Goal: Information Seeking & Learning: Find specific fact

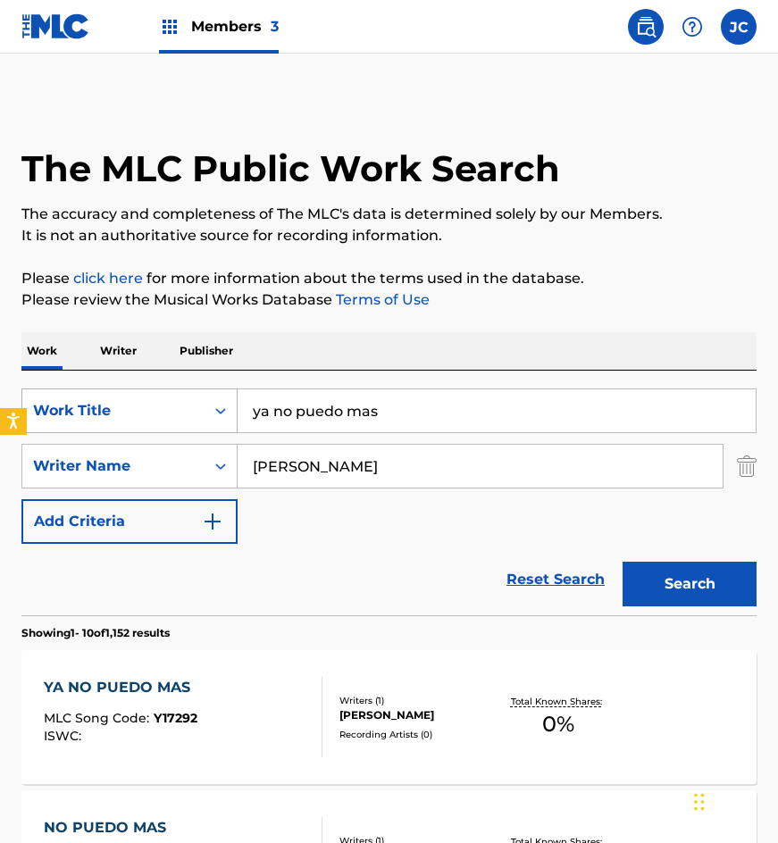
click at [115, 389] on div "SearchWithCriteria91b087ea-94d3-4f83-a247-d453e5b1b286 Work Title ya no puedo m…" at bounding box center [388, 411] width 735 height 45
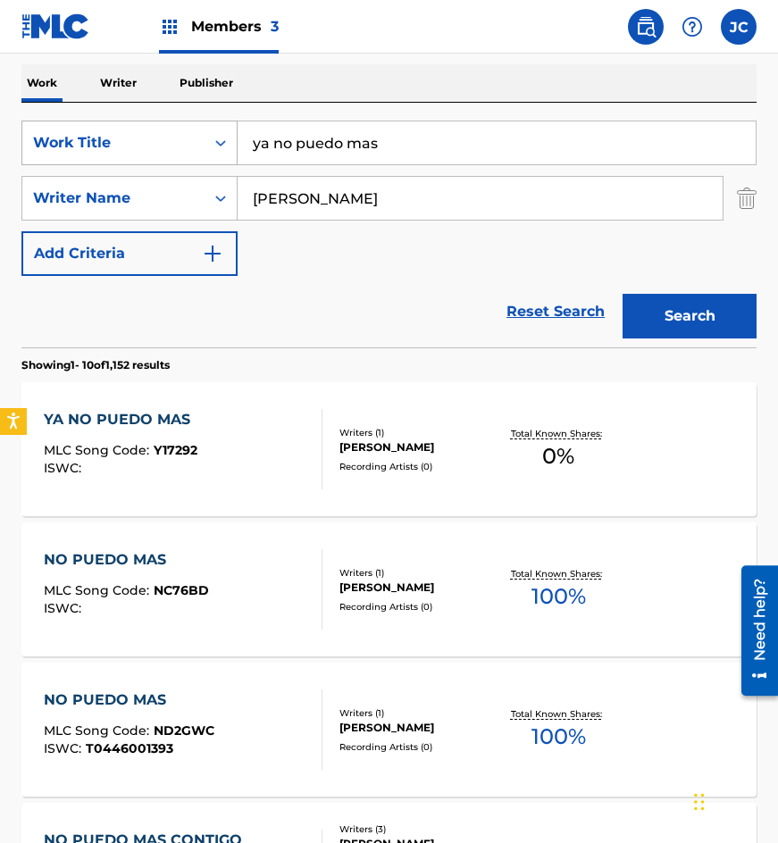
scroll to position [268, 0]
type input "que feo te engano"
click at [623, 294] on button "Search" at bounding box center [690, 316] width 134 height 45
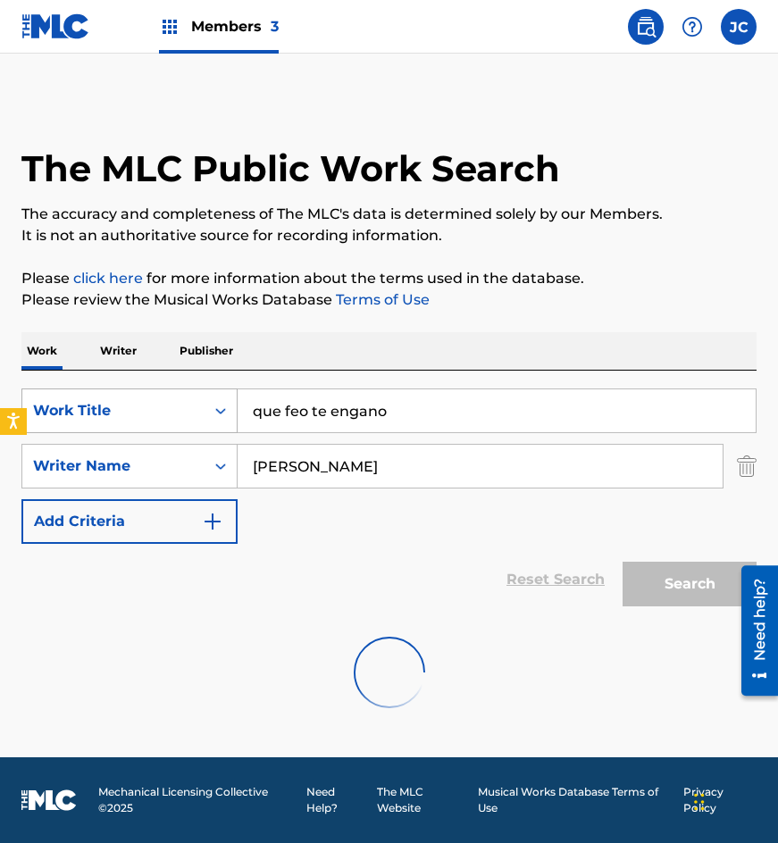
scroll to position [0, 0]
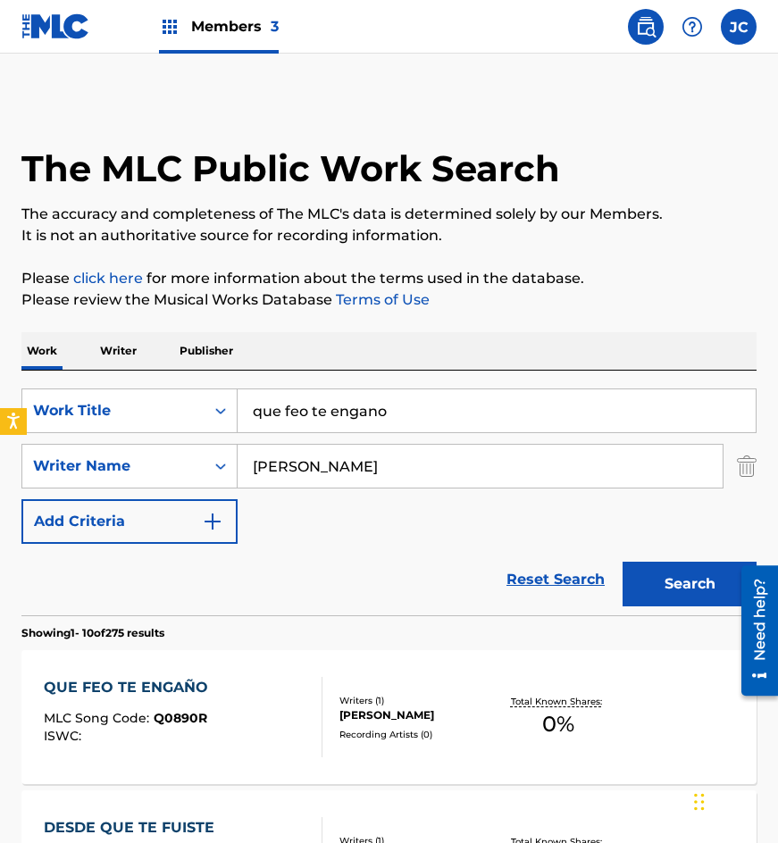
click at [373, 515] on div "SearchWithCriteria91b087ea-94d3-4f83-a247-d453e5b1b286 Work Title que feo te en…" at bounding box center [388, 466] width 735 height 155
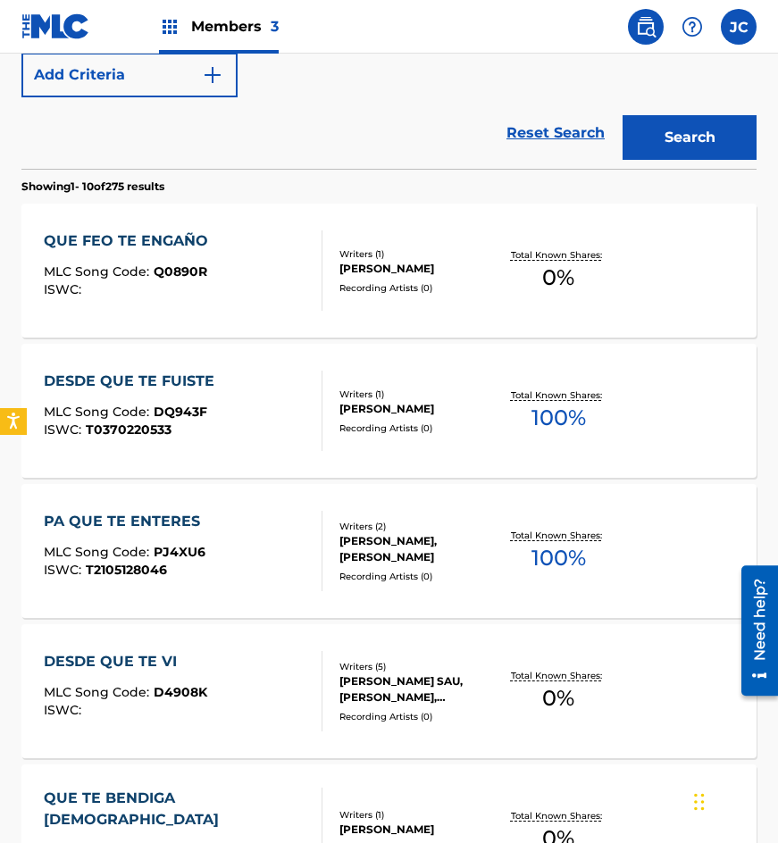
scroll to position [357, 0]
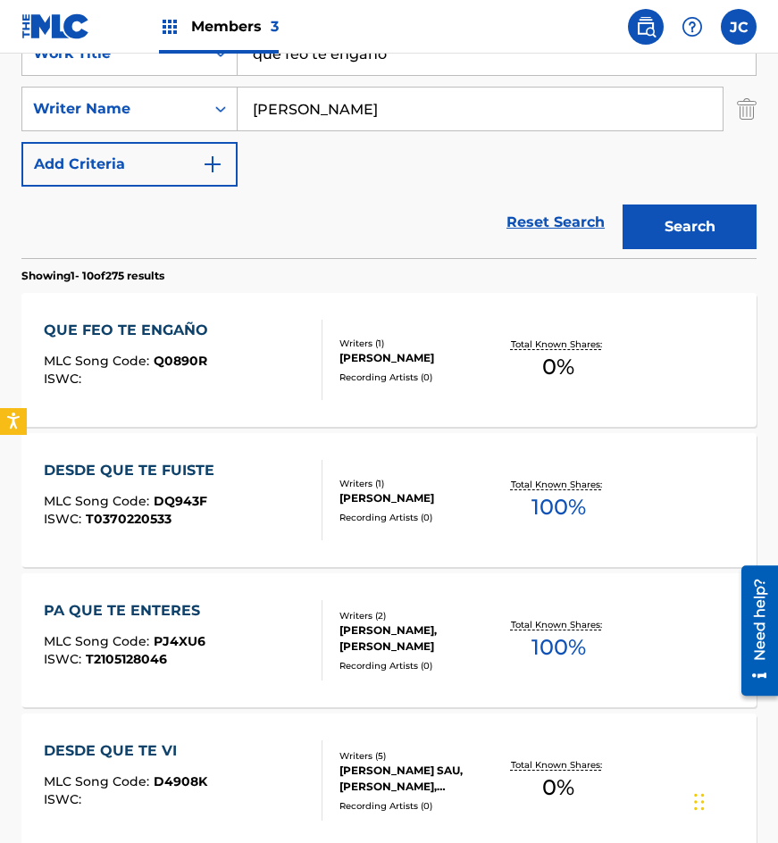
click at [251, 366] on div "QUE FEO TE ENGAÑO MLC Song Code : Q0890R ISWC :" at bounding box center [184, 360] width 280 height 80
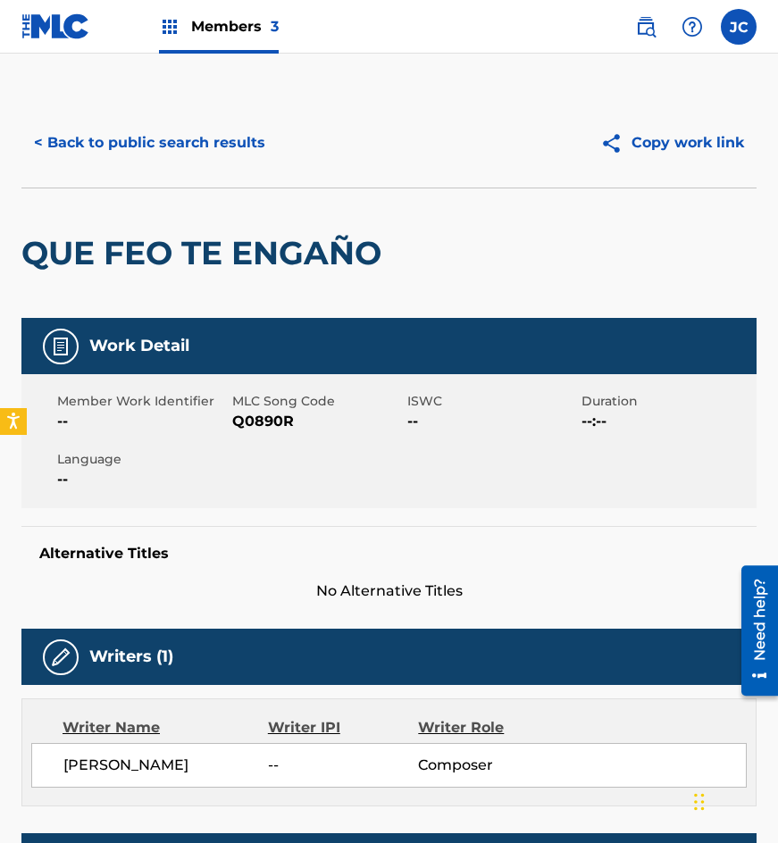
click at [273, 415] on span "Q0890R" at bounding box center [317, 421] width 171 height 21
copy span "Q0890R"
click at [212, 163] on button "< Back to public search results" at bounding box center [149, 143] width 256 height 45
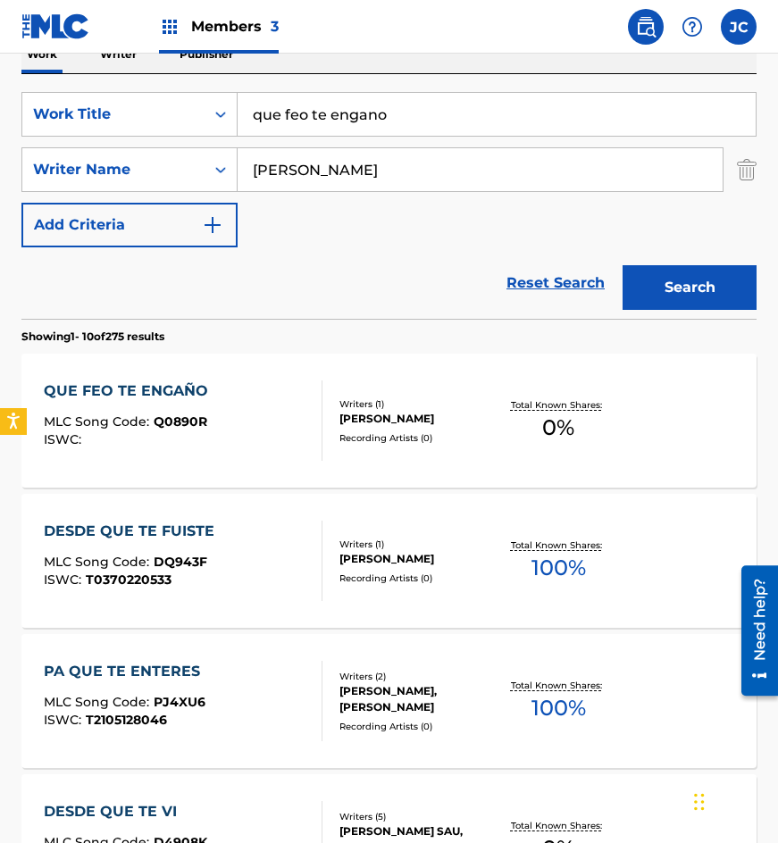
scroll to position [268, 0]
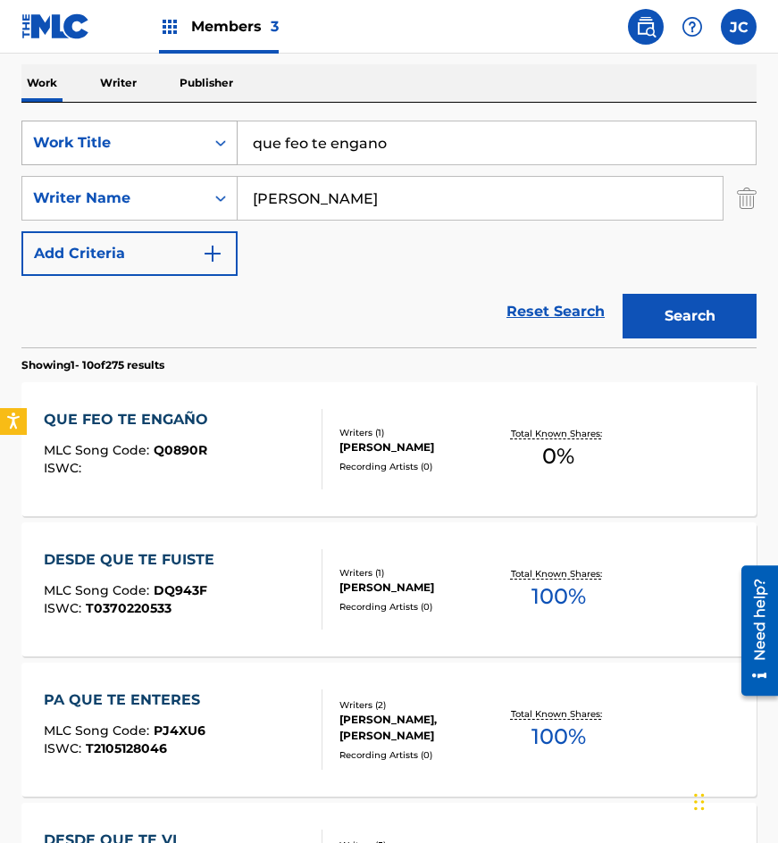
drag, startPoint x: 434, startPoint y: 147, endPoint x: 65, endPoint y: 123, distance: 369.7
click at [80, 130] on div "SearchWithCriteria91b087ea-94d3-4f83-a247-d453e5b1b286 Work Title que feo te en…" at bounding box center [388, 143] width 735 height 45
type input "no me puedes querer"
click at [694, 307] on button "Search" at bounding box center [690, 316] width 134 height 45
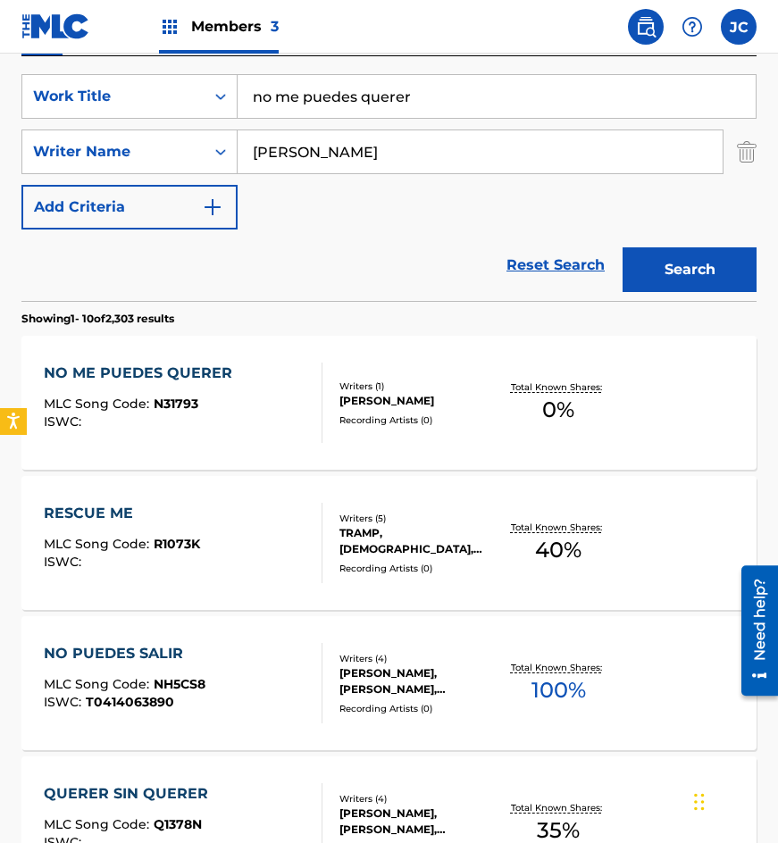
scroll to position [357, 0]
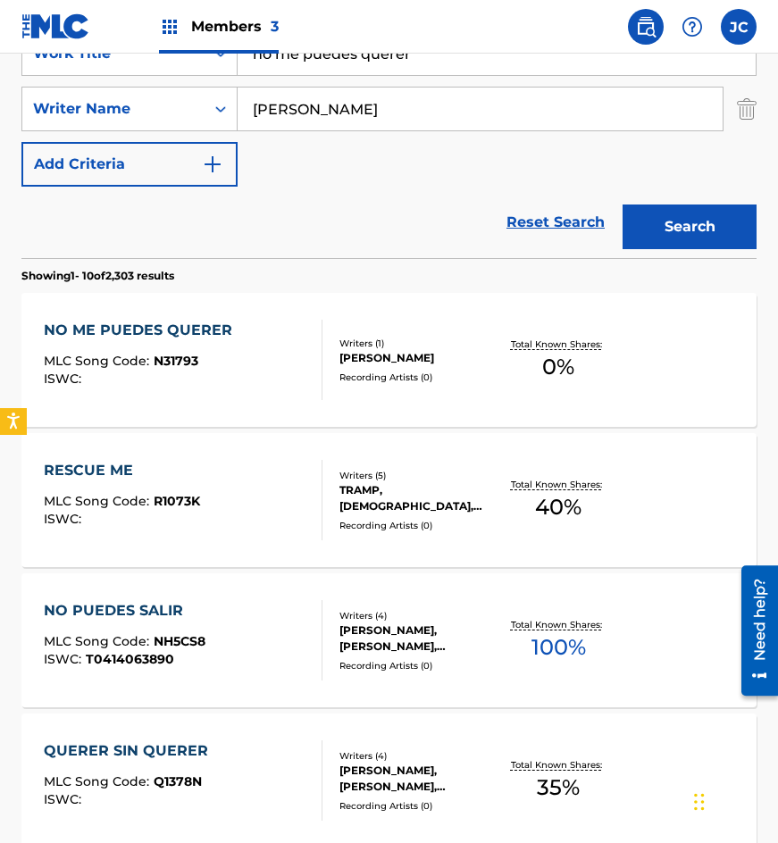
click at [286, 352] on div "NO ME PUEDES QUERER MLC Song Code : N31793 ISWC :" at bounding box center [184, 360] width 280 height 80
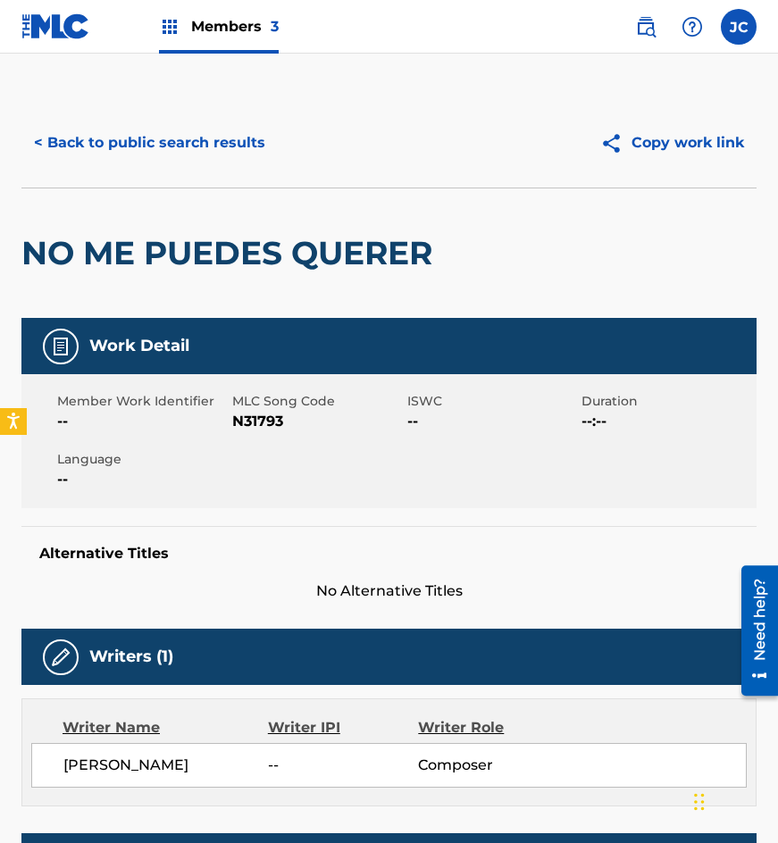
click at [248, 422] on span "N31793" at bounding box center [317, 421] width 171 height 21
copy span "N31793"
drag, startPoint x: 180, startPoint y: 214, endPoint x: 220, endPoint y: 165, distance: 62.2
click at [180, 214] on div "NO ME PUEDES QUERER" at bounding box center [231, 254] width 420 height 130
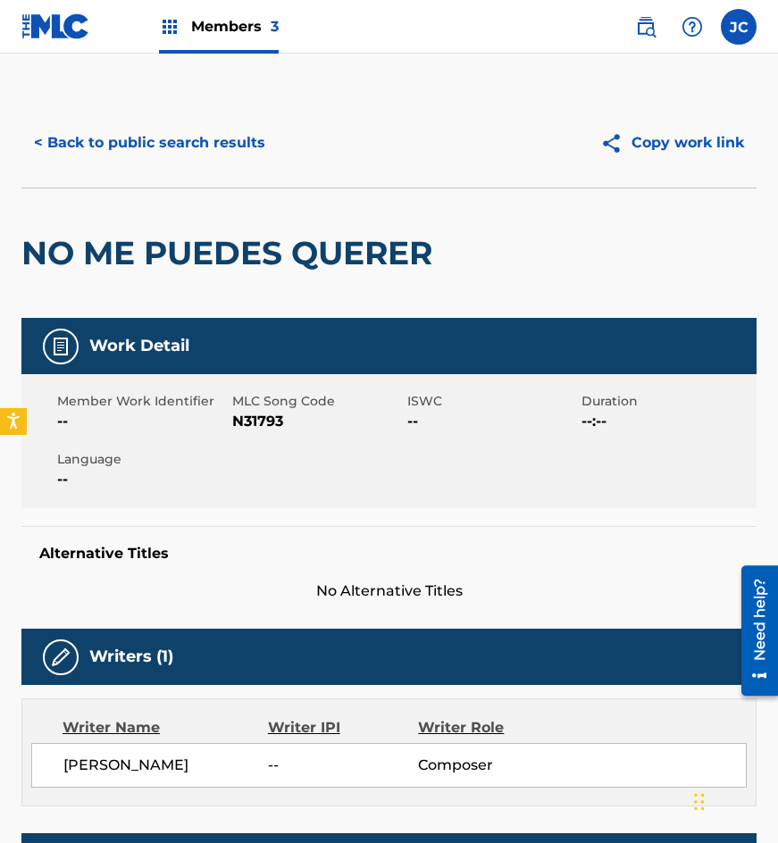
click at [222, 159] on button "< Back to public search results" at bounding box center [149, 143] width 256 height 45
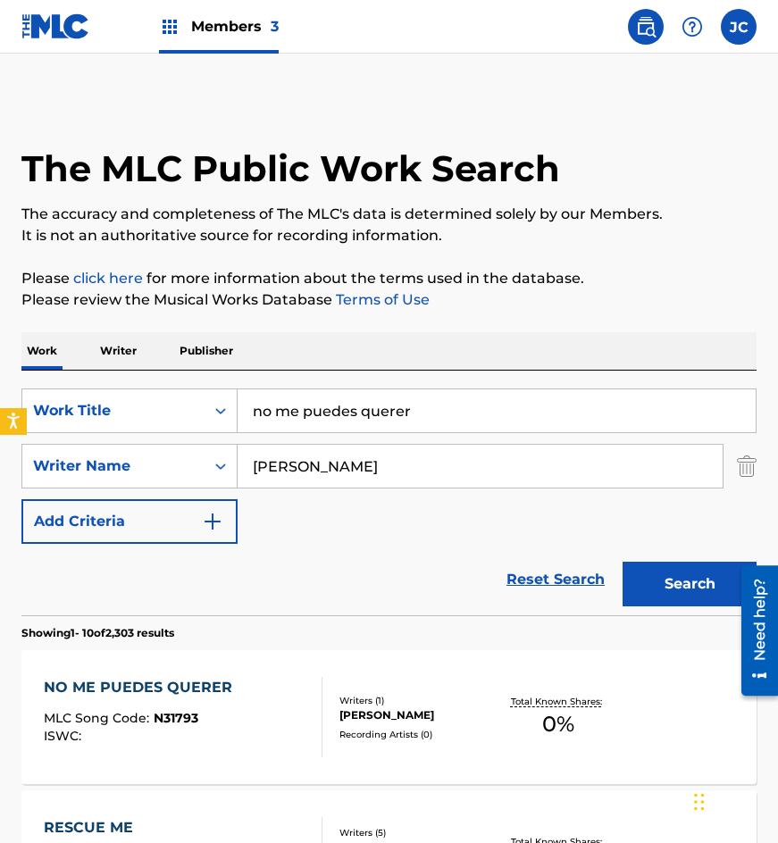
scroll to position [357, 0]
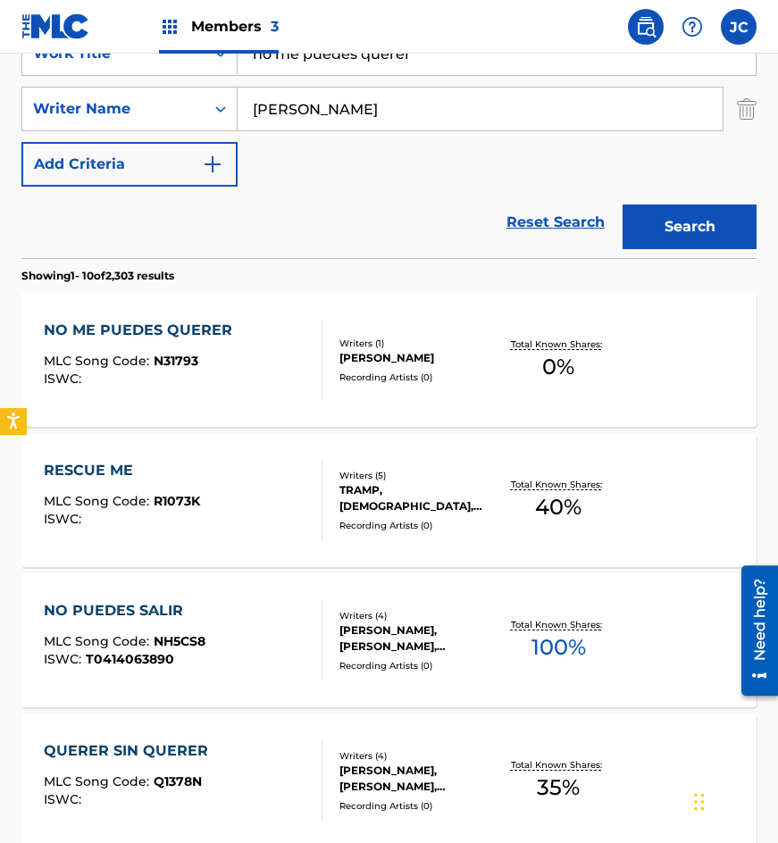
drag, startPoint x: 326, startPoint y: 79, endPoint x: 247, endPoint y: 92, distance: 80.6
click at [247, 92] on div "SearchWithCriteria91b087ea-94d3-4f83-a247-d453e5b1b286 Work Title no me puedes …" at bounding box center [388, 108] width 735 height 155
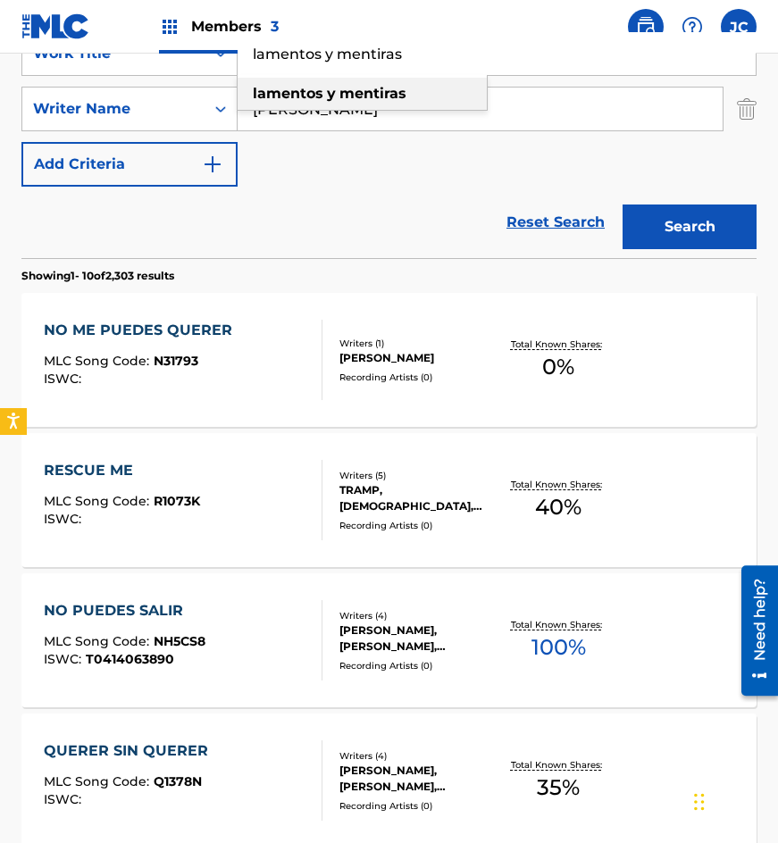
type input "lamentos y mentiras"
click at [623, 205] on button "Search" at bounding box center [690, 227] width 134 height 45
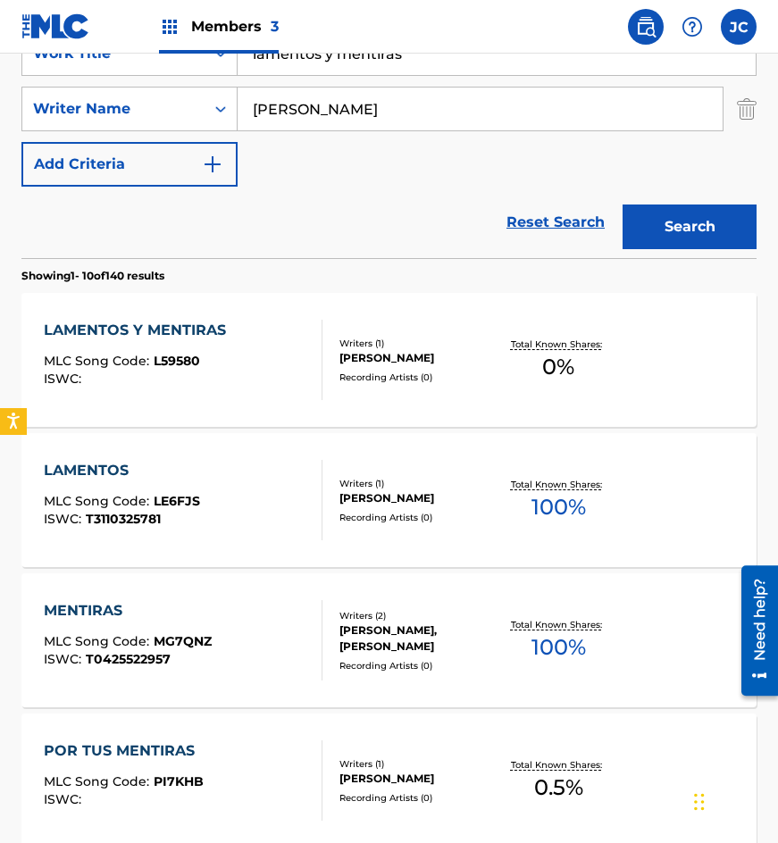
click at [207, 345] on div "LAMENTOS Y MENTIRAS MLC Song Code : L59580 ISWC :" at bounding box center [139, 360] width 191 height 80
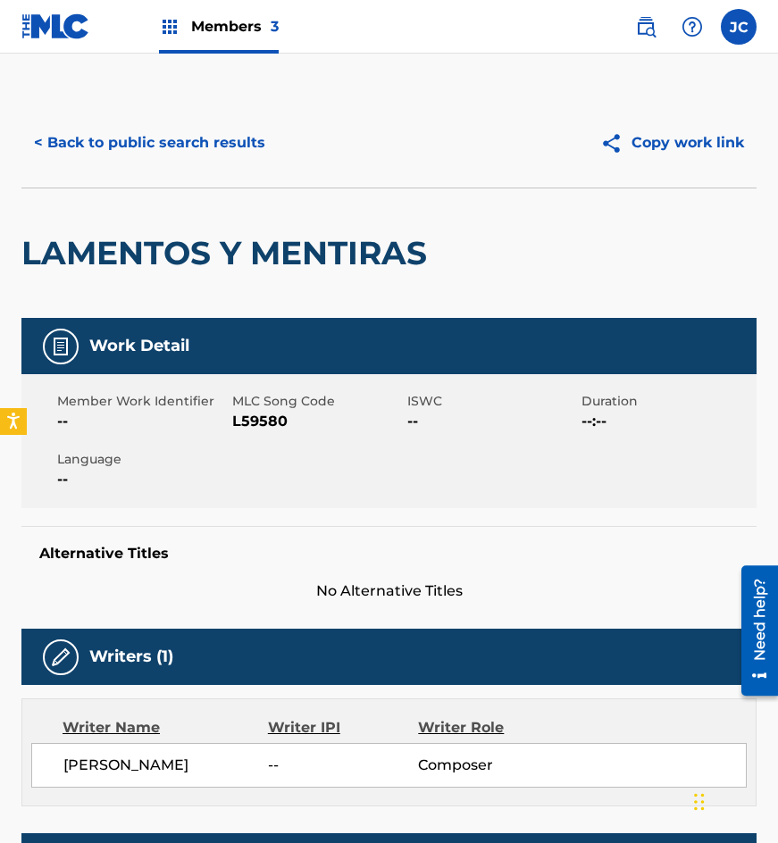
click at [270, 429] on span "L59580" at bounding box center [317, 421] width 171 height 21
click at [269, 423] on span "L59580" at bounding box center [317, 421] width 171 height 21
copy span "L59580"
click at [216, 158] on button "< Back to public search results" at bounding box center [149, 143] width 256 height 45
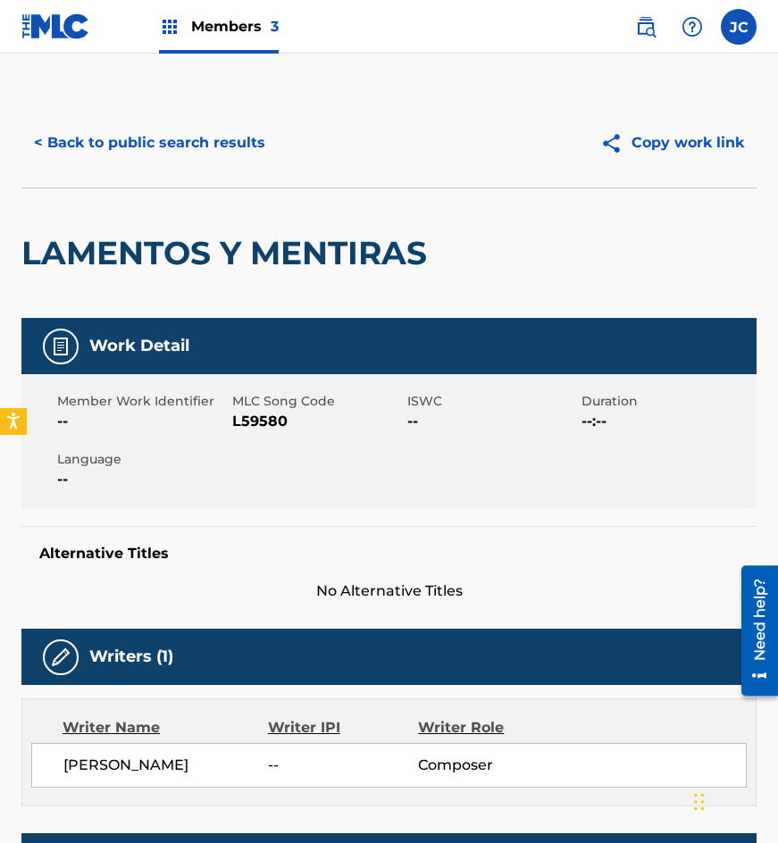
scroll to position [357, 0]
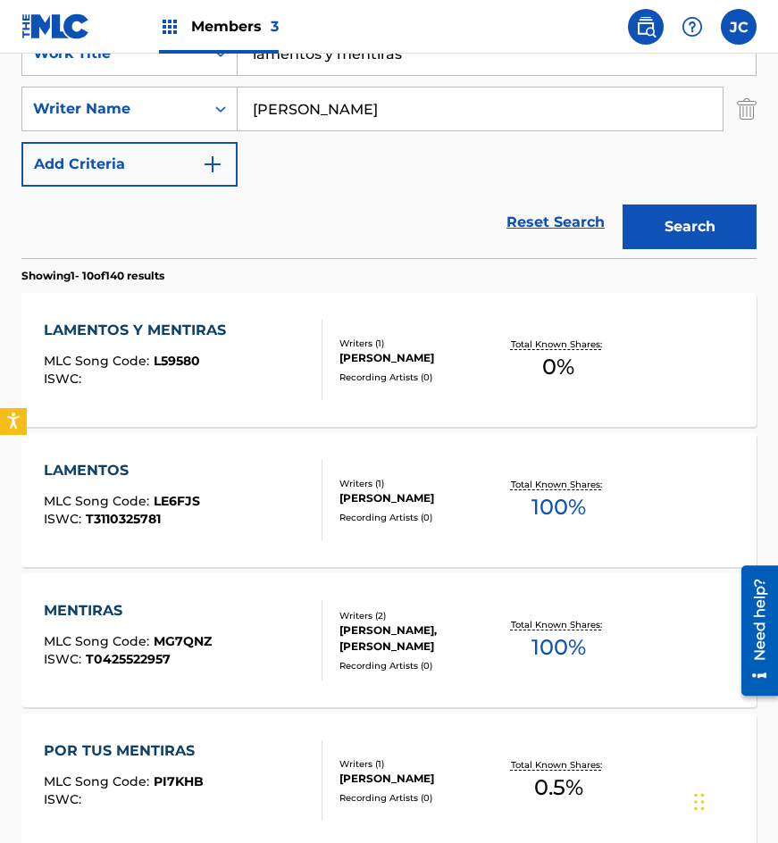
drag, startPoint x: 220, startPoint y: 233, endPoint x: 276, endPoint y: 71, distance: 172.1
click at [220, 233] on div "Reset Search Search" at bounding box center [388, 222] width 735 height 71
drag, startPoint x: 440, startPoint y: 62, endPoint x: 91, endPoint y: 141, distance: 357.4
click at [90, 143] on div "SearchWithCriteria91b087ea-94d3-4f83-a247-d453e5b1b286 Work Title lamentos y me…" at bounding box center [388, 108] width 735 height 155
type input "[DATE] que vine"
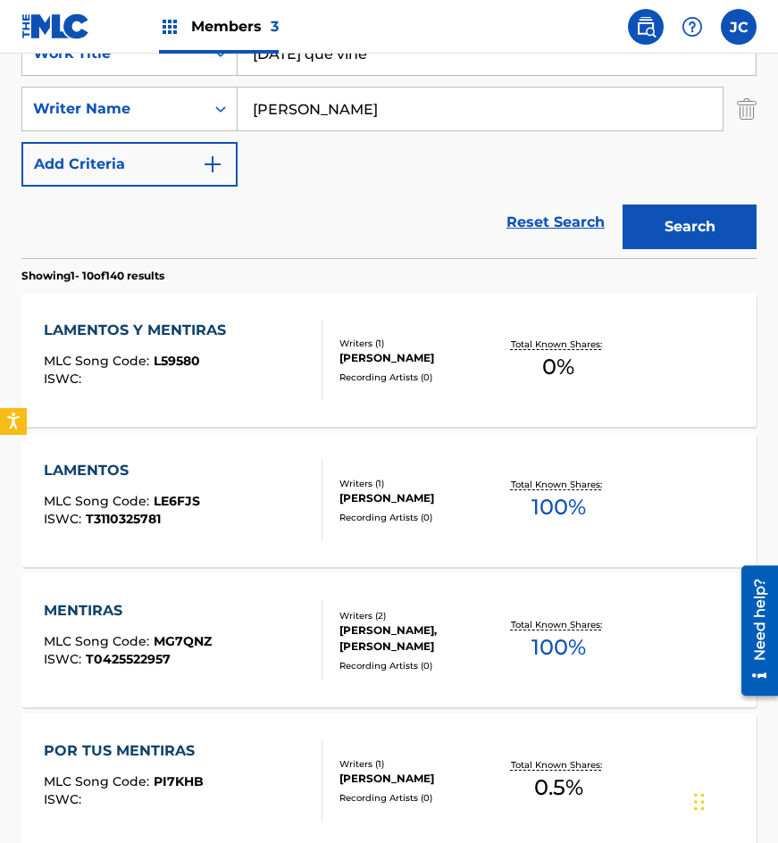
click at [623, 205] on button "Search" at bounding box center [690, 227] width 134 height 45
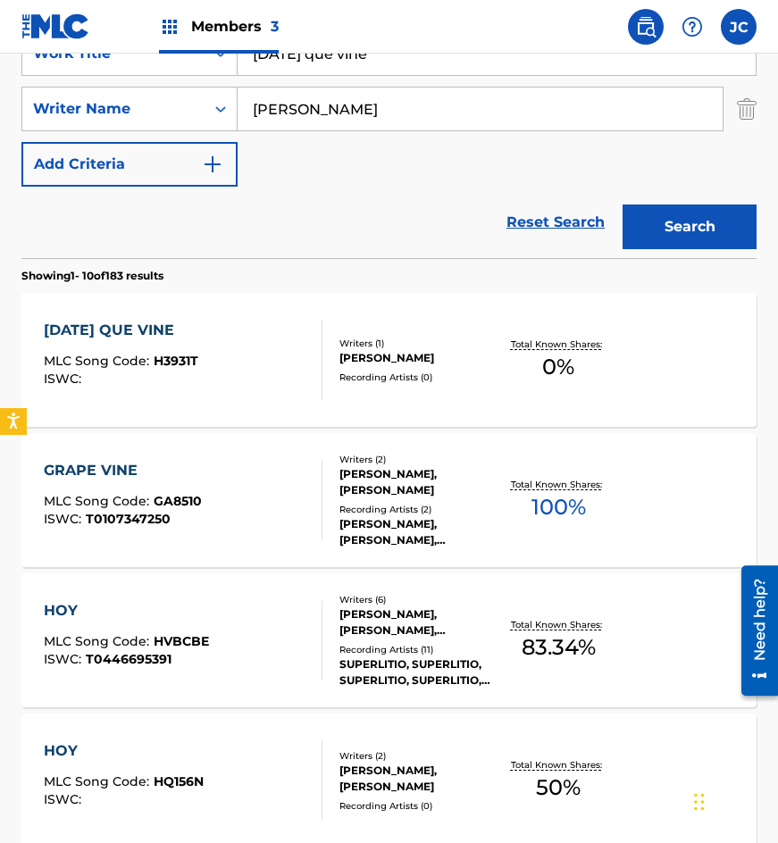
click at [324, 368] on div "Writers ( 1 ) [PERSON_NAME] Recording Artists ( 0 )" at bounding box center [410, 360] width 174 height 47
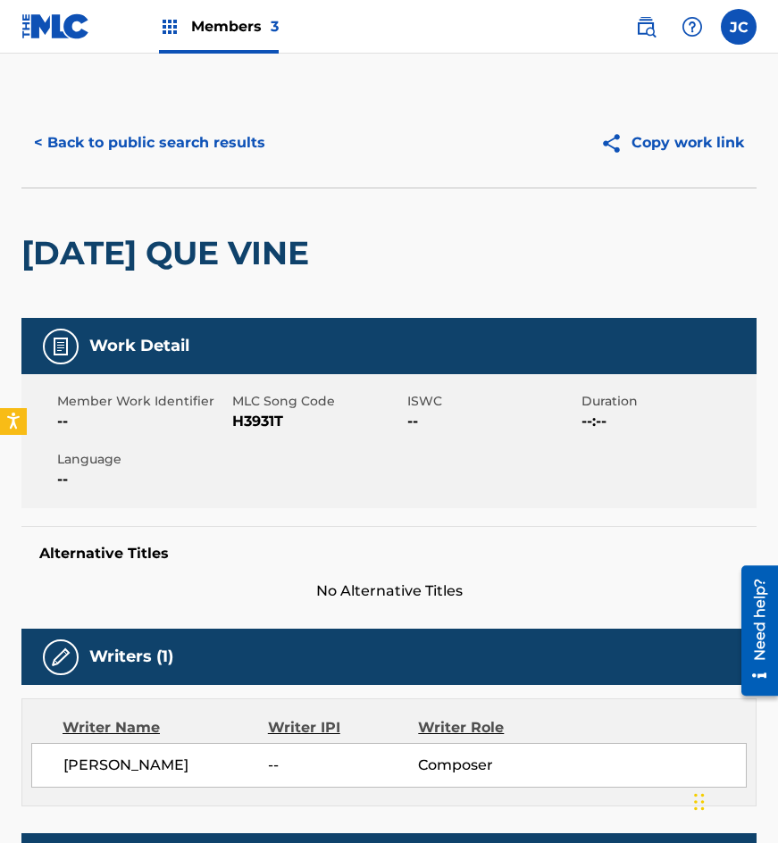
click at [262, 421] on span "H3931T" at bounding box center [317, 421] width 171 height 21
copy span "H3931T"
click at [235, 179] on div "< Back to public search results Copy work link" at bounding box center [388, 142] width 735 height 89
click at [225, 150] on button "< Back to public search results" at bounding box center [149, 143] width 256 height 45
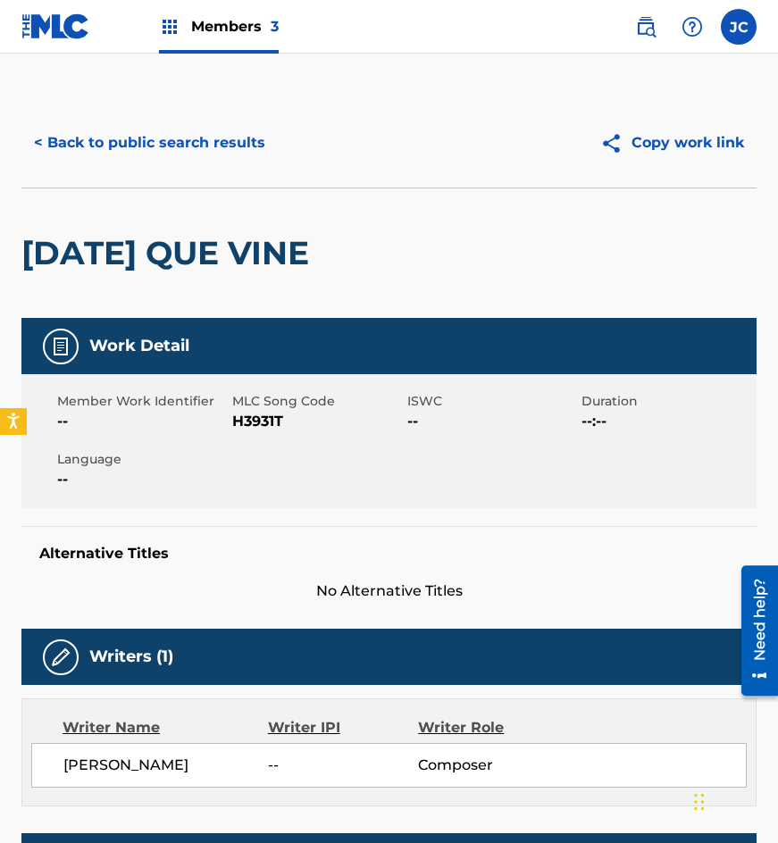
scroll to position [357, 0]
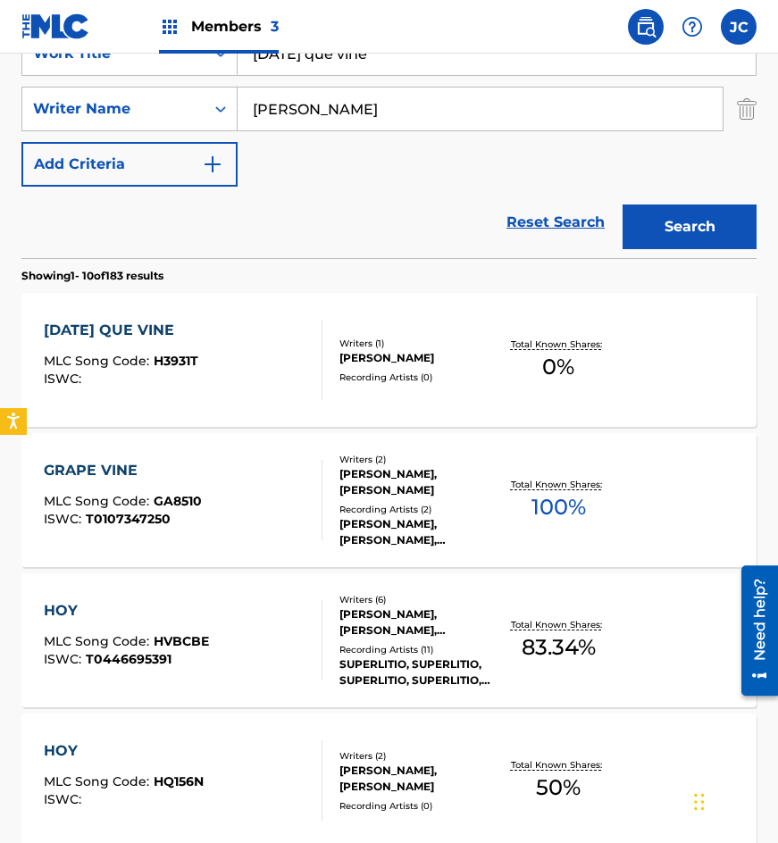
drag, startPoint x: 413, startPoint y: 61, endPoint x: 96, endPoint y: 83, distance: 317.0
click at [102, 88] on div "SearchWithCriteria91b087ea-94d3-4f83-a247-d453e5b1b286 Work Title [DATE] que vi…" at bounding box center [388, 108] width 735 height 155
type input "siento tristeza"
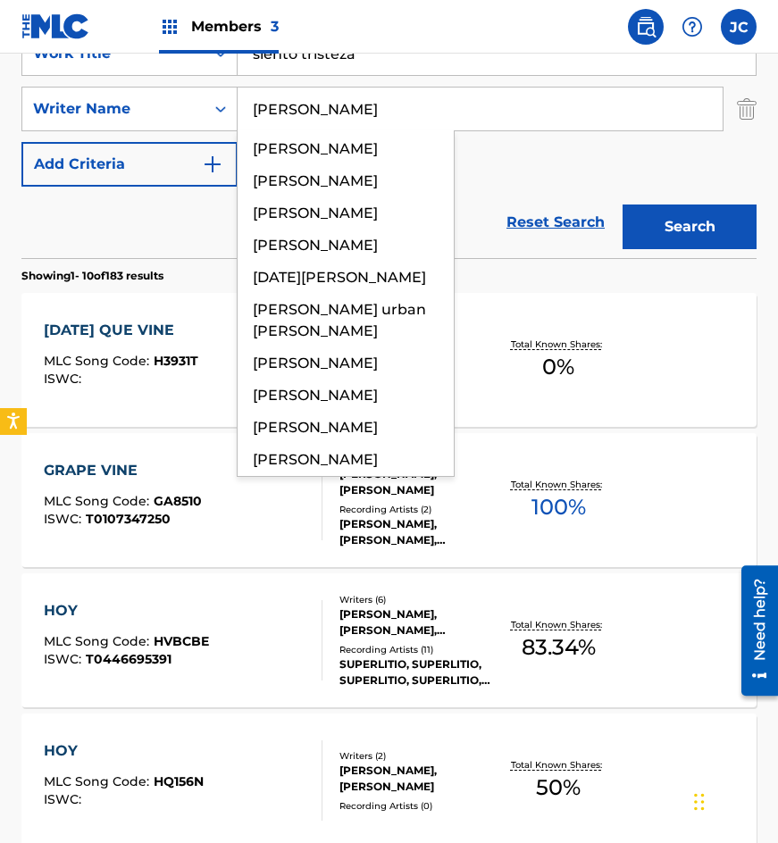
type input "[PERSON_NAME]"
click at [623, 205] on button "Search" at bounding box center [690, 227] width 134 height 45
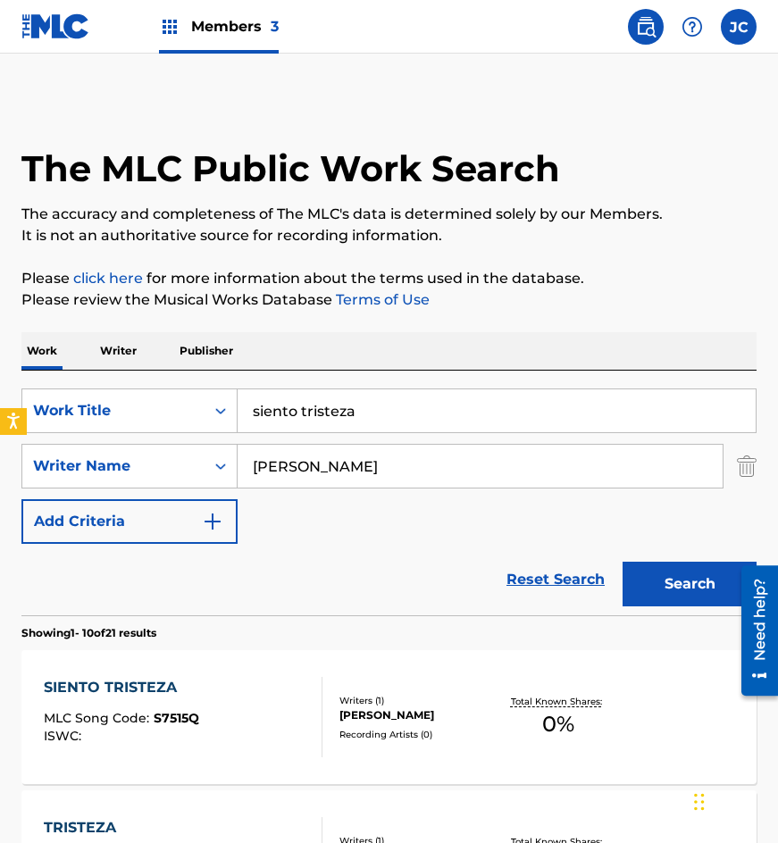
click at [526, 528] on div "SearchWithCriteria91b087ea-94d3-4f83-a247-d453e5b1b286 Work Title siento triste…" at bounding box center [388, 466] width 735 height 155
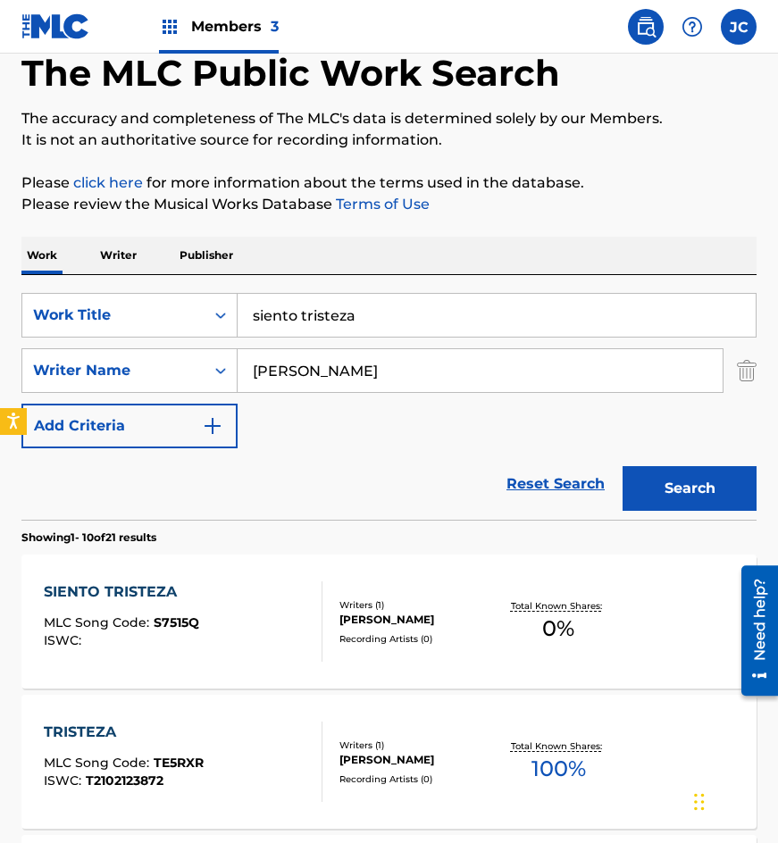
scroll to position [268, 0]
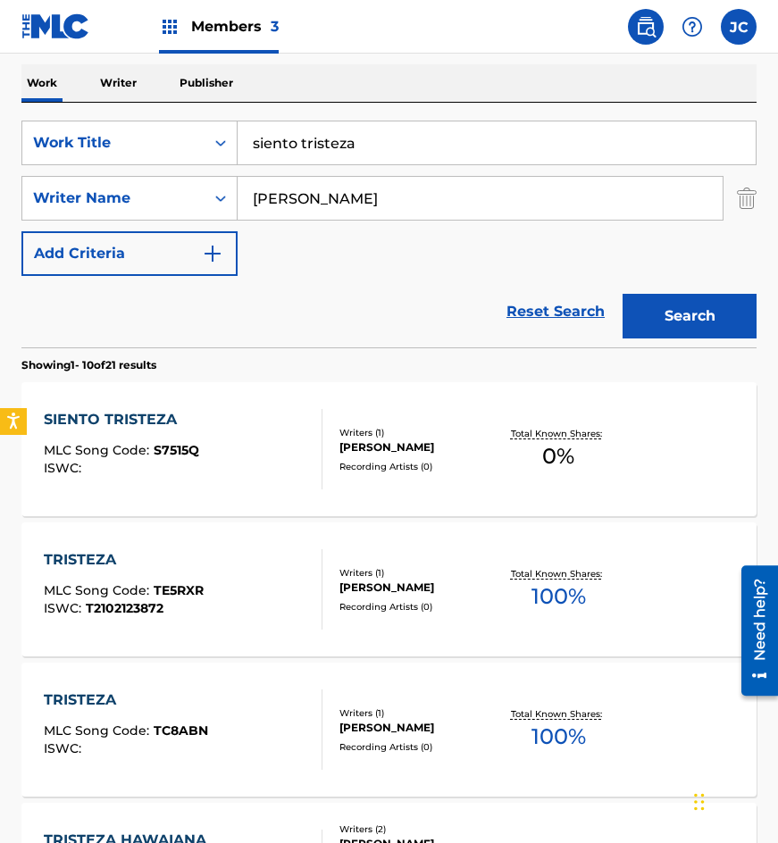
click at [231, 419] on div "SIENTO TRISTEZA MLC Song Code : S7515Q ISWC :" at bounding box center [184, 449] width 280 height 80
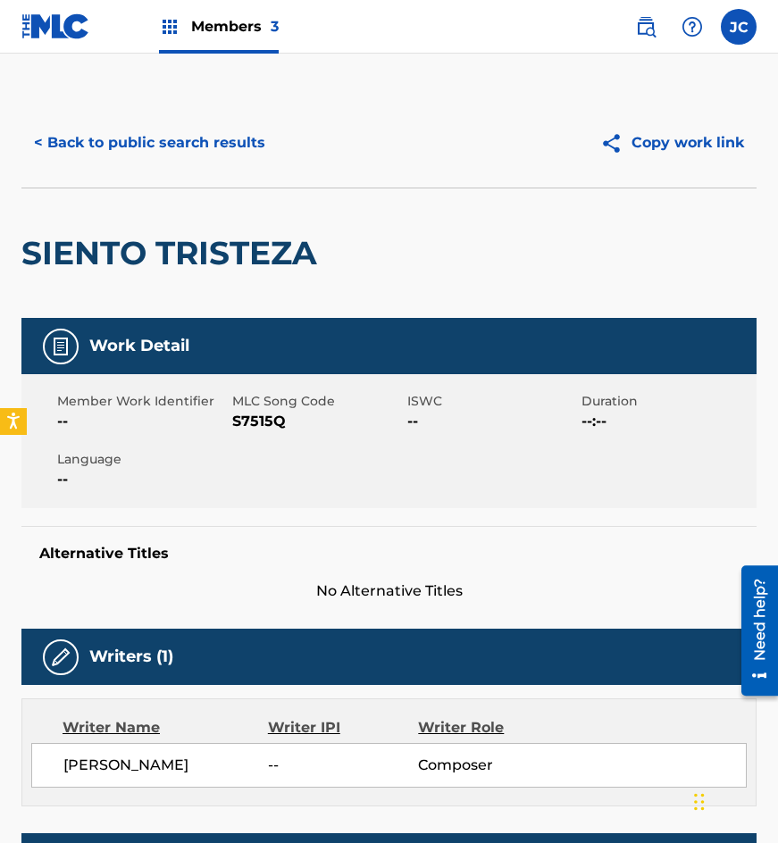
click at [243, 413] on span "S7515Q" at bounding box center [317, 421] width 171 height 21
copy span "S7515Q"
click at [205, 214] on div "SIENTO TRISTEZA" at bounding box center [173, 254] width 305 height 130
click at [235, 160] on button "< Back to public search results" at bounding box center [149, 143] width 256 height 45
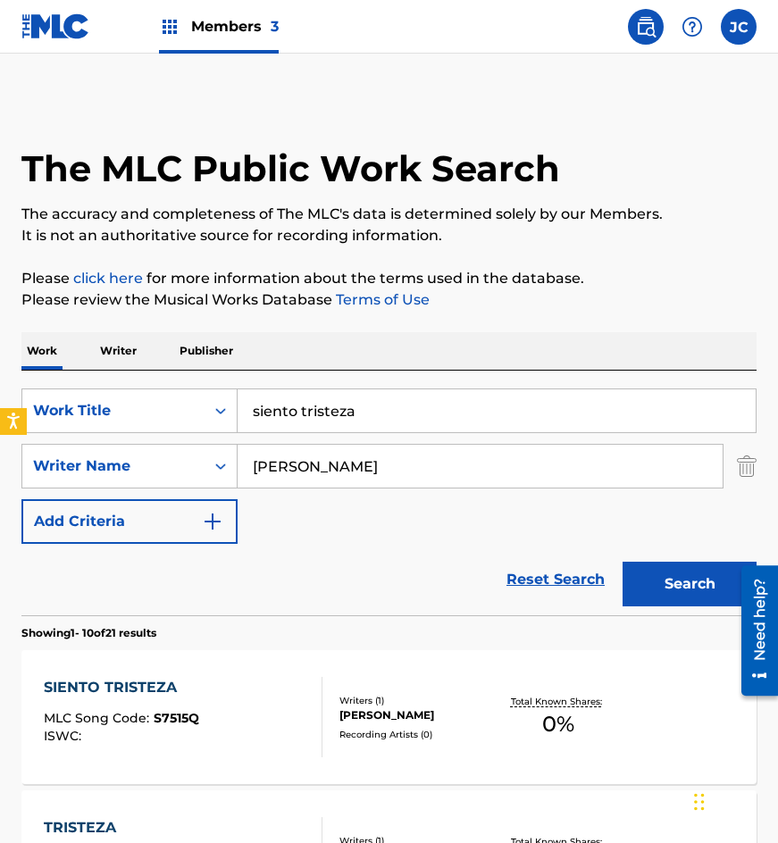
scroll to position [268, 0]
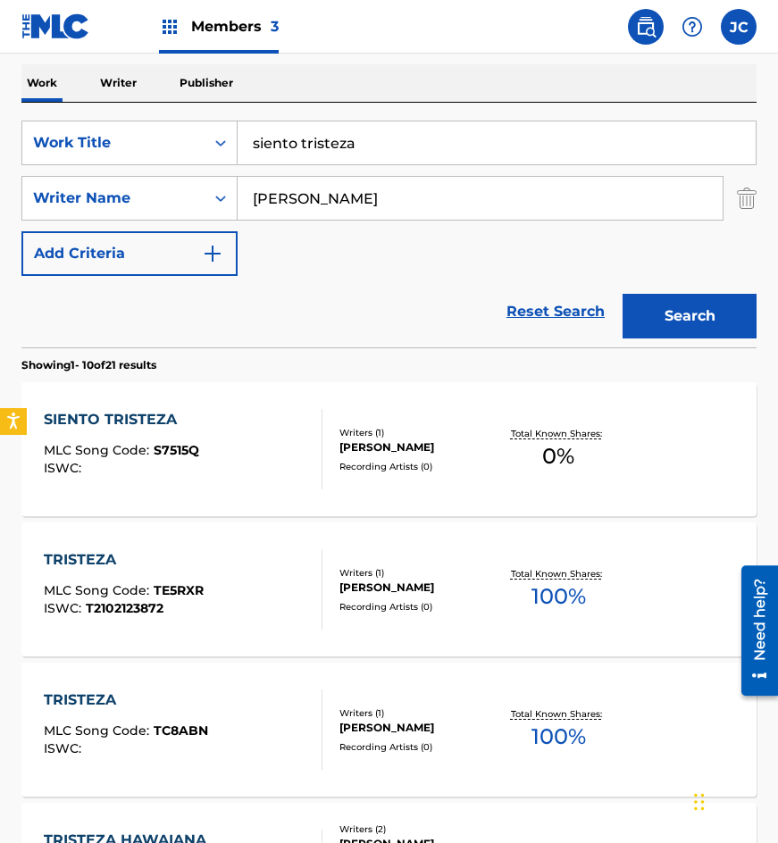
click at [365, 140] on input "siento tristeza" at bounding box center [497, 142] width 518 height 43
paste input "QUIERO OLVIDARME YA DE TI"
click at [425, 186] on span "Search Form" at bounding box center [426, 182] width 4 height 17
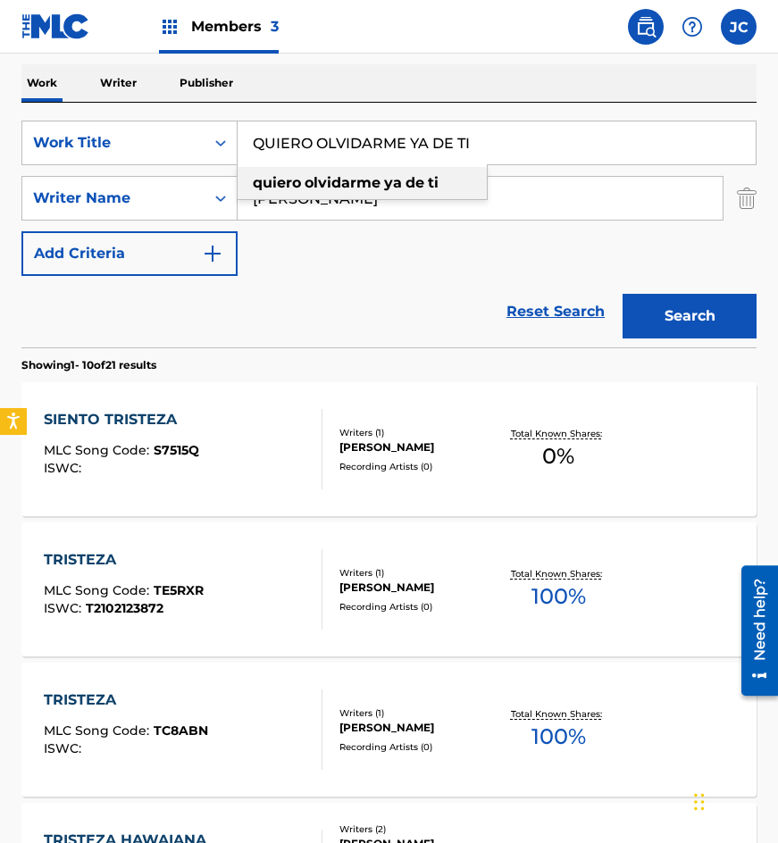
type input "quiero olvidarme ya de ti"
click at [410, 205] on input "[PERSON_NAME]" at bounding box center [480, 198] width 485 height 43
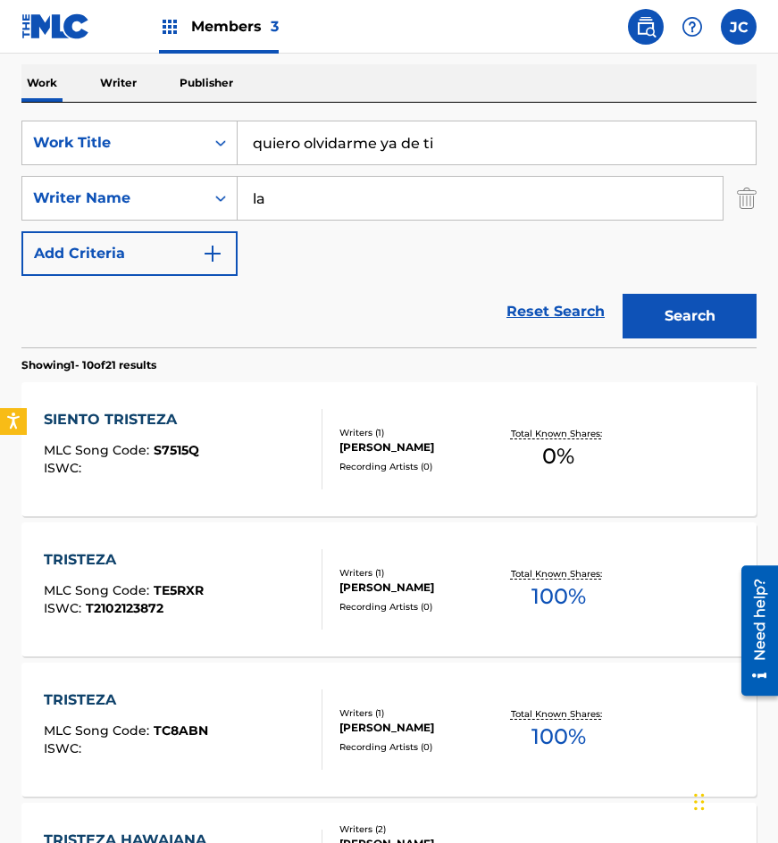
type input "l"
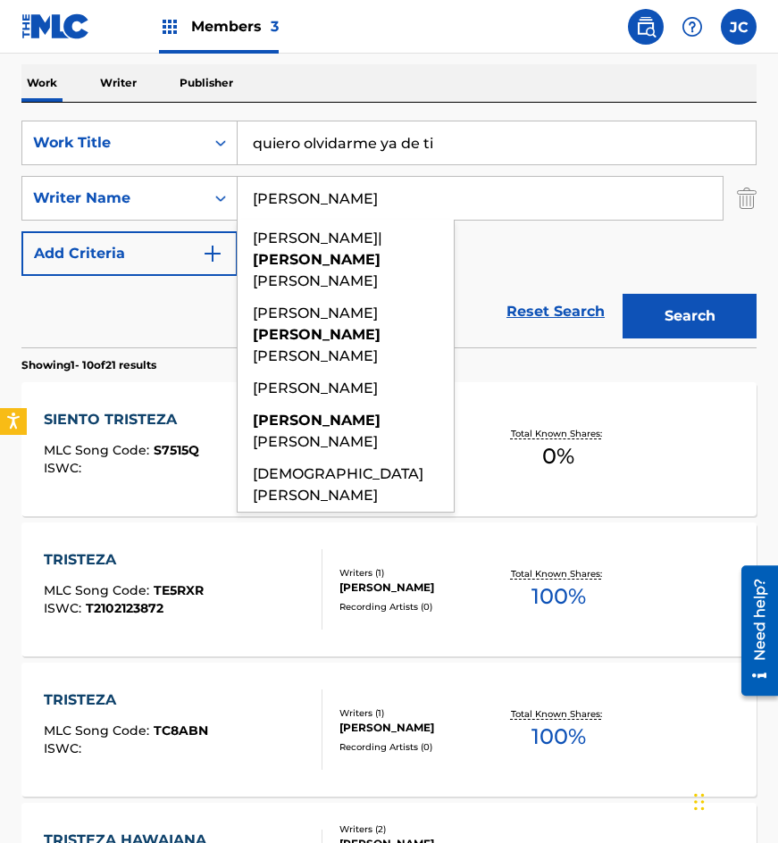
type input "[PERSON_NAME]"
click at [623, 294] on button "Search" at bounding box center [690, 316] width 134 height 45
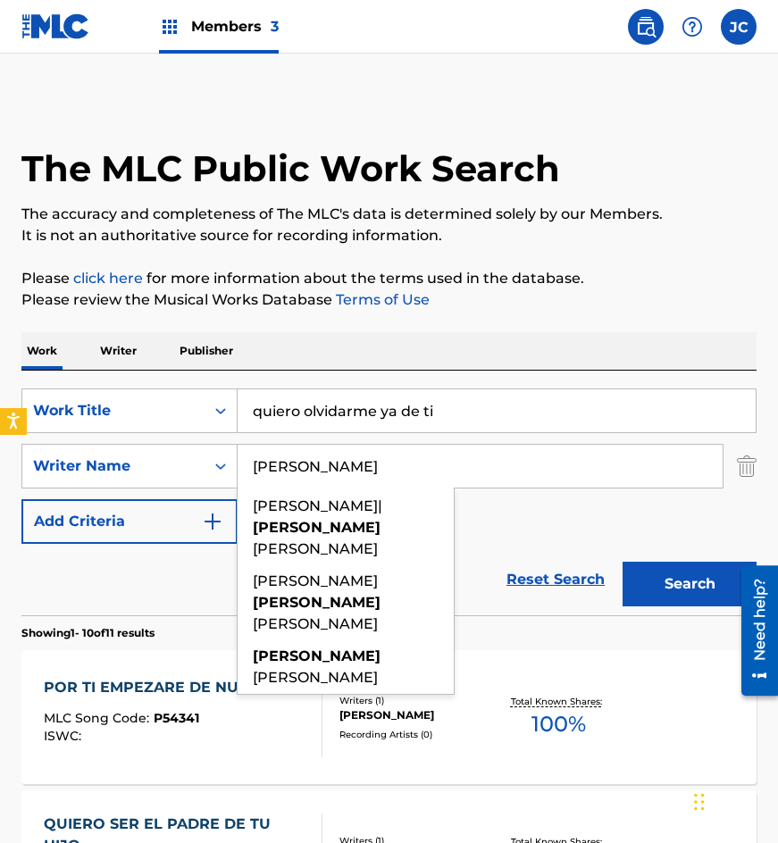
click at [499, 538] on div "SearchWithCriteria91b087ea-94d3-4f83-a247-d453e5b1b286 Work Title quiero olvida…" at bounding box center [388, 466] width 735 height 155
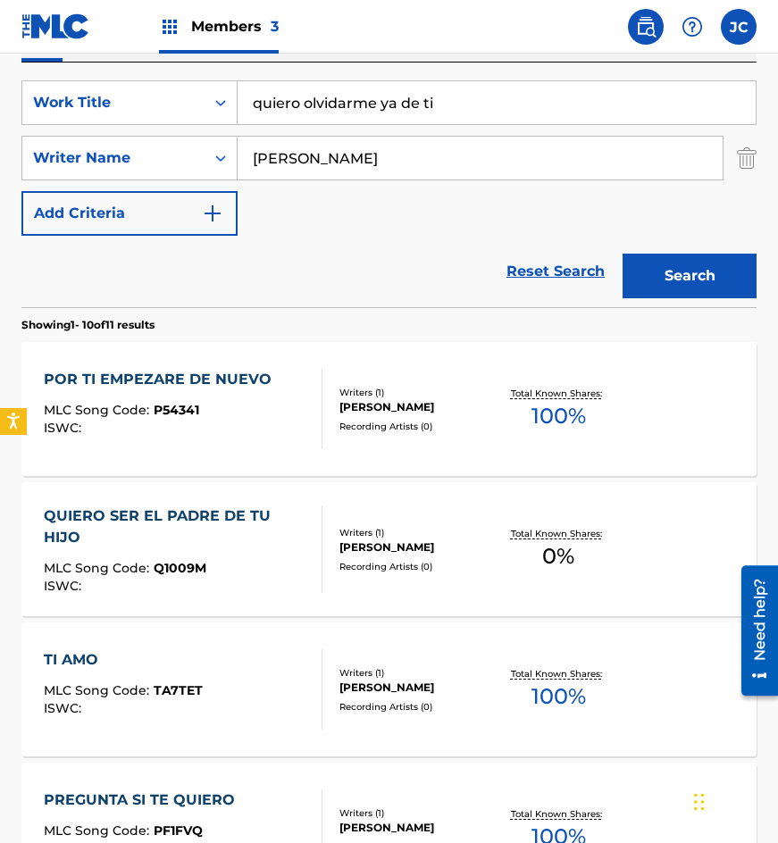
scroll to position [268, 0]
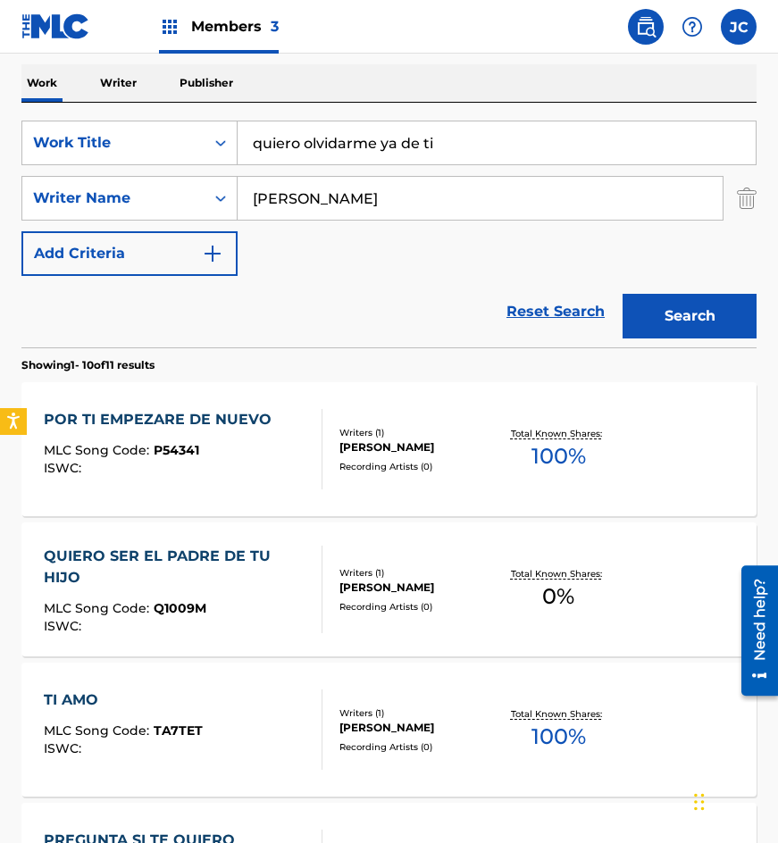
click at [159, 432] on div "POR TI EMPEZARE DE NUEVO MLC Song Code : P54341 ISWC :" at bounding box center [162, 449] width 237 height 80
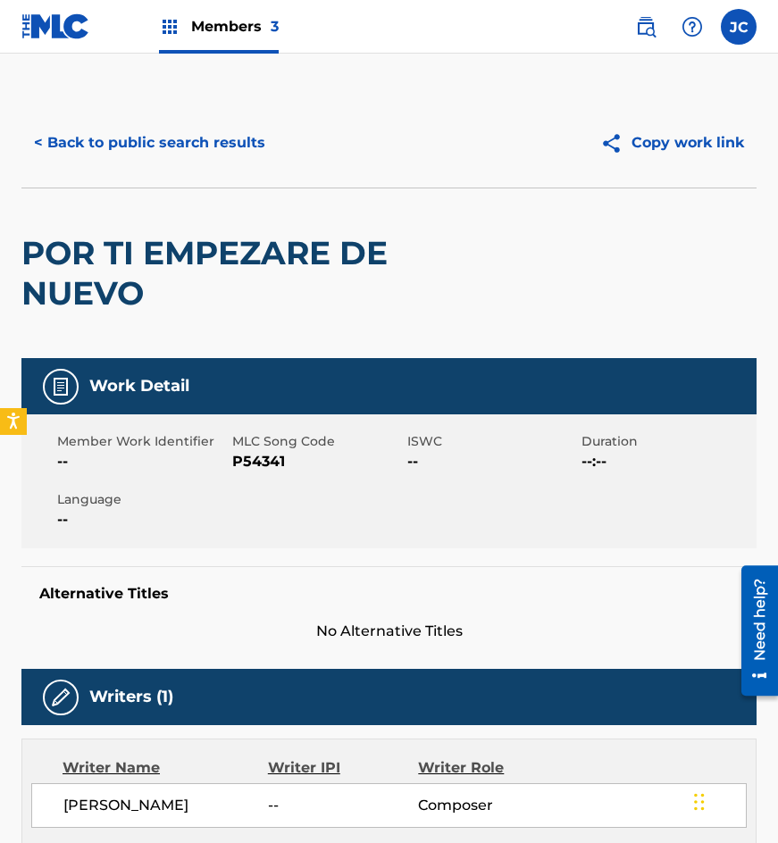
click at [61, 147] on button "< Back to public search results" at bounding box center [149, 143] width 256 height 45
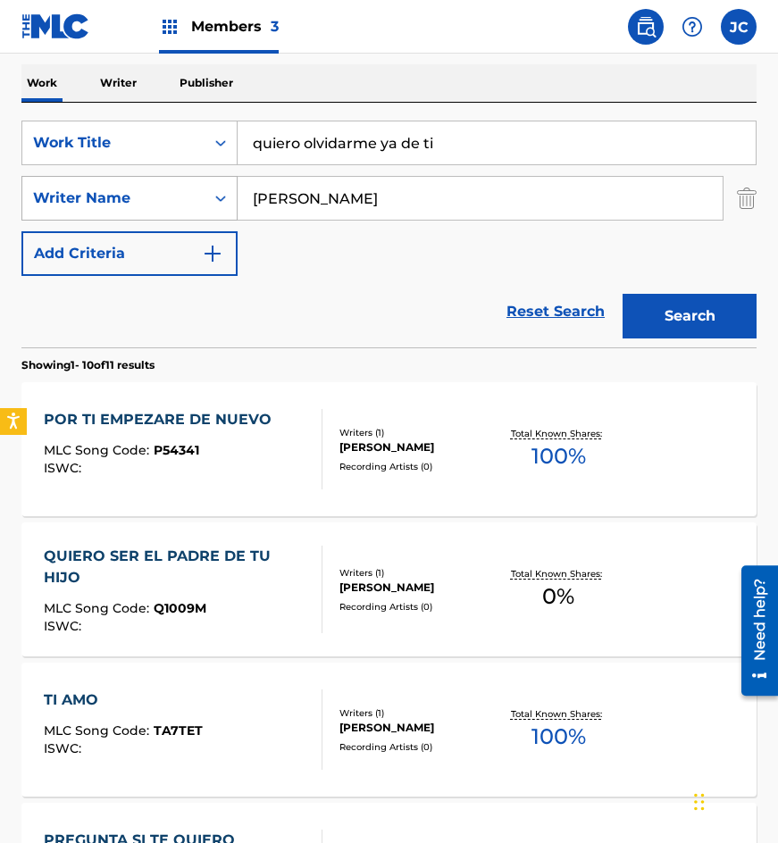
drag, startPoint x: 234, startPoint y: 205, endPoint x: 197, endPoint y: 197, distance: 38.6
click at [202, 199] on div "SearchWithCriteria47daaa0a-4b7c-4902-80e3-1893f3bd3866 Writer Name [PERSON_NAME]" at bounding box center [388, 198] width 735 height 45
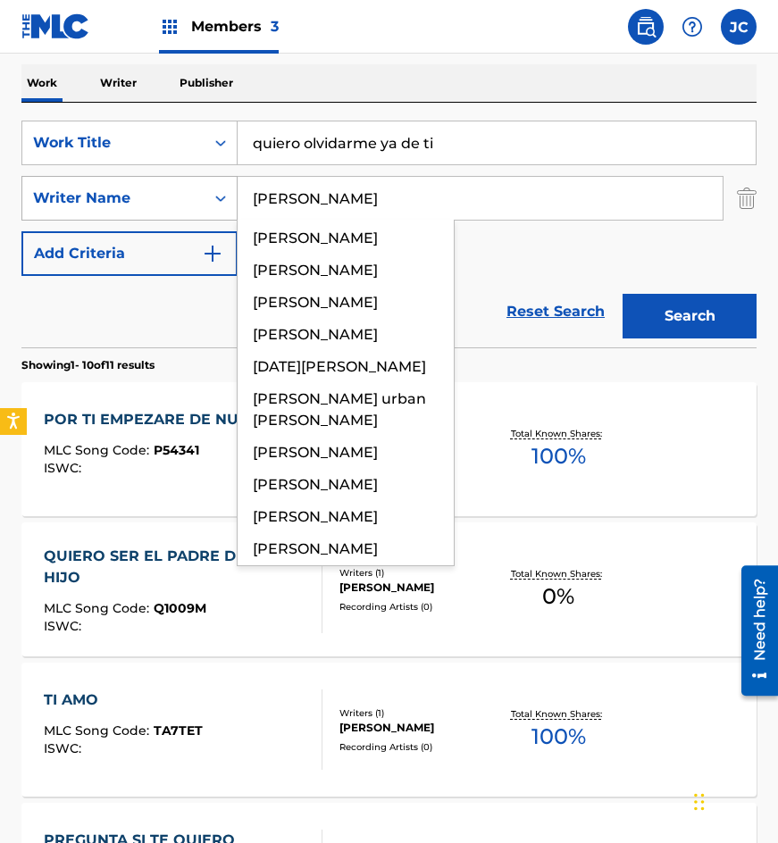
type input "[PERSON_NAME]"
click at [623, 294] on button "Search" at bounding box center [690, 316] width 134 height 45
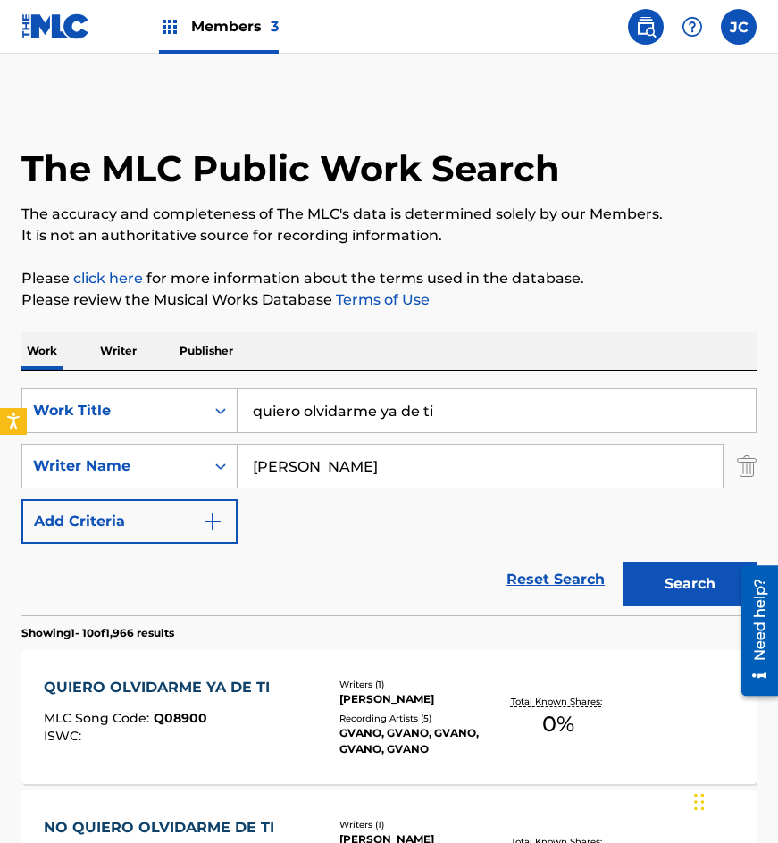
click at [565, 537] on div "SearchWithCriteria91b087ea-94d3-4f83-a247-d453e5b1b286 Work Title quiero olvida…" at bounding box center [388, 466] width 735 height 155
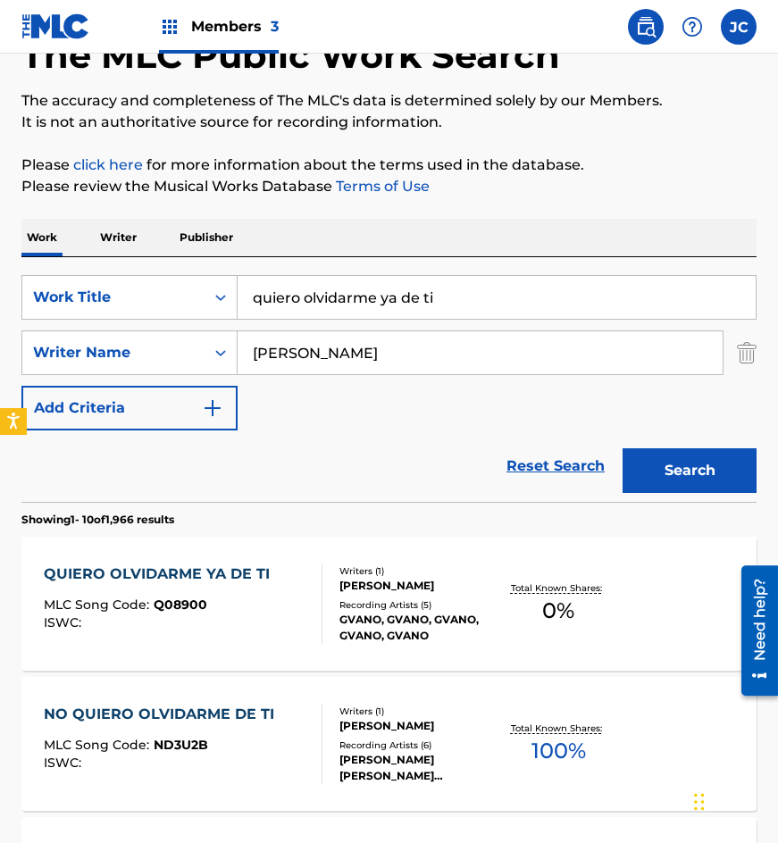
scroll to position [268, 0]
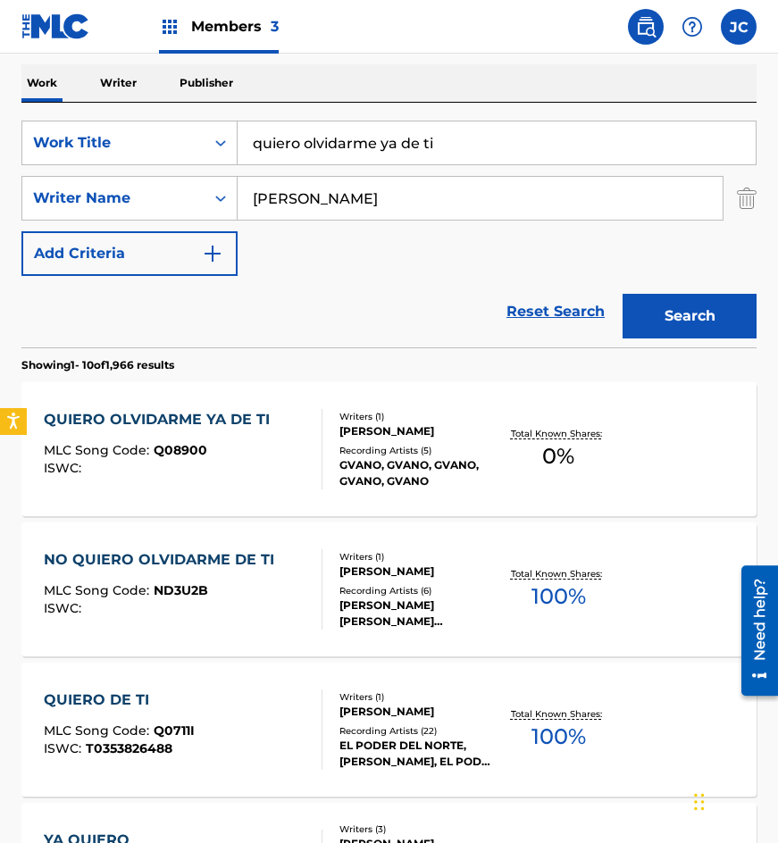
click at [426, 473] on div "GVANO, GVANO, GVANO, GVANO, GVANO" at bounding box center [417, 473] width 157 height 32
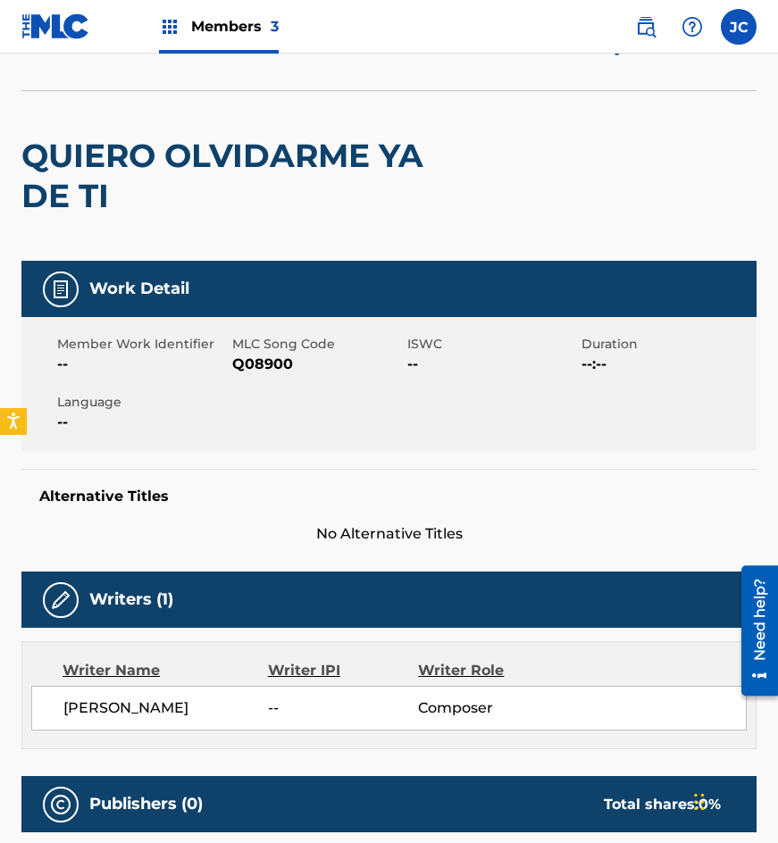
scroll to position [9, 0]
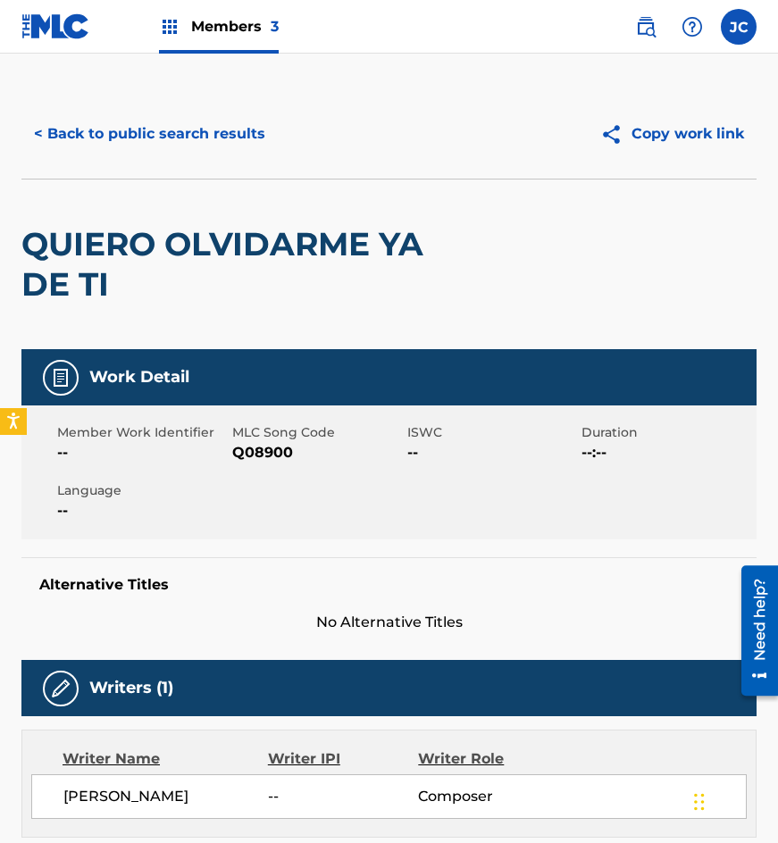
click at [274, 458] on span "Q08900" at bounding box center [317, 452] width 171 height 21
click at [273, 458] on span "Q08900" at bounding box center [317, 452] width 171 height 21
copy span "Q08900"
click at [107, 174] on div "< Back to public search results Copy work link" at bounding box center [388, 133] width 735 height 89
click at [194, 142] on button "< Back to public search results" at bounding box center [149, 134] width 256 height 45
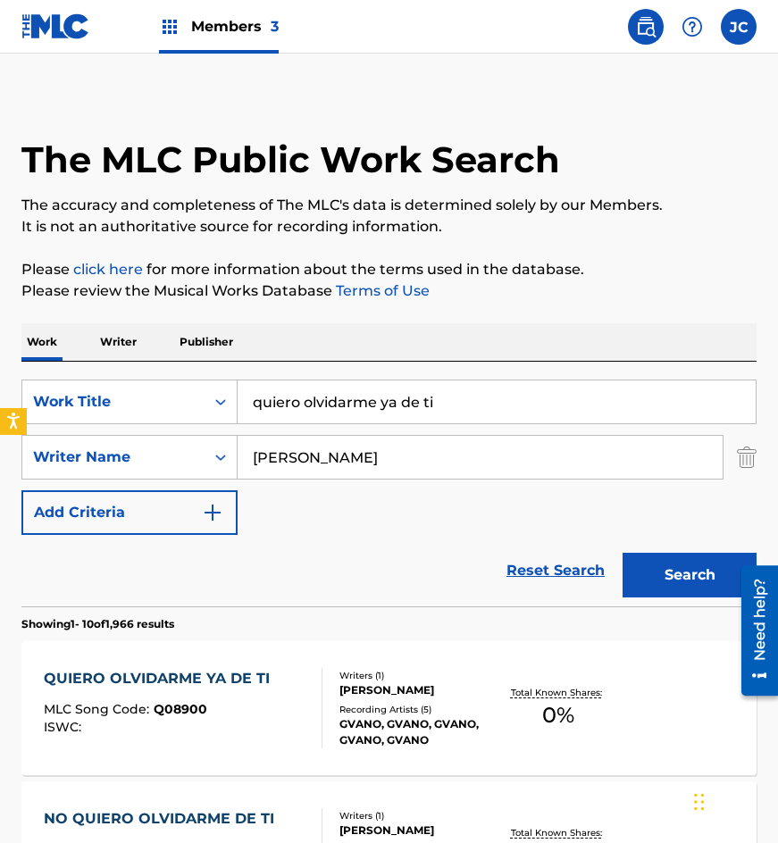
scroll to position [268, 0]
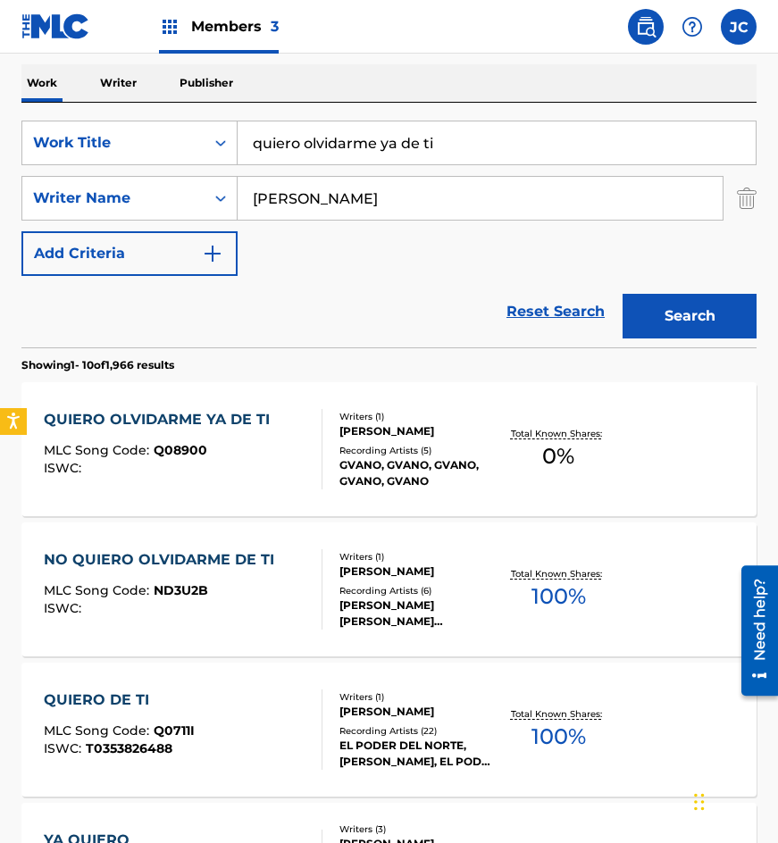
drag, startPoint x: 463, startPoint y: 147, endPoint x: 303, endPoint y: 156, distance: 160.2
click at [304, 156] on input "quiero olvidarme ya de ti" at bounding box center [497, 142] width 518 height 43
type input "q"
type input "los pajaritos"
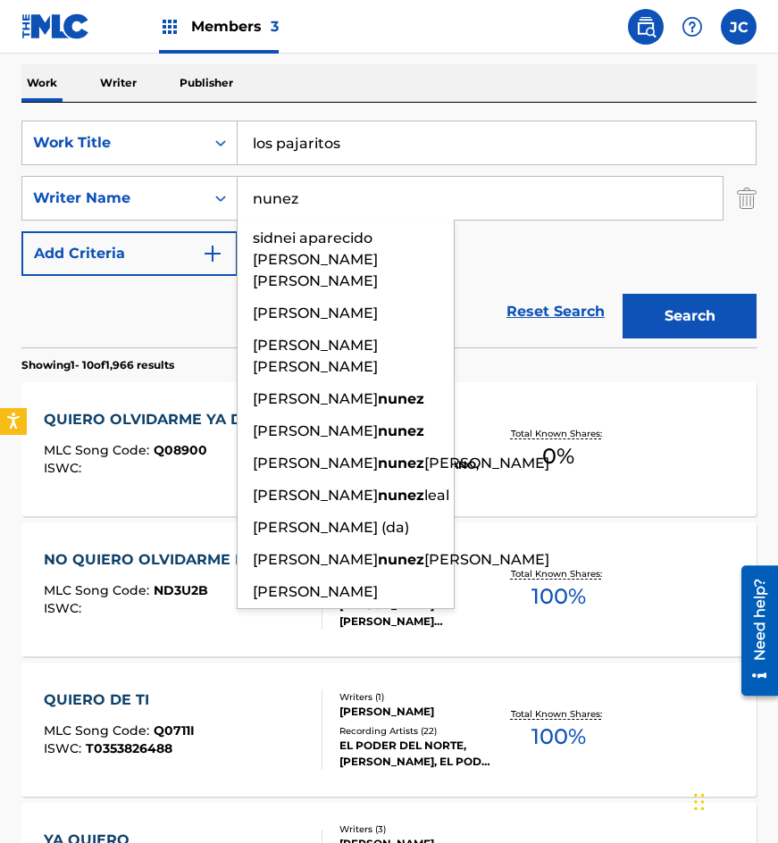
type input "nunez"
click at [623, 294] on button "Search" at bounding box center [690, 316] width 134 height 45
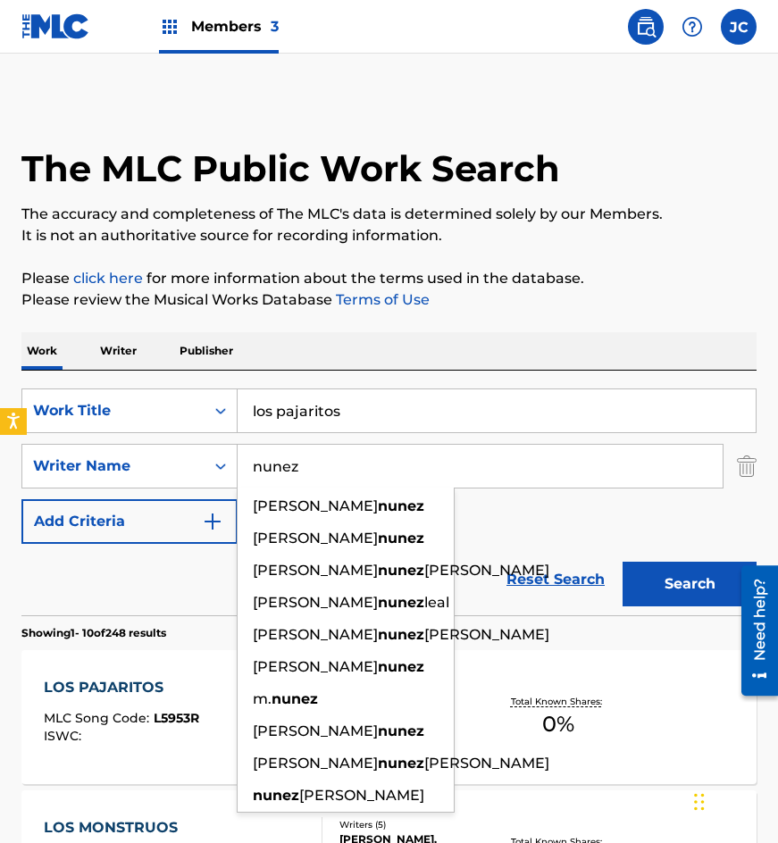
click at [516, 542] on div "SearchWithCriteria91b087ea-94d3-4f83-a247-d453e5b1b286 Work Title los pajaritos…" at bounding box center [388, 466] width 735 height 155
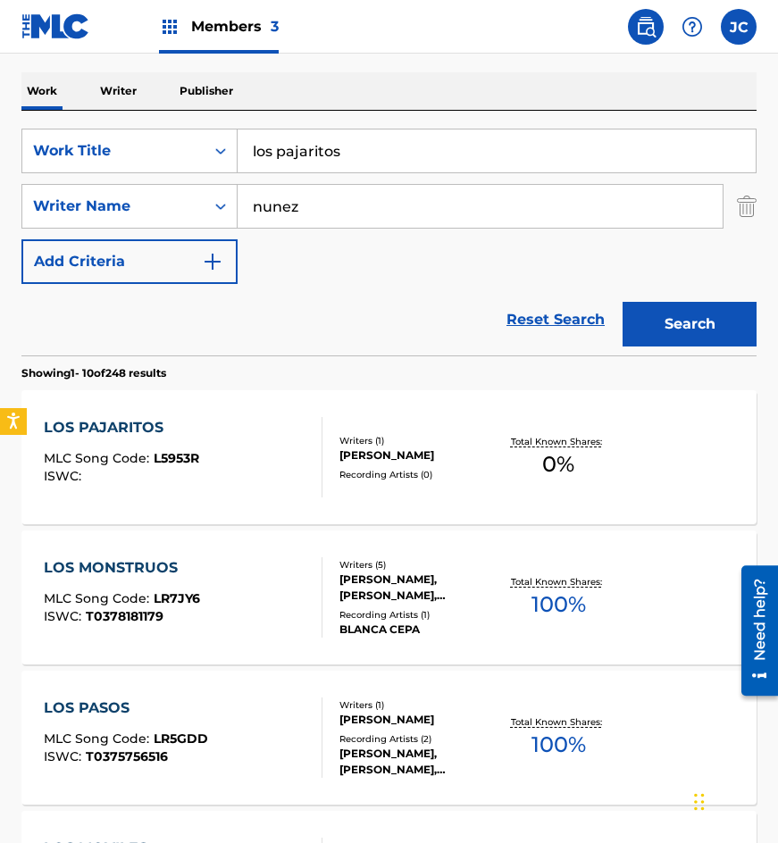
scroll to position [268, 0]
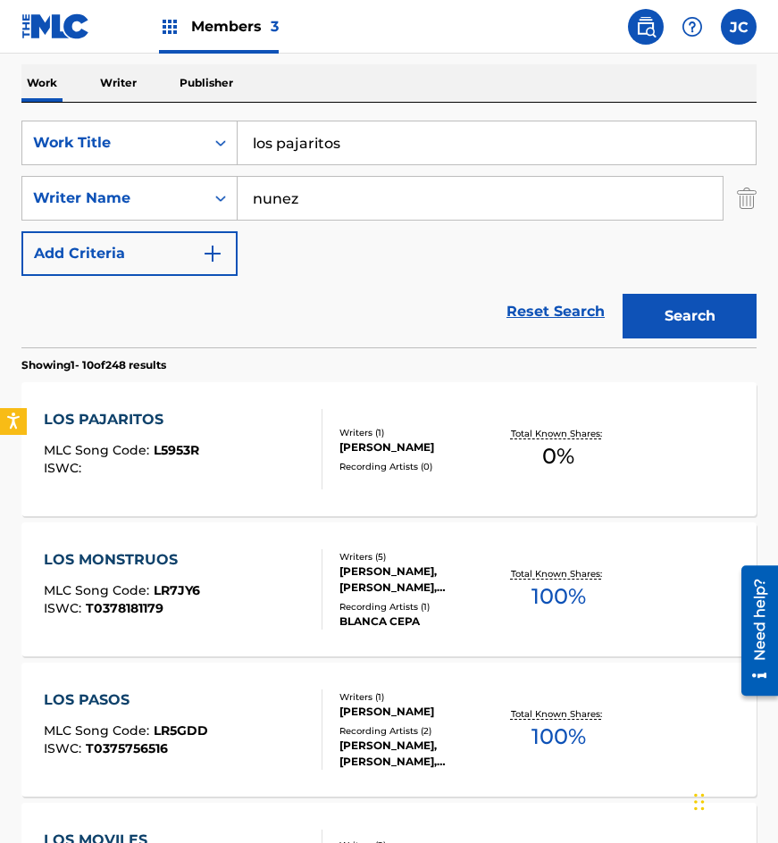
click at [173, 415] on div "LOS PAJARITOS" at bounding box center [121, 419] width 155 height 21
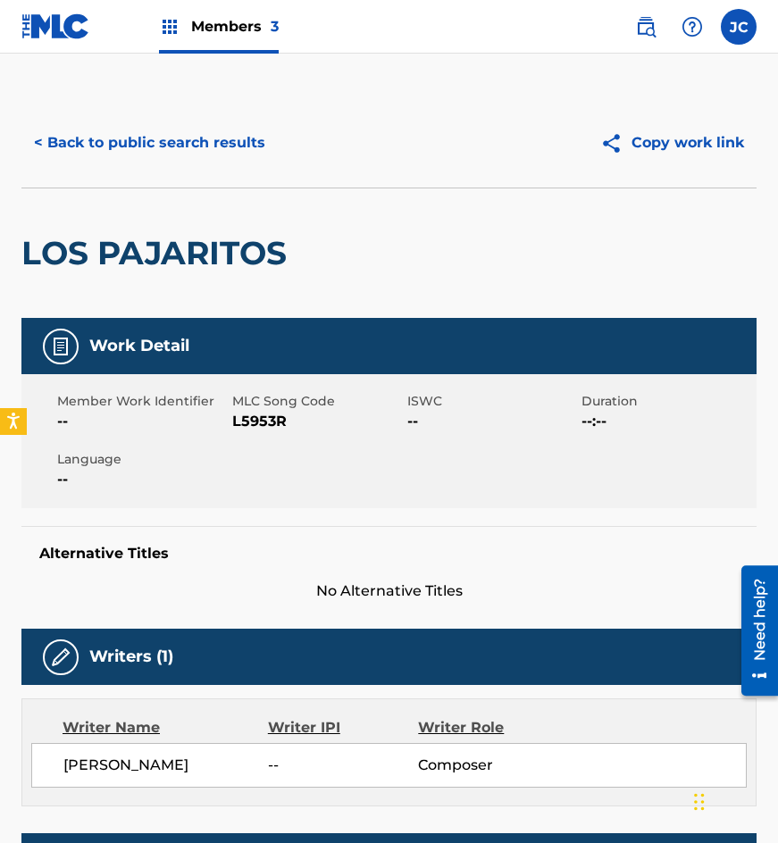
click at [244, 423] on span "L5953R" at bounding box center [317, 421] width 171 height 21
copy span "L5953R"
click at [94, 121] on button "< Back to public search results" at bounding box center [149, 143] width 256 height 45
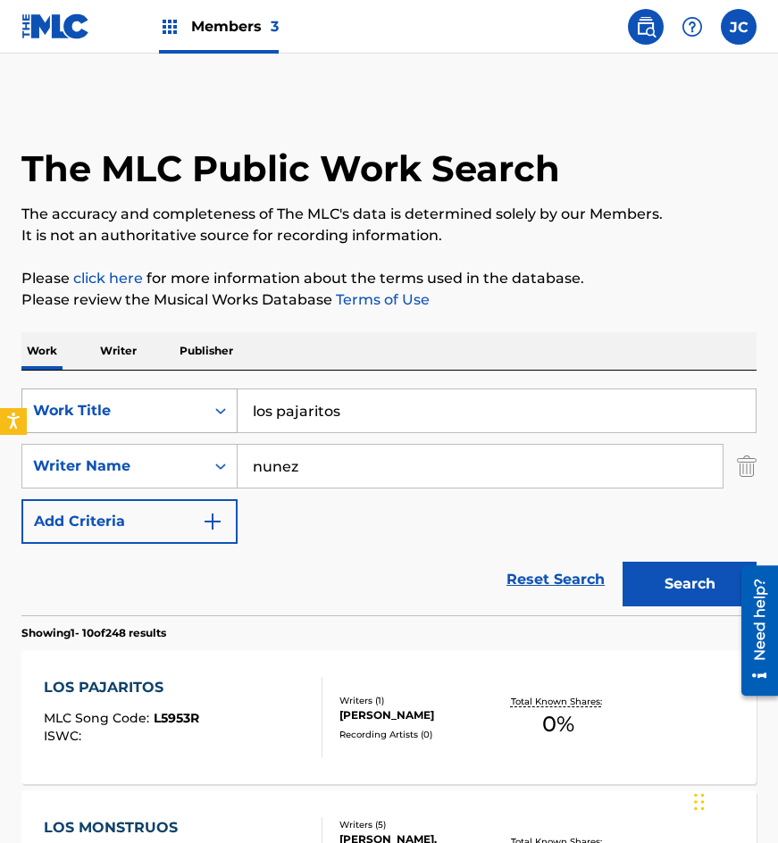
scroll to position [268, 0]
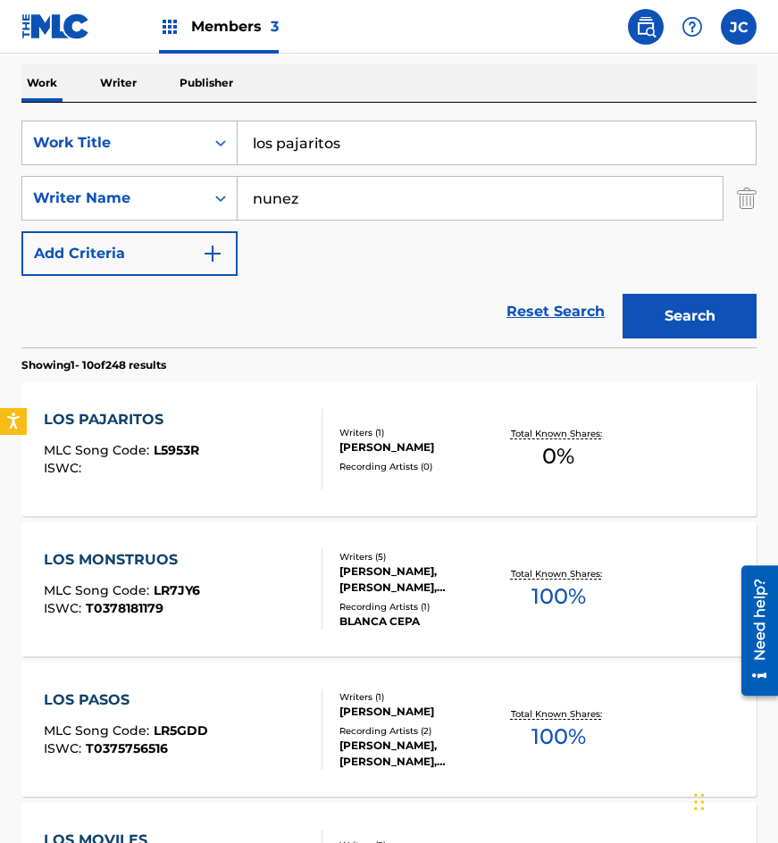
drag, startPoint x: 380, startPoint y: 154, endPoint x: 18, endPoint y: 159, distance: 361.9
click at [36, 166] on div "SearchWithCriteria91b087ea-94d3-4f83-a247-d453e5b1b286 Work Title los pajaritos…" at bounding box center [388, 198] width 735 height 155
type input "por la playa"
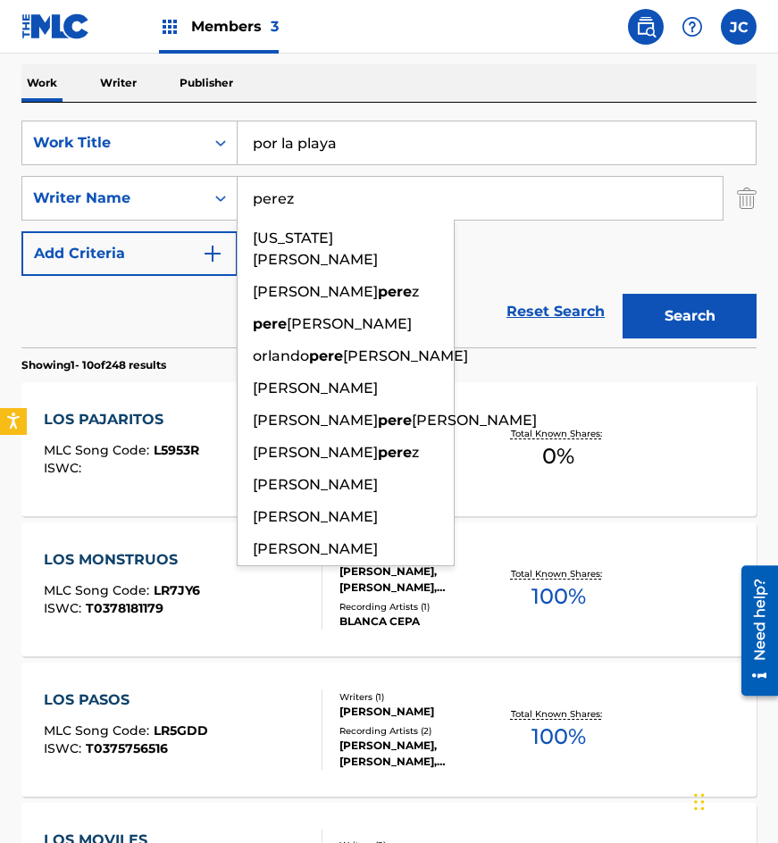
type input "perez"
click at [623, 294] on button "Search" at bounding box center [690, 316] width 134 height 45
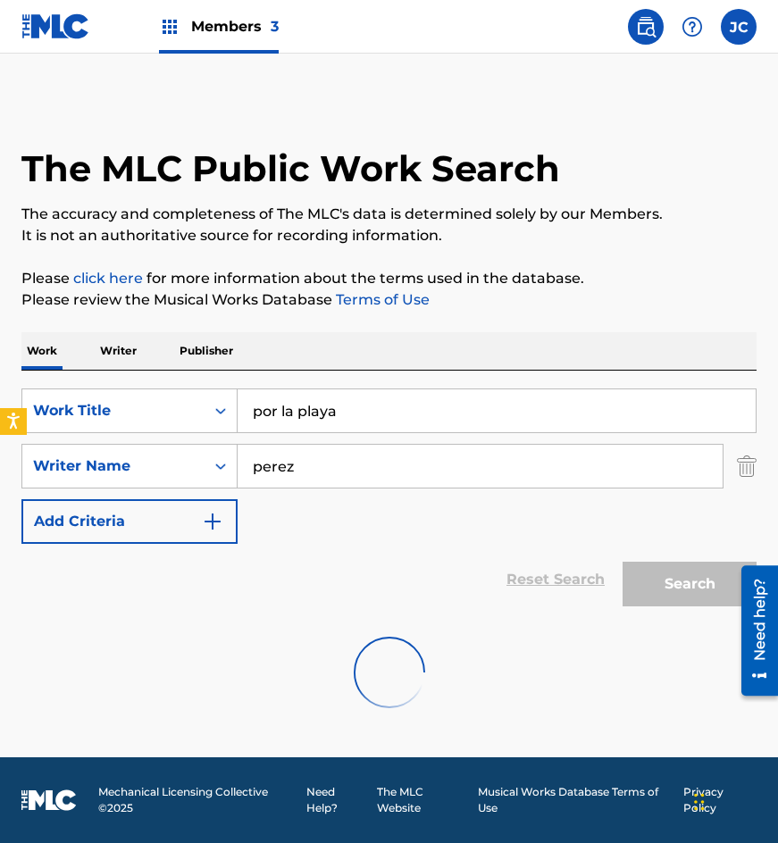
scroll to position [0, 0]
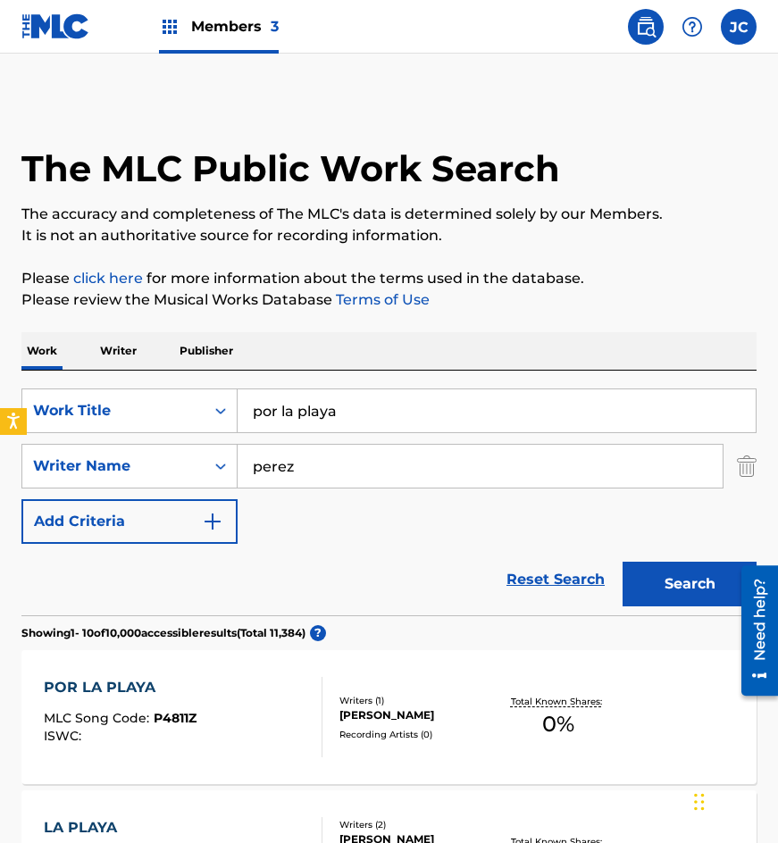
click at [532, 529] on div "SearchWithCriteria91b087ea-94d3-4f83-a247-d453e5b1b286 Work Title por la playa …" at bounding box center [388, 466] width 735 height 155
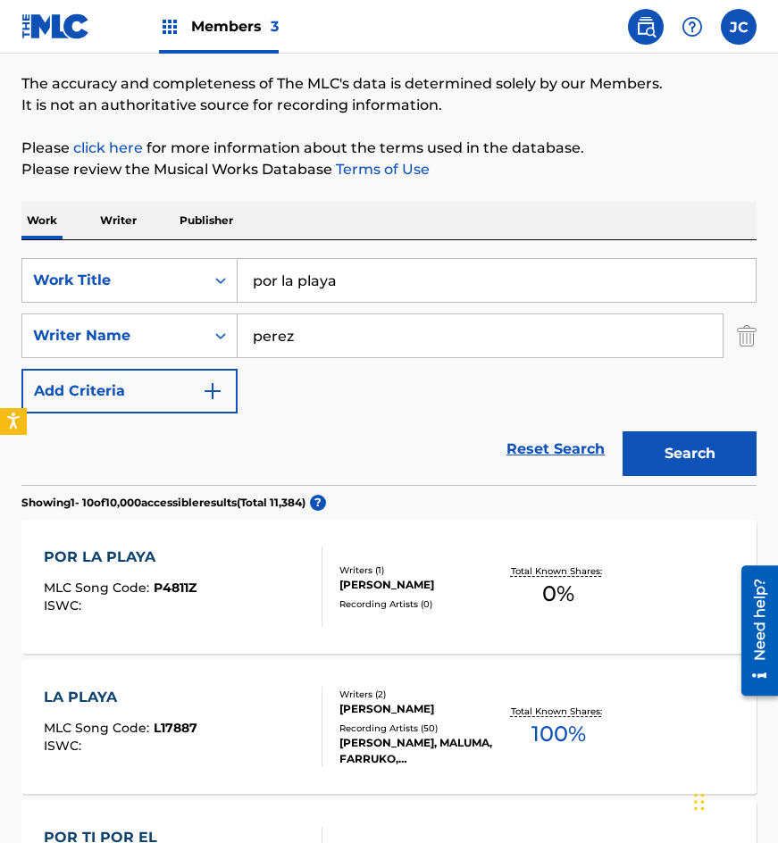
scroll to position [268, 0]
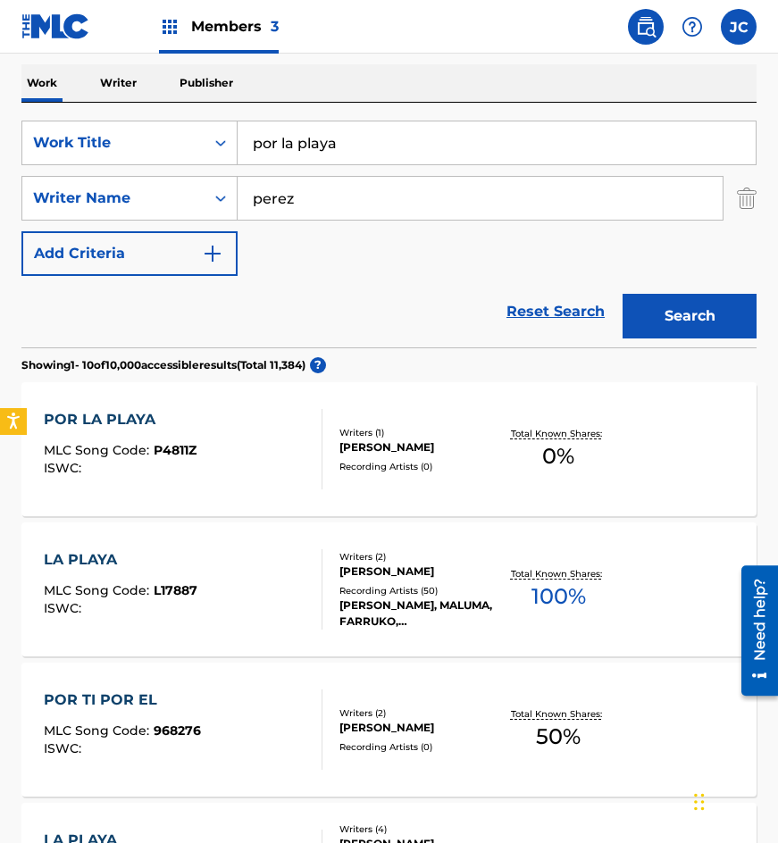
click at [224, 425] on div "POR LA PLAYA MLC Song Code : P4811Z ISWC :" at bounding box center [184, 449] width 280 height 80
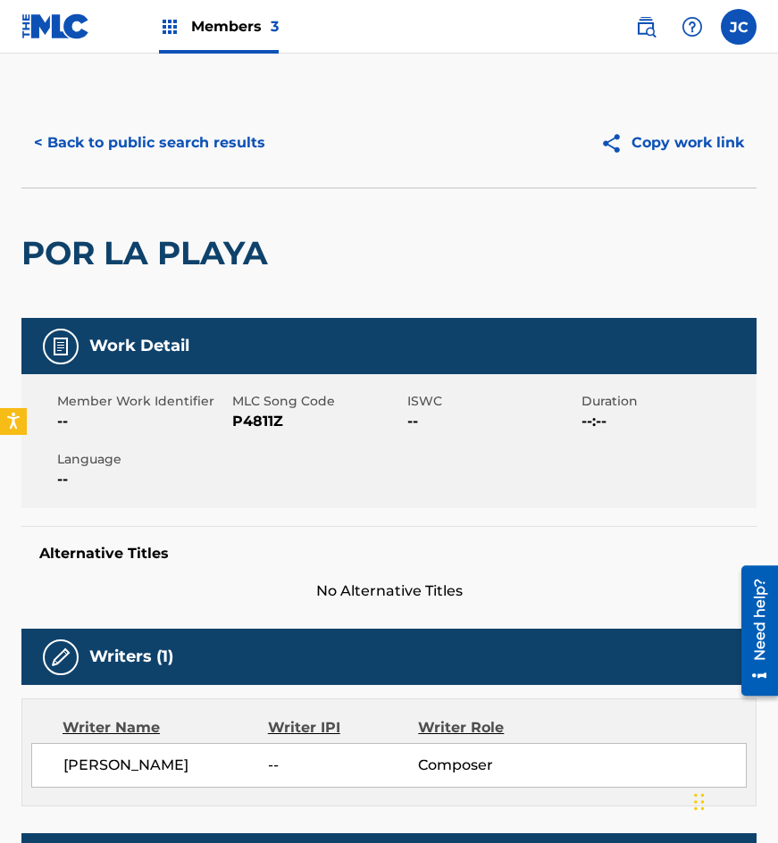
click at [253, 425] on span "P4811Z" at bounding box center [317, 421] width 171 height 21
copy span "P4811Z"
click at [192, 201] on div "POR LA PLAYA" at bounding box center [149, 254] width 256 height 130
click at [224, 153] on button "< Back to public search results" at bounding box center [149, 143] width 256 height 45
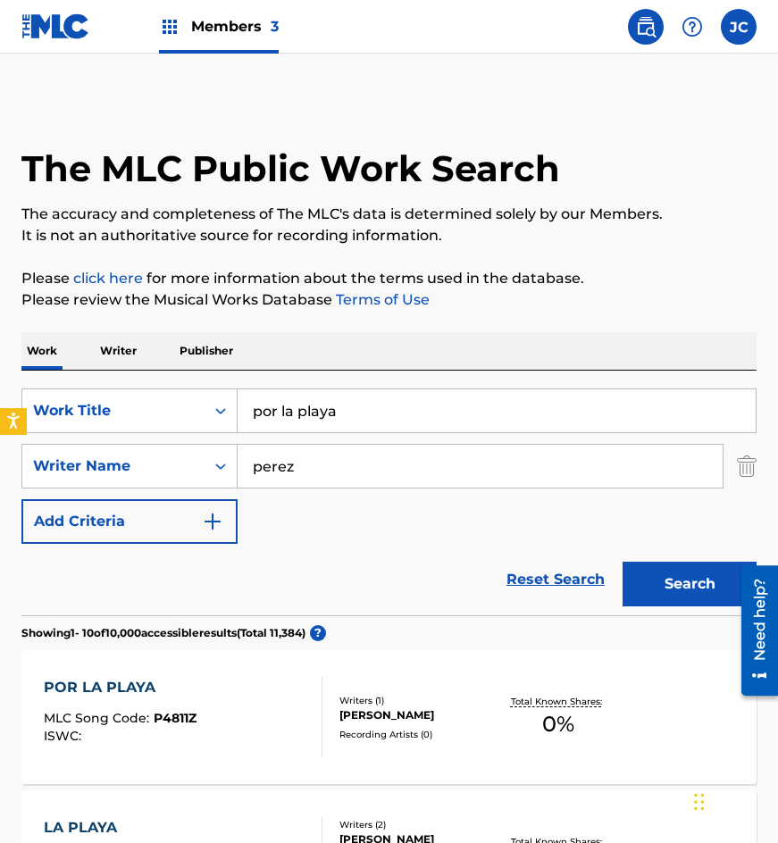
scroll to position [268, 0]
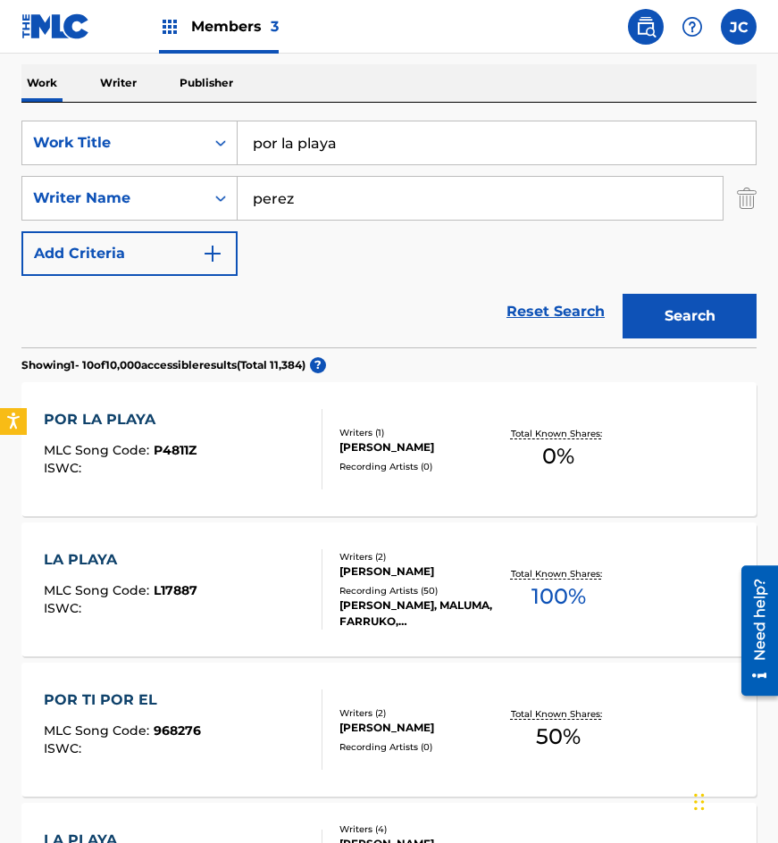
drag, startPoint x: 385, startPoint y: 142, endPoint x: 110, endPoint y: 119, distance: 276.1
click at [130, 136] on div "SearchWithCriteria91b087ea-94d3-4f83-a247-d453e5b1b286 Work Title por la playa" at bounding box center [388, 143] width 735 height 45
type input "los recuerdos del manana"
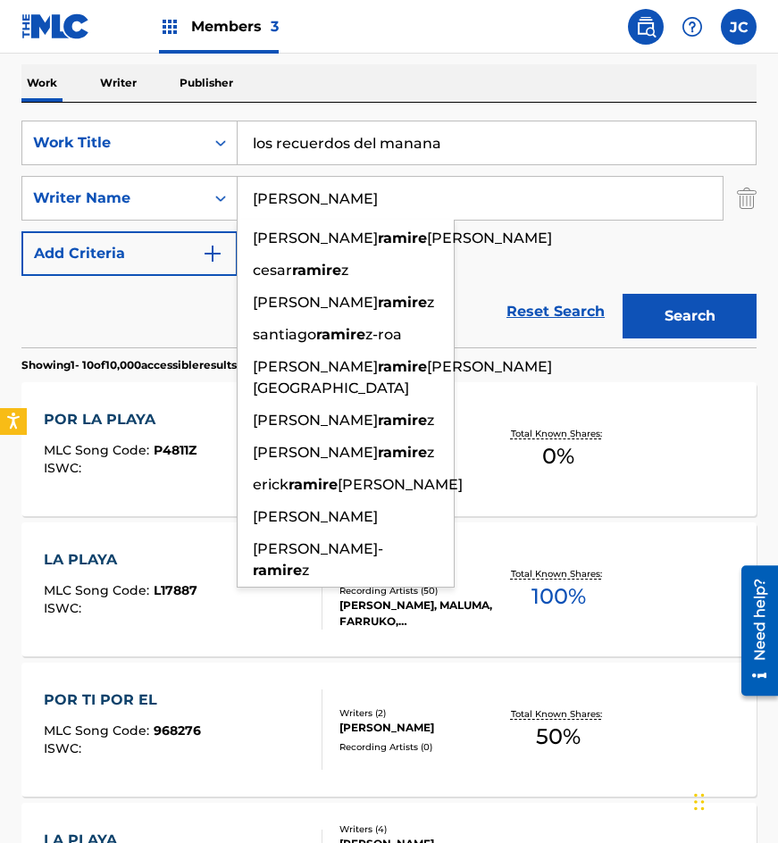
type input "[PERSON_NAME]"
click at [623, 294] on button "Search" at bounding box center [690, 316] width 134 height 45
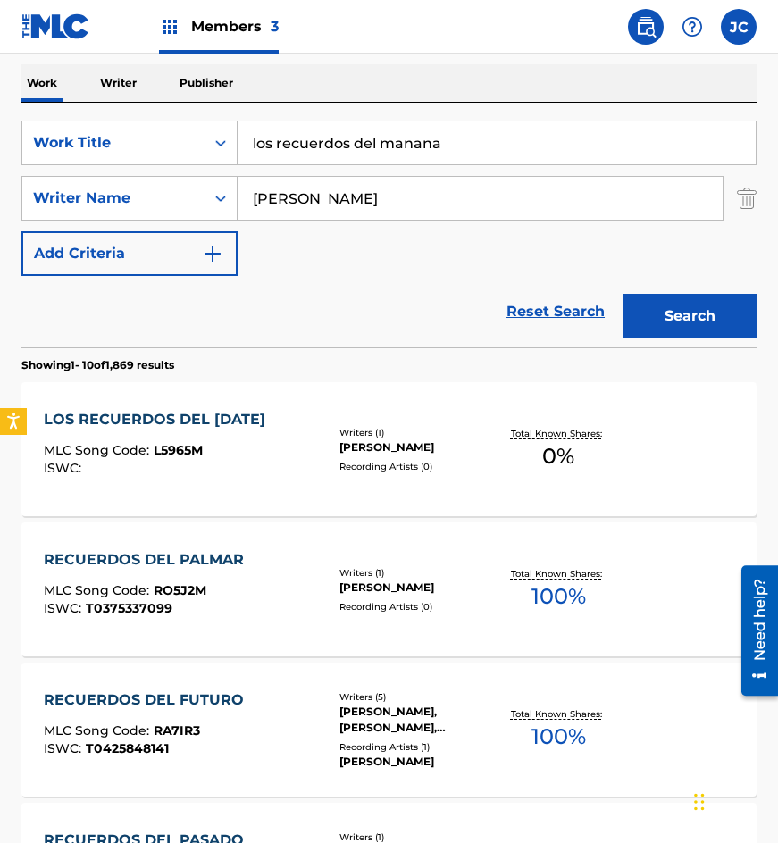
scroll to position [447, 0]
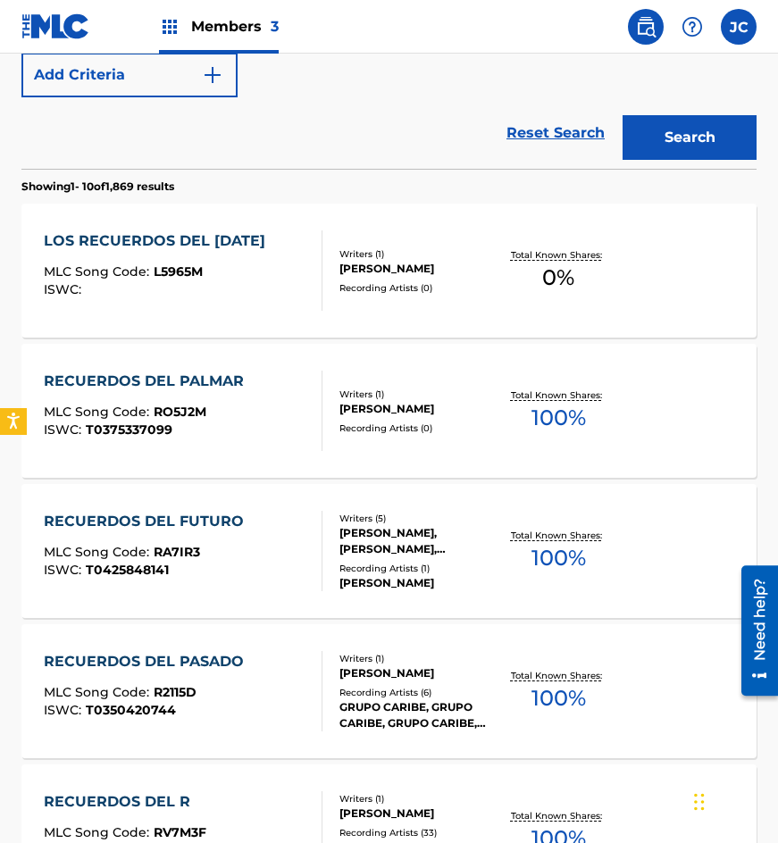
click at [274, 282] on div "MLC Song Code : L5965M" at bounding box center [159, 274] width 230 height 18
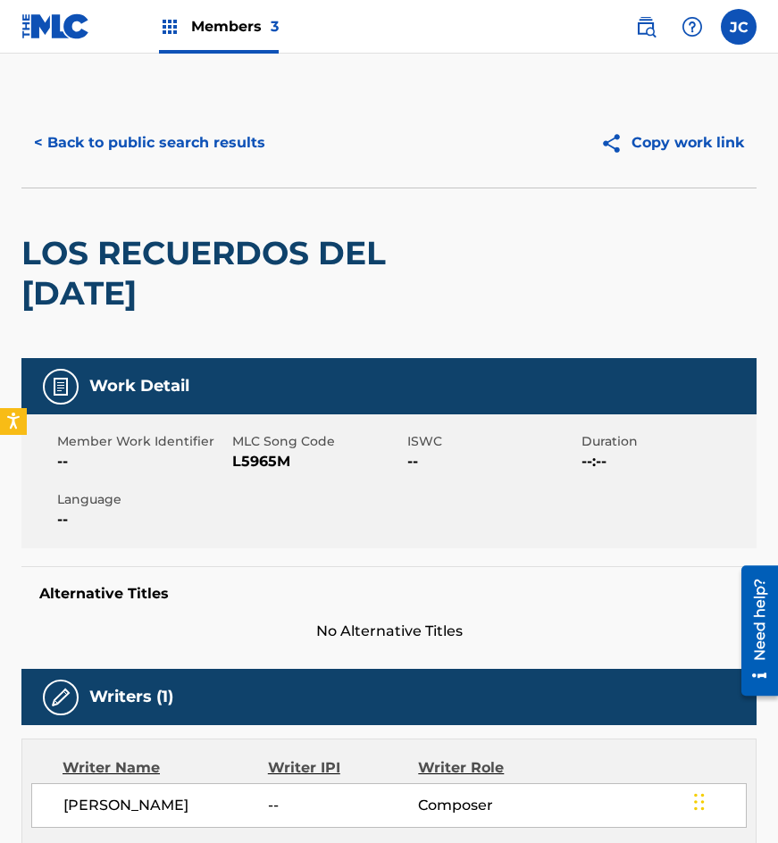
click at [260, 455] on span "L5965M" at bounding box center [317, 461] width 171 height 21
copy span "L5965M"
drag, startPoint x: 184, startPoint y: 206, endPoint x: 197, endPoint y: 182, distance: 27.2
click at [184, 206] on div "LOS RECUERDOS DEL [DATE]" at bounding box center [241, 274] width 441 height 170
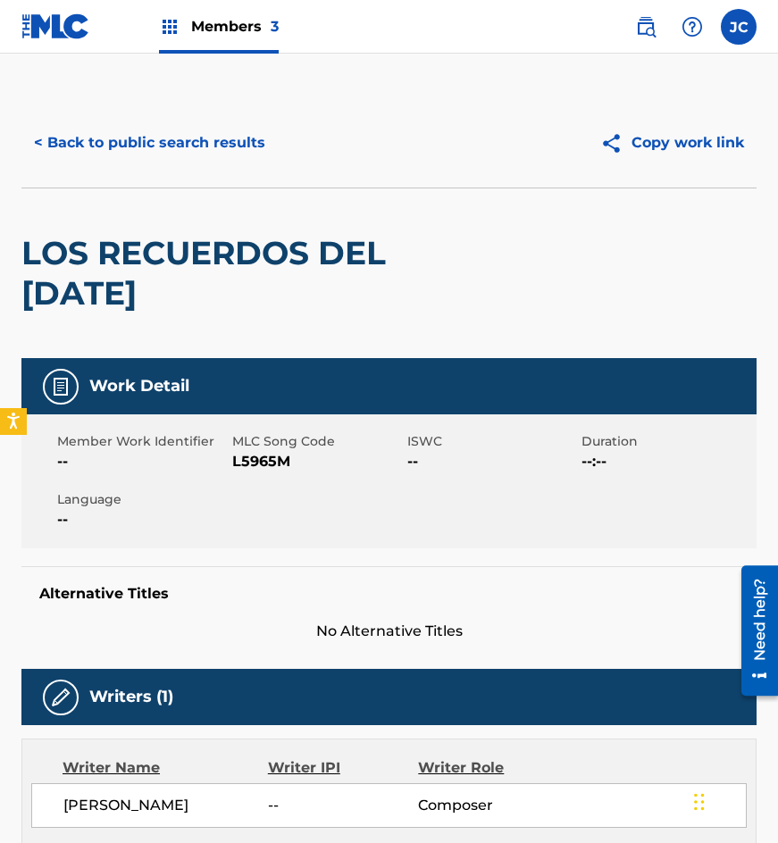
click at [208, 159] on button "< Back to public search results" at bounding box center [149, 143] width 256 height 45
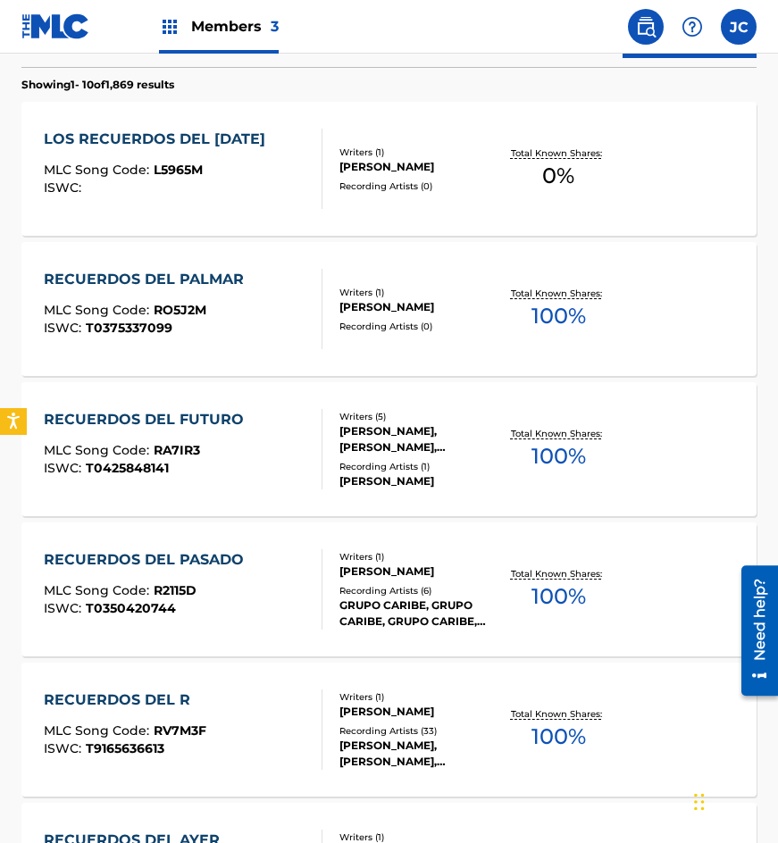
scroll to position [281, 0]
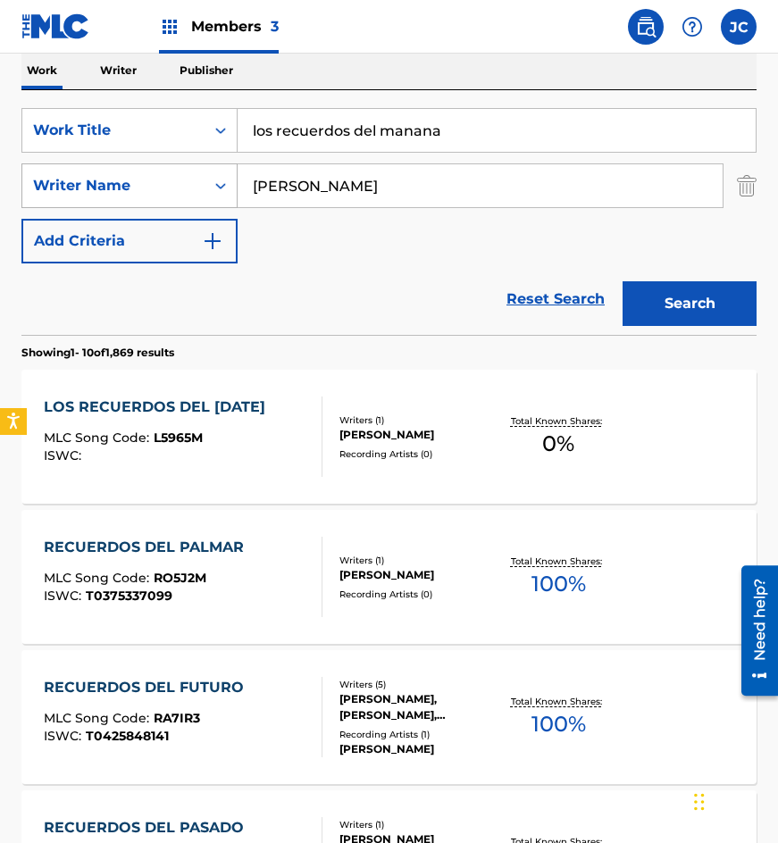
drag, startPoint x: 473, startPoint y: 129, endPoint x: 125, endPoint y: 174, distance: 350.5
click at [125, 174] on div "SearchWithCriteria91b087ea-94d3-4f83-a247-d453e5b1b286 Work Title los recuerdos…" at bounding box center [388, 185] width 735 height 155
type input "otra vez un amor"
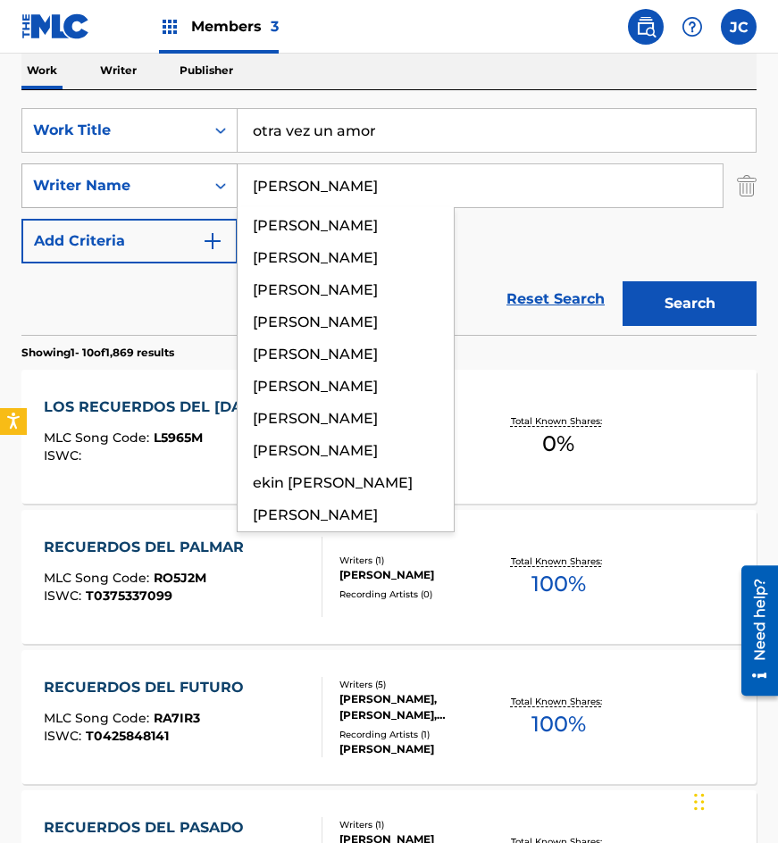
type input "[PERSON_NAME]"
click at [623, 281] on button "Search" at bounding box center [690, 303] width 134 height 45
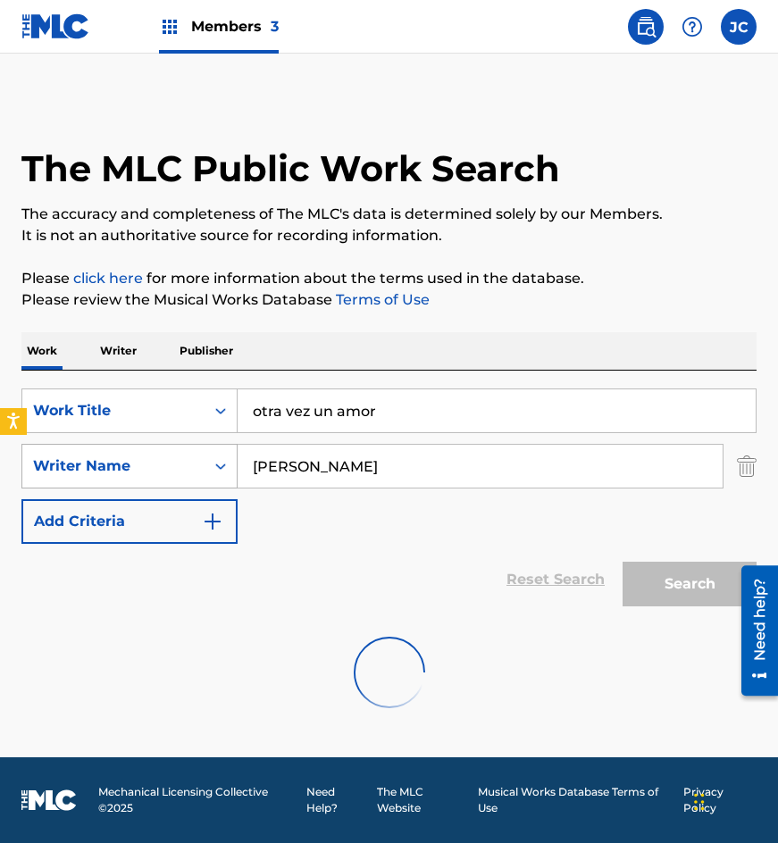
scroll to position [0, 0]
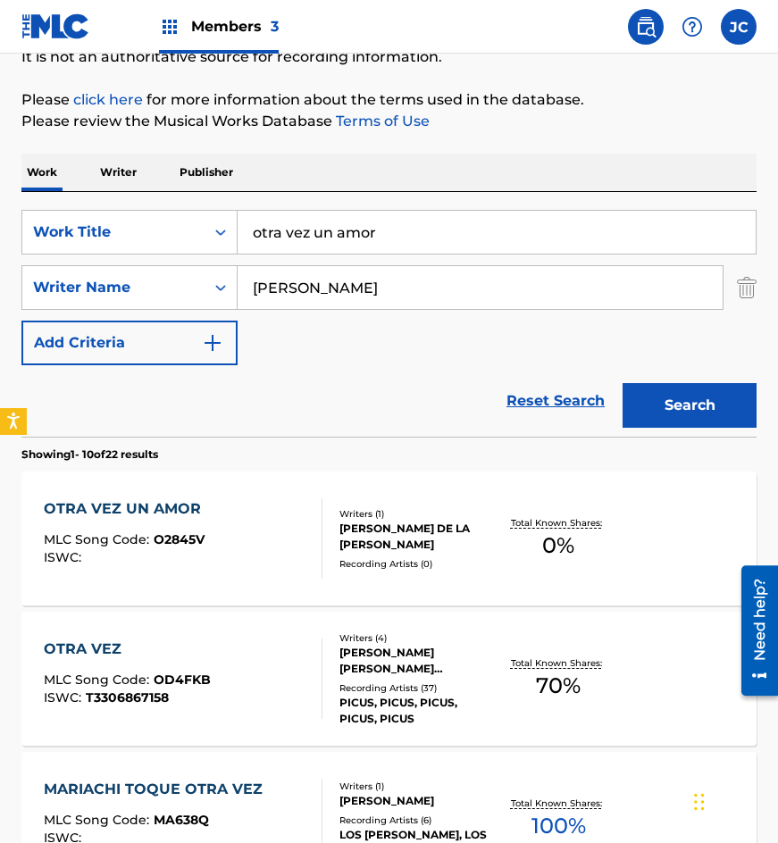
click at [547, 347] on div "SearchWithCriteria91b087ea-94d3-4f83-a247-d453e5b1b286 Work Title otra vez un a…" at bounding box center [388, 287] width 735 height 155
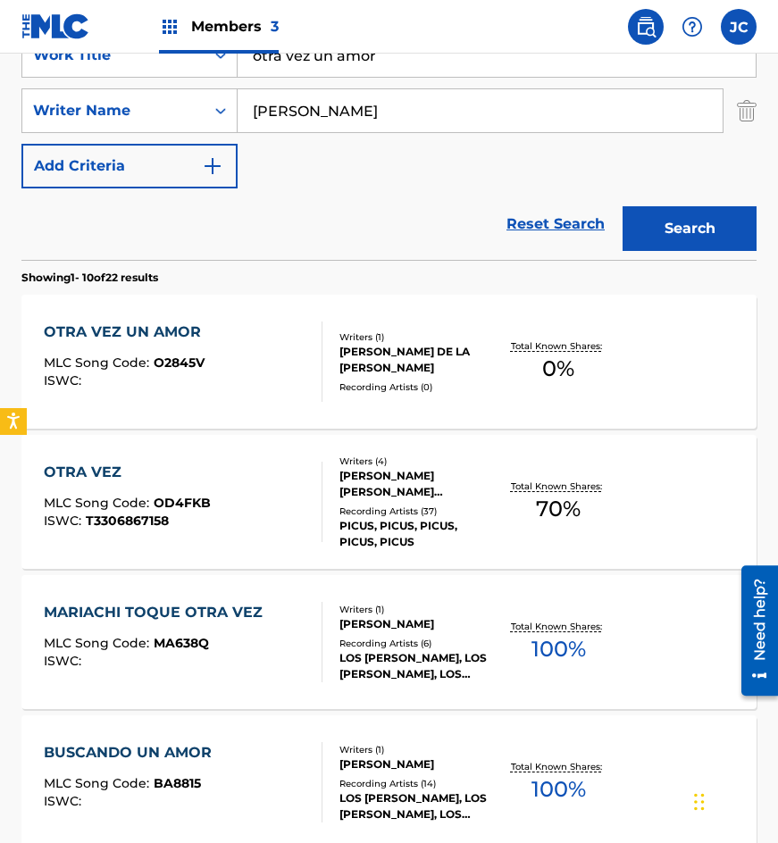
scroll to position [357, 0]
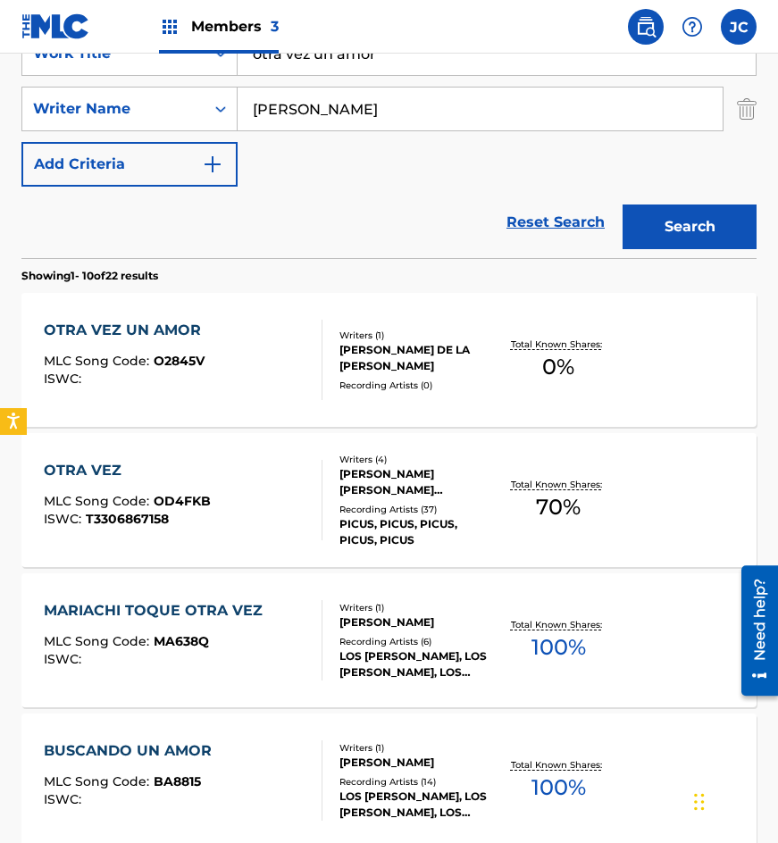
click at [171, 341] on div "OTRA VEZ UN AMOR MLC Song Code : O2845V ISWC :" at bounding box center [127, 360] width 166 height 80
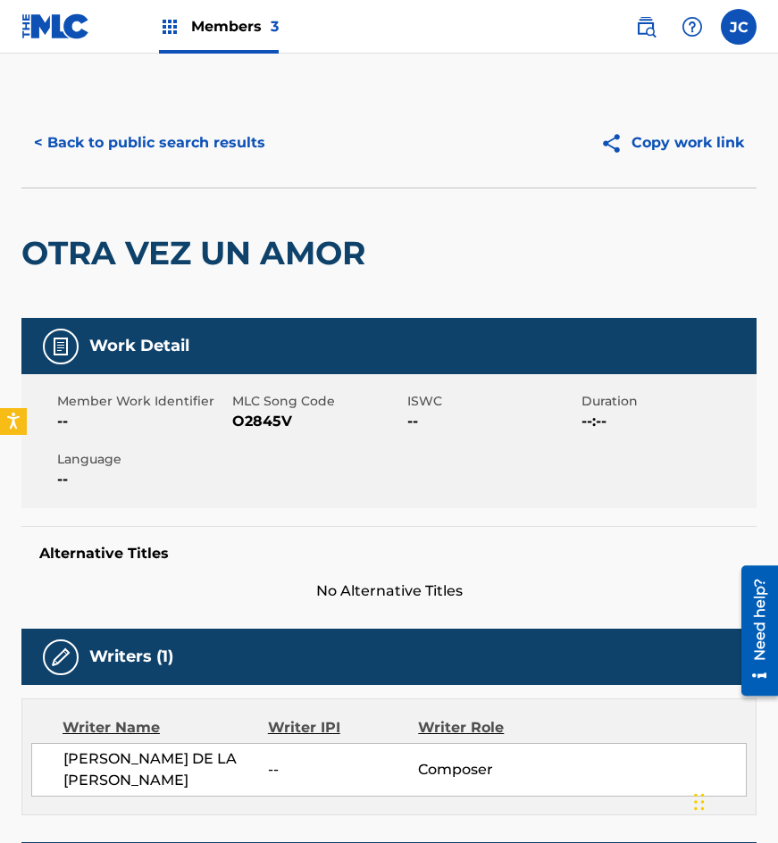
click at [272, 424] on span "O2845V" at bounding box center [317, 421] width 171 height 21
copy span "O2845V"
click at [107, 160] on button "< Back to public search results" at bounding box center [149, 143] width 256 height 45
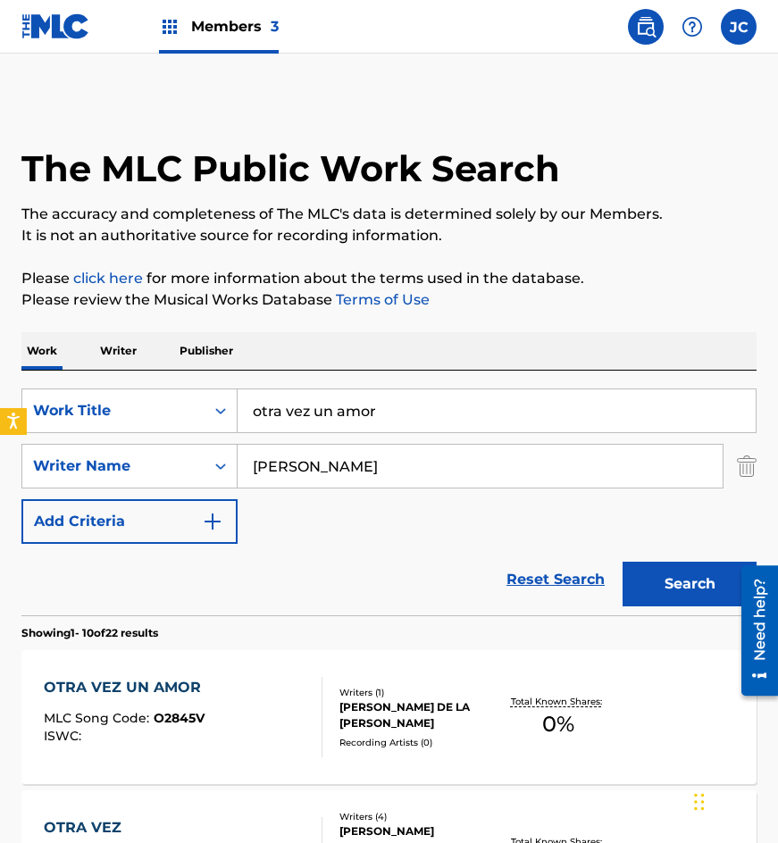
scroll to position [357, 0]
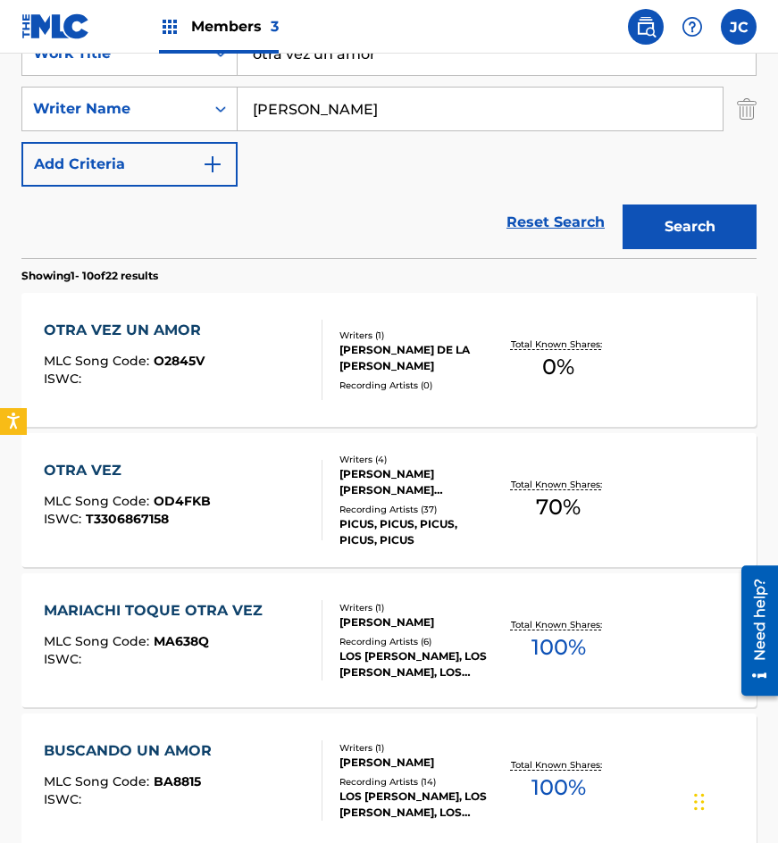
drag, startPoint x: 404, startPoint y: 59, endPoint x: 160, endPoint y: 77, distance: 244.5
click at [168, 77] on div "SearchWithCriteria91b087ea-94d3-4f83-a247-d453e5b1b286 Work Title otra vez un a…" at bounding box center [388, 108] width 735 height 155
type input "mi negra [PERSON_NAME]"
type input "[PERSON_NAME]"
click at [623, 205] on button "Search" at bounding box center [690, 227] width 134 height 45
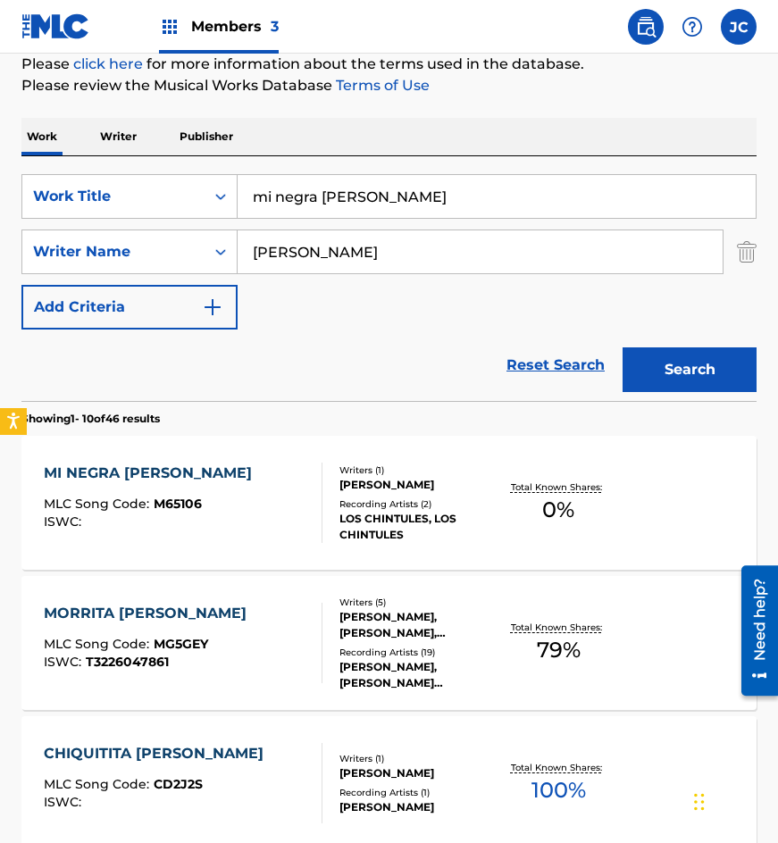
scroll to position [447, 0]
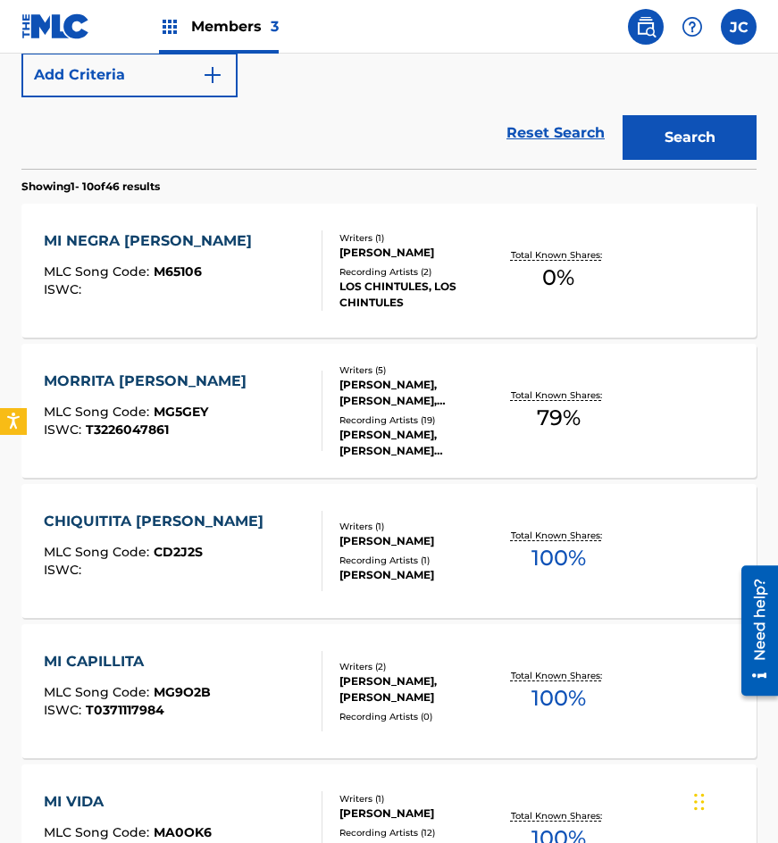
click at [396, 254] on div "[PERSON_NAME]" at bounding box center [417, 253] width 157 height 16
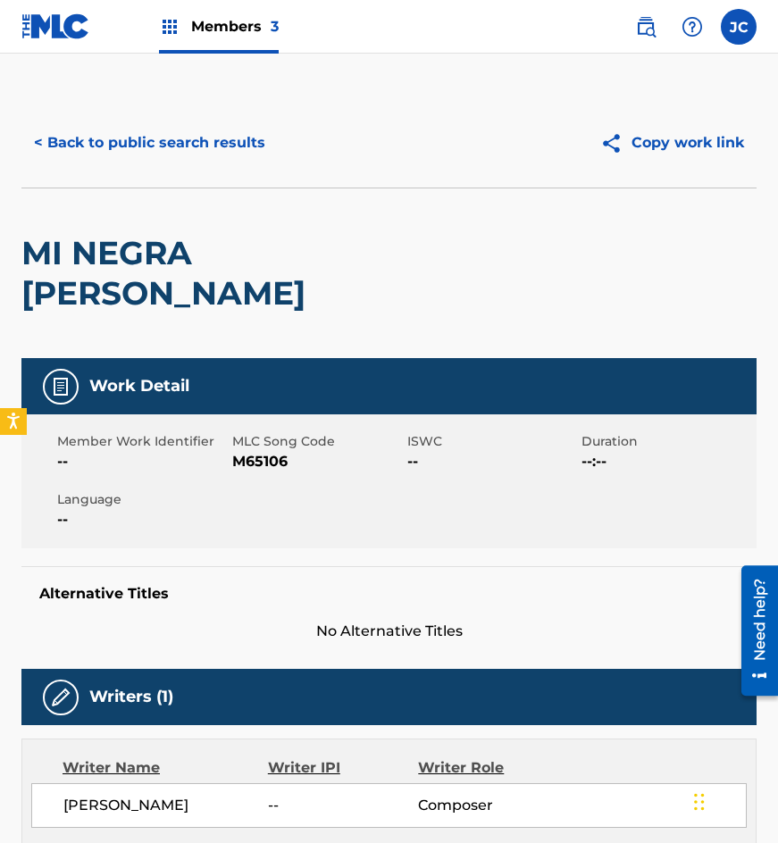
click at [250, 451] on span "M65106" at bounding box center [317, 461] width 171 height 21
click at [259, 141] on button "< Back to public search results" at bounding box center [149, 143] width 256 height 45
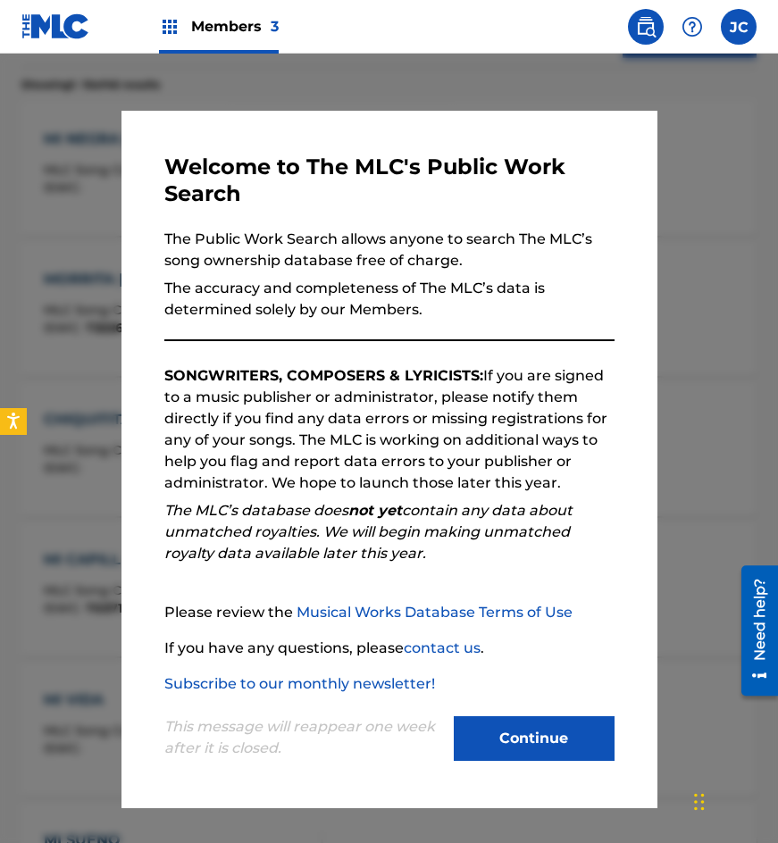
click at [551, 738] on button "Continue" at bounding box center [534, 738] width 161 height 45
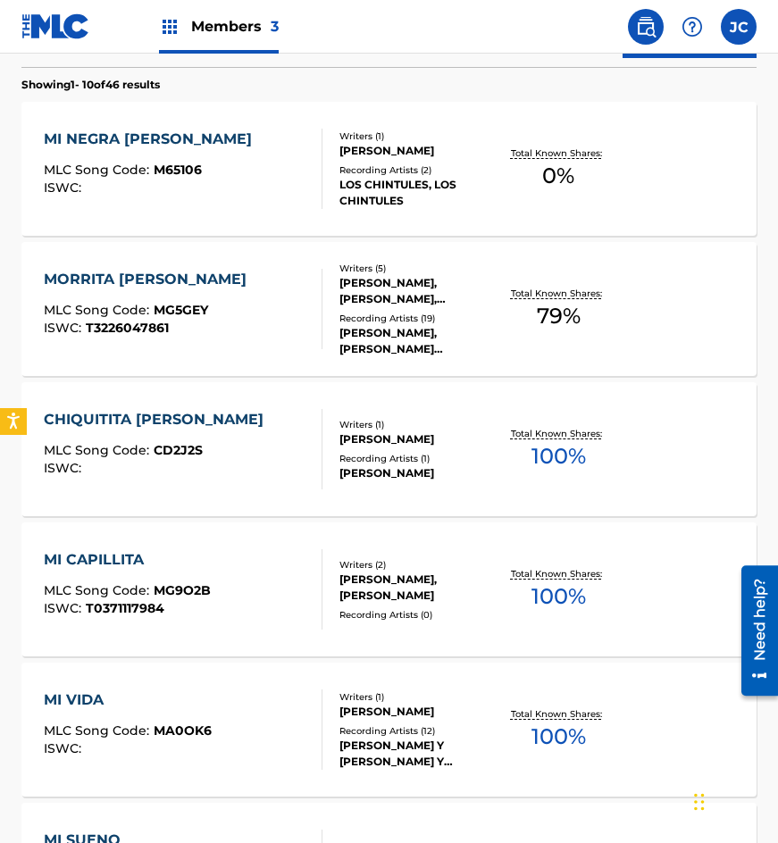
drag, startPoint x: 216, startPoint y: 78, endPoint x: 273, endPoint y: 186, distance: 122.3
click at [216, 78] on section "Showing 1 - 10 of 46 results" at bounding box center [388, 80] width 735 height 26
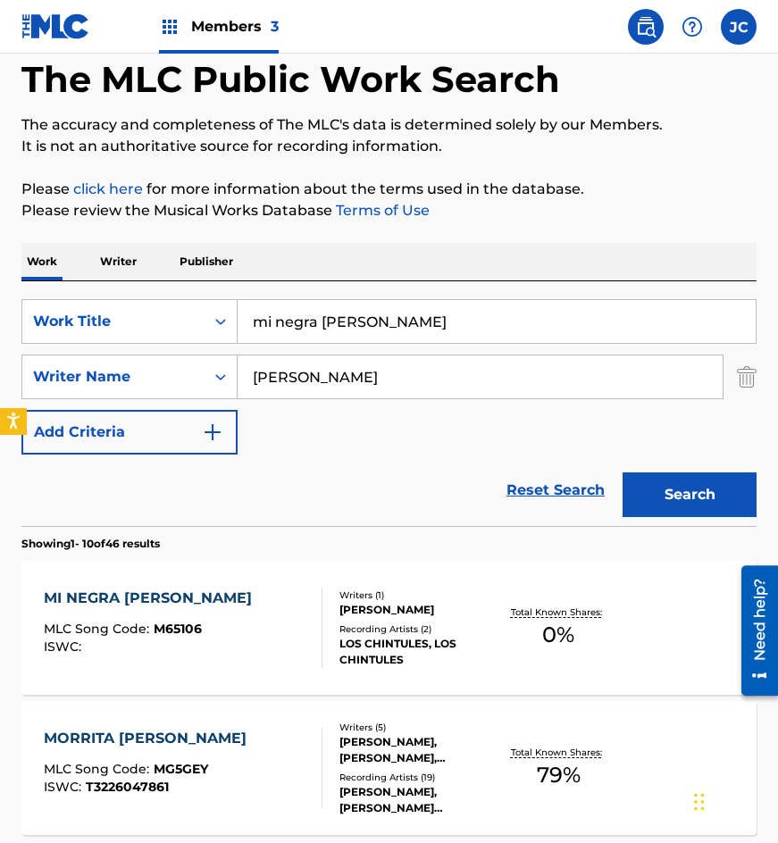
scroll to position [0, 0]
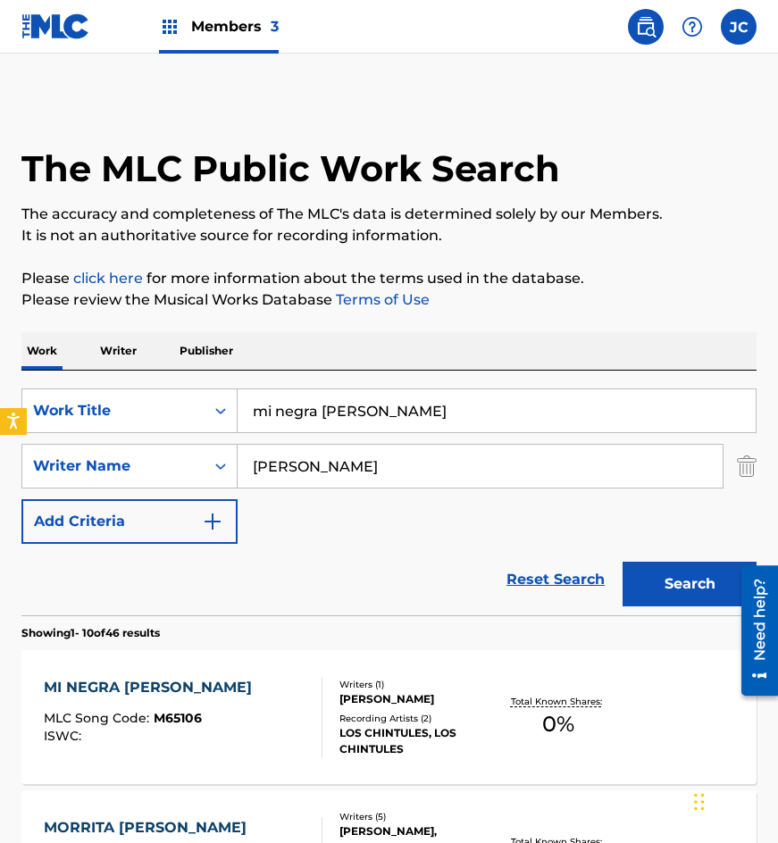
drag, startPoint x: 456, startPoint y: 418, endPoint x: 363, endPoint y: 373, distance: 103.5
click at [247, 433] on div "SearchWithCriteria91b087ea-94d3-4f83-a247-d453e5b1b286 Work Title mi negra lind…" at bounding box center [388, 466] width 735 height 155
type input "cumbia alegre"
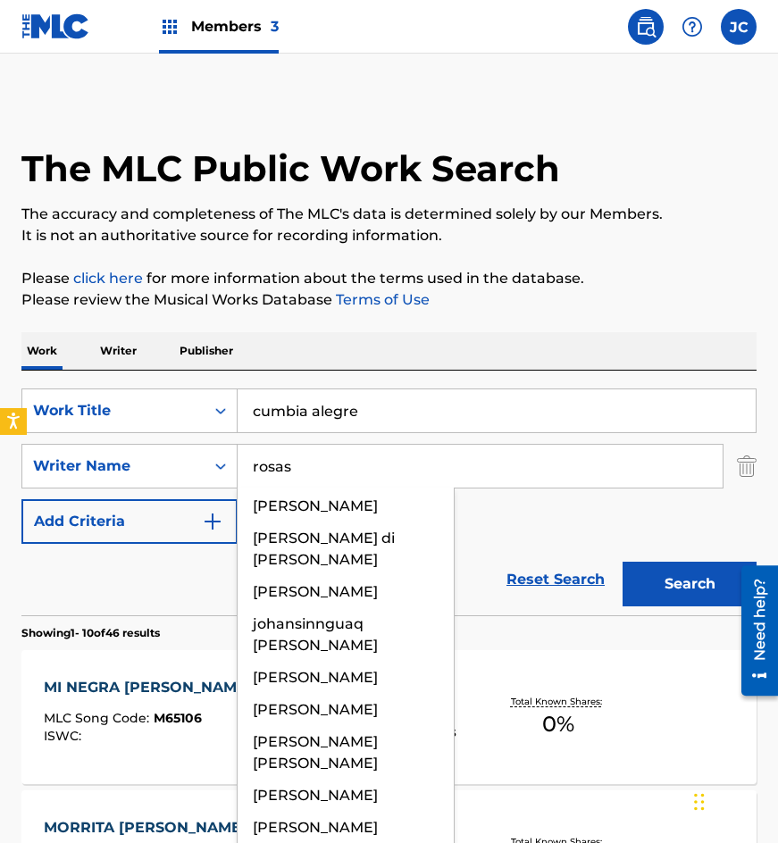
type input "rosas"
click at [623, 562] on button "Search" at bounding box center [690, 584] width 134 height 45
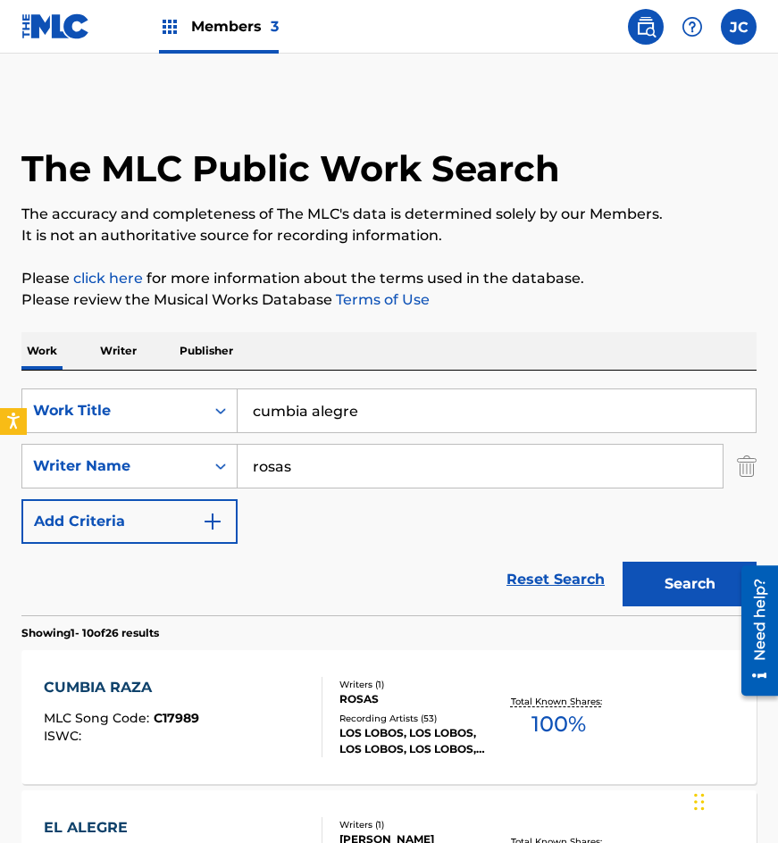
click at [544, 542] on div "SearchWithCriteria91b087ea-94d3-4f83-a247-d453e5b1b286 Work Title cumbia alegre…" at bounding box center [388, 466] width 735 height 155
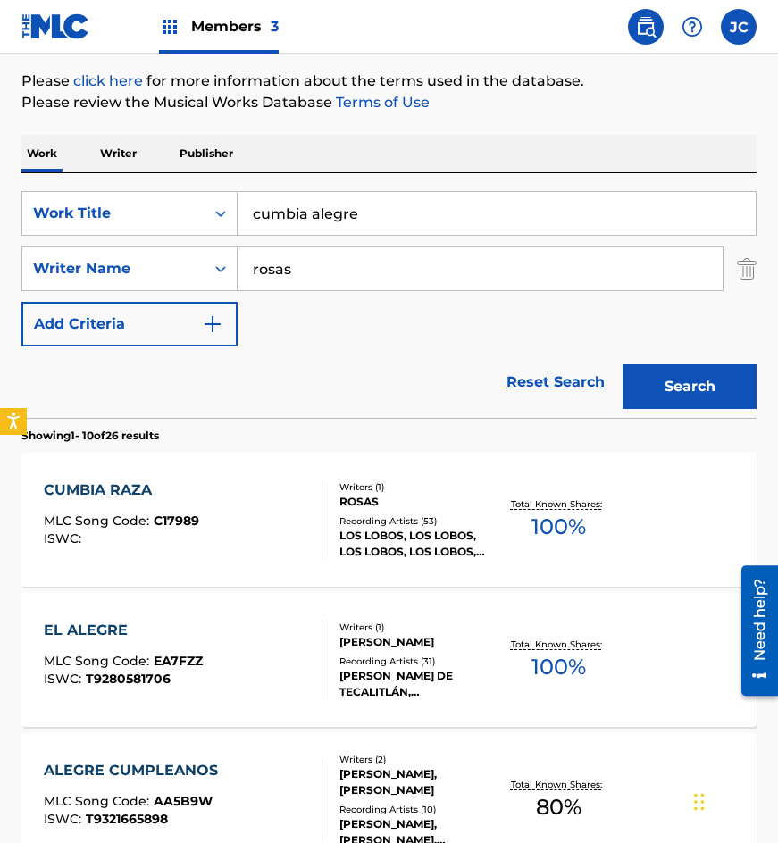
scroll to position [179, 0]
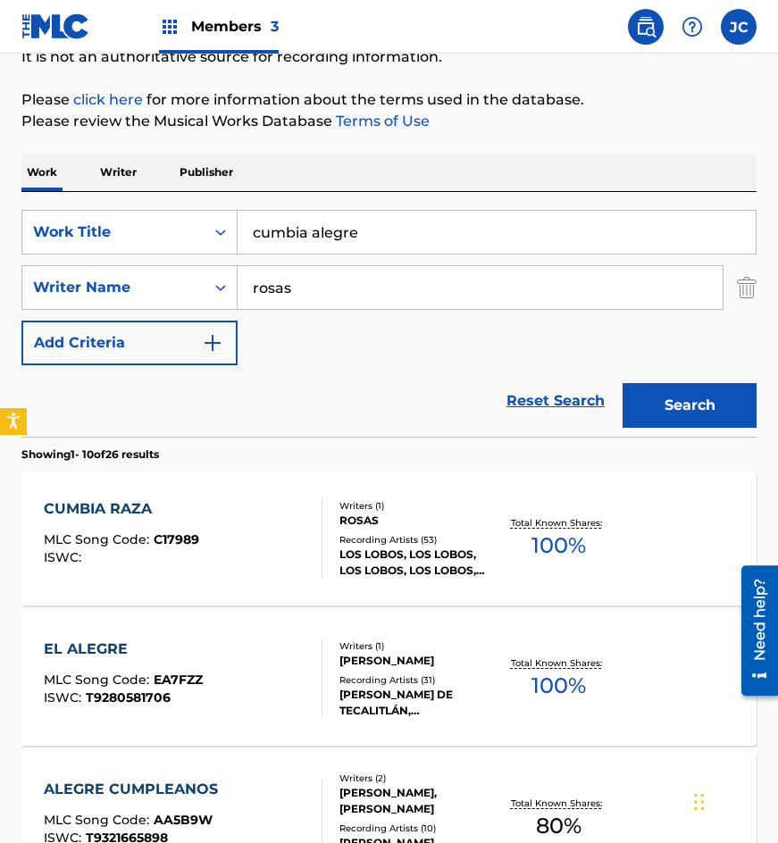
click at [356, 289] on input "rosas" at bounding box center [480, 287] width 485 height 43
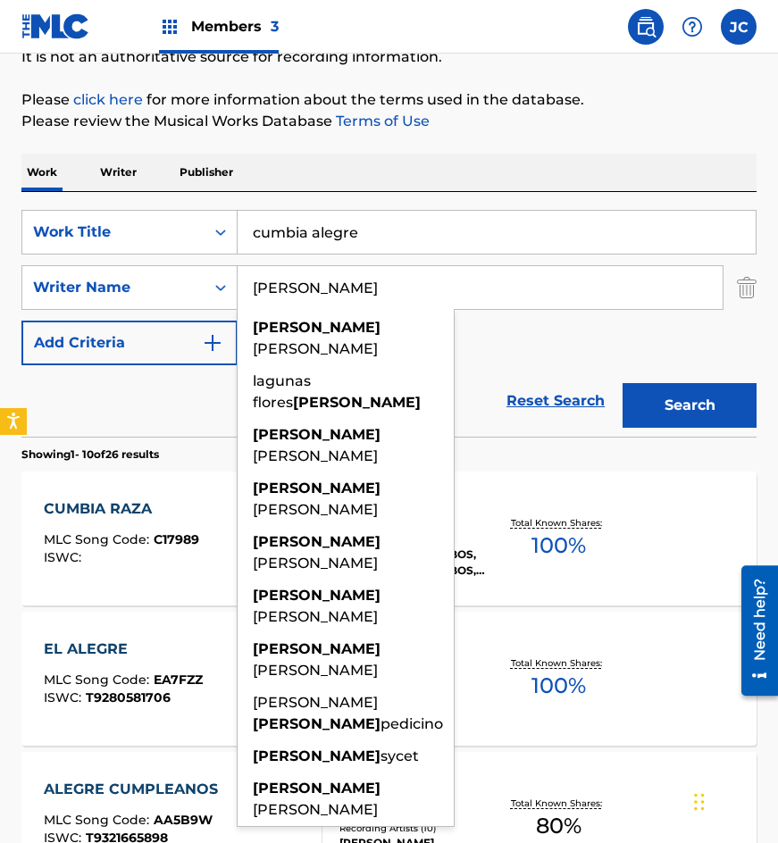
click at [623, 383] on button "Search" at bounding box center [690, 405] width 134 height 45
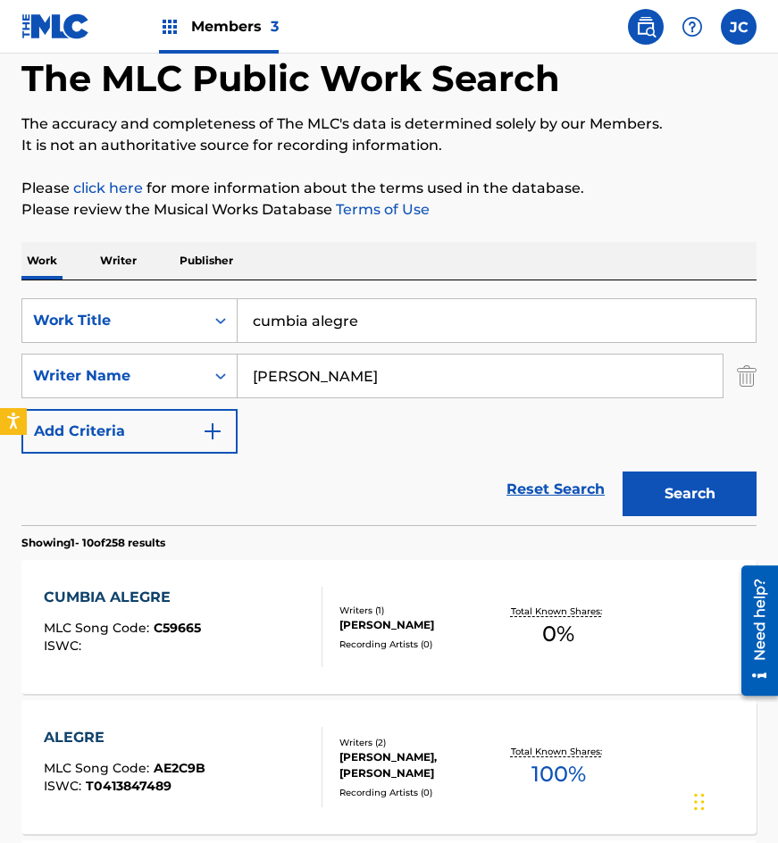
scroll to position [89, 0]
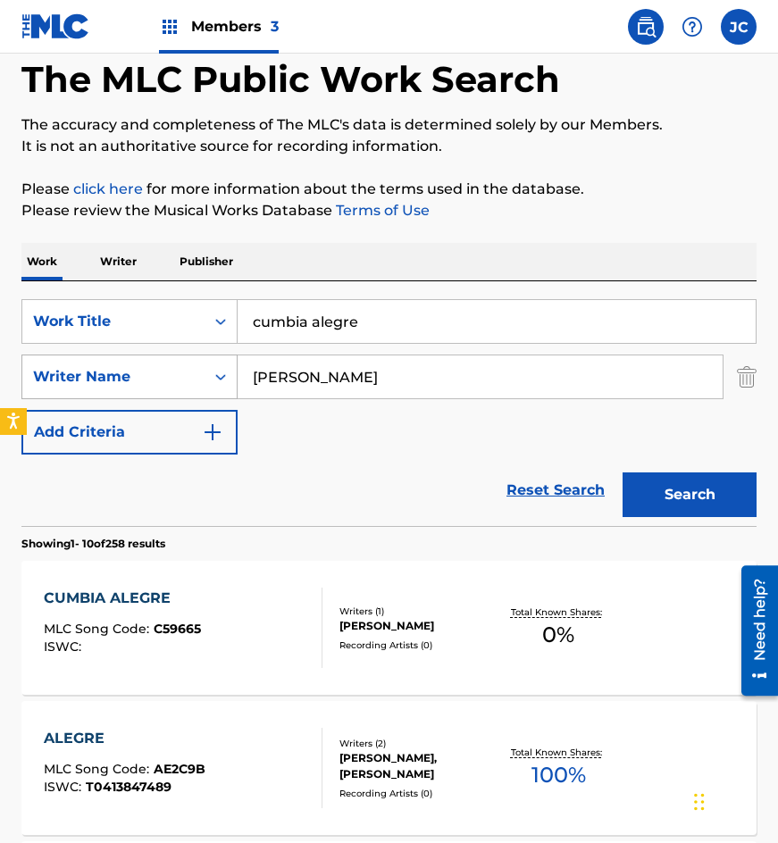
click at [175, 390] on div "SearchWithCriteria47daaa0a-4b7c-4902-80e3-1893f3bd3866 Writer Name [PERSON_NAME]" at bounding box center [388, 377] width 735 height 45
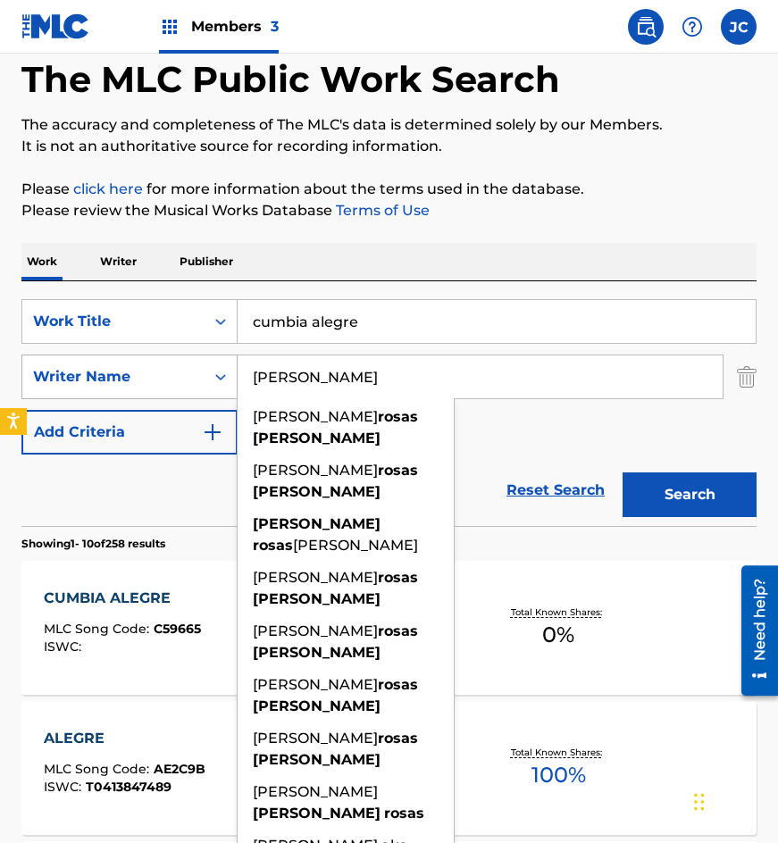
click at [623, 473] on button "Search" at bounding box center [690, 495] width 134 height 45
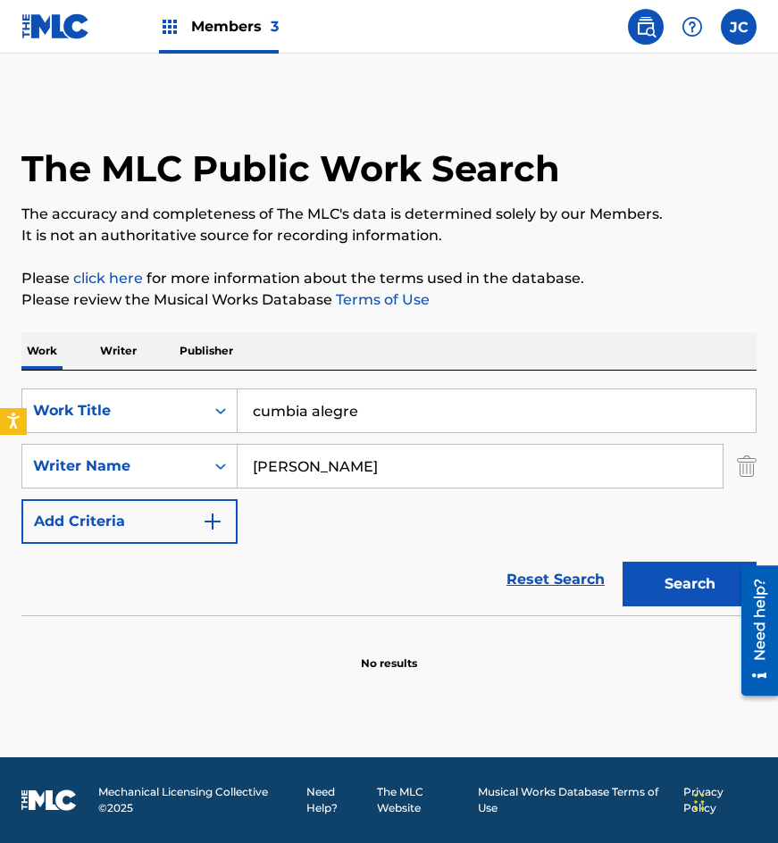
drag, startPoint x: 415, startPoint y: 461, endPoint x: 81, endPoint y: 490, distance: 335.4
click at [62, 490] on div "SearchWithCriteria91b087ea-94d3-4f83-a247-d453e5b1b286 Work Title cumbia alegre…" at bounding box center [388, 466] width 735 height 155
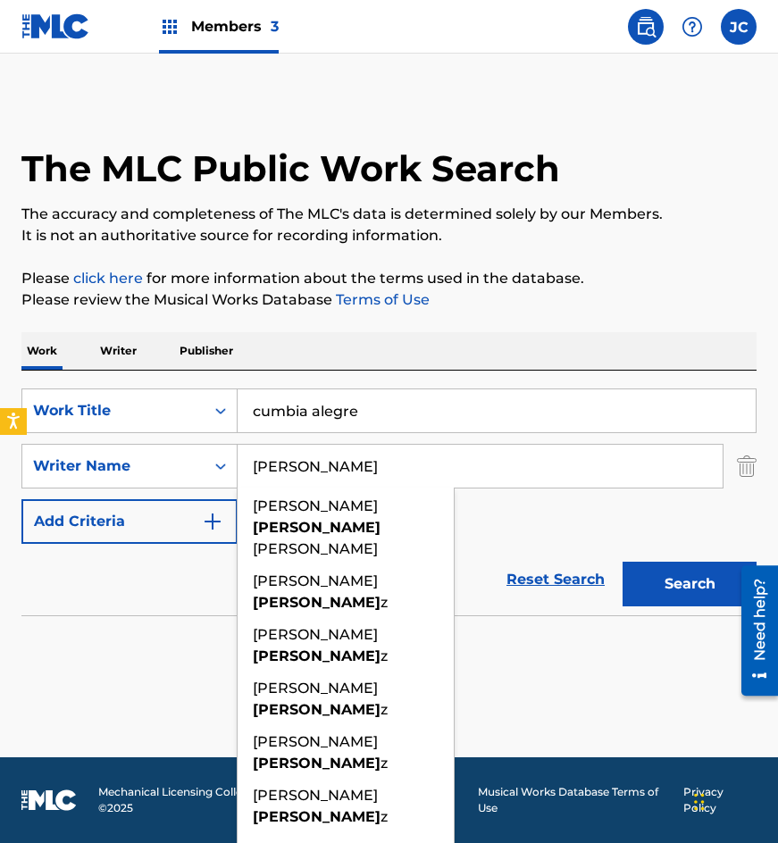
type input "[PERSON_NAME]"
click at [623, 562] on button "Search" at bounding box center [690, 584] width 134 height 45
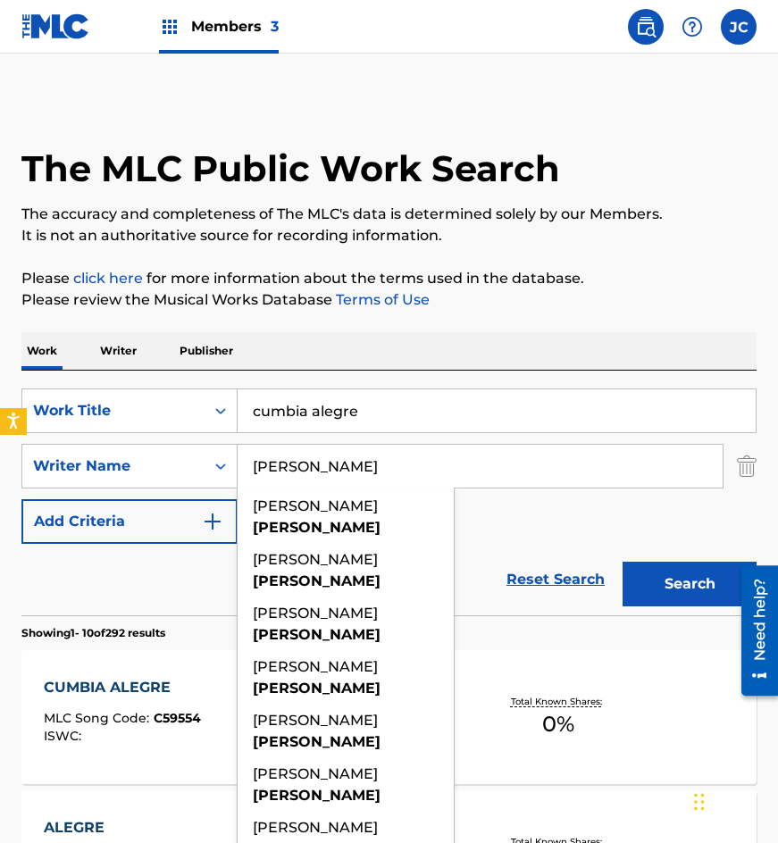
click at [582, 516] on div "SearchWithCriteria91b087ea-94d3-4f83-a247-d453e5b1b286 Work Title cumbia alegre…" at bounding box center [388, 466] width 735 height 155
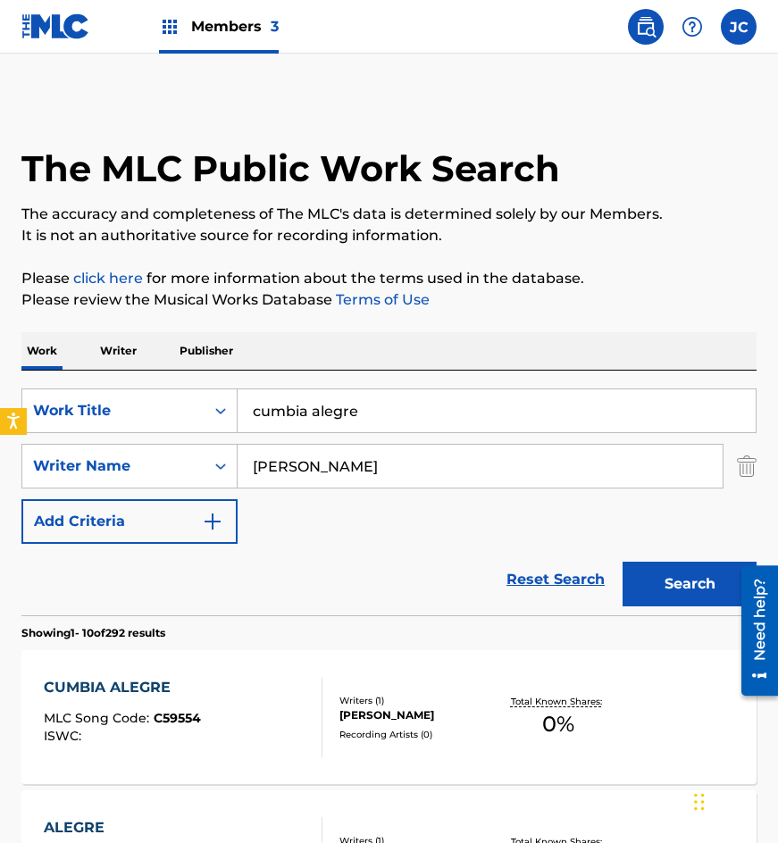
drag, startPoint x: 166, startPoint y: 98, endPoint x: 280, endPoint y: 15, distance: 140.6
click at [413, 408] on input "cumbia alegre" at bounding box center [497, 411] width 518 height 43
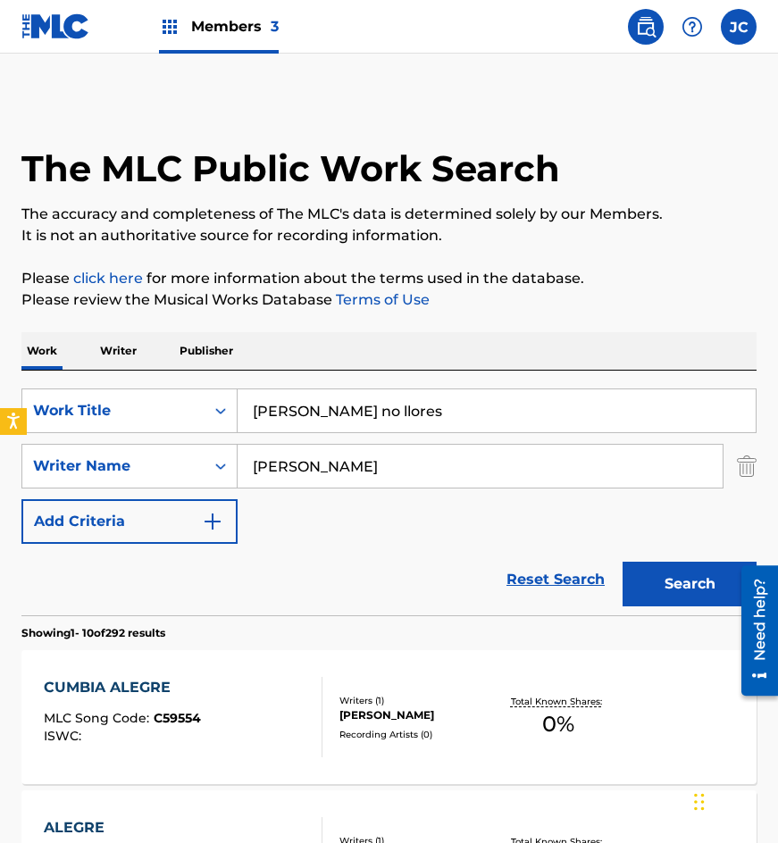
type input "[PERSON_NAME] no llores"
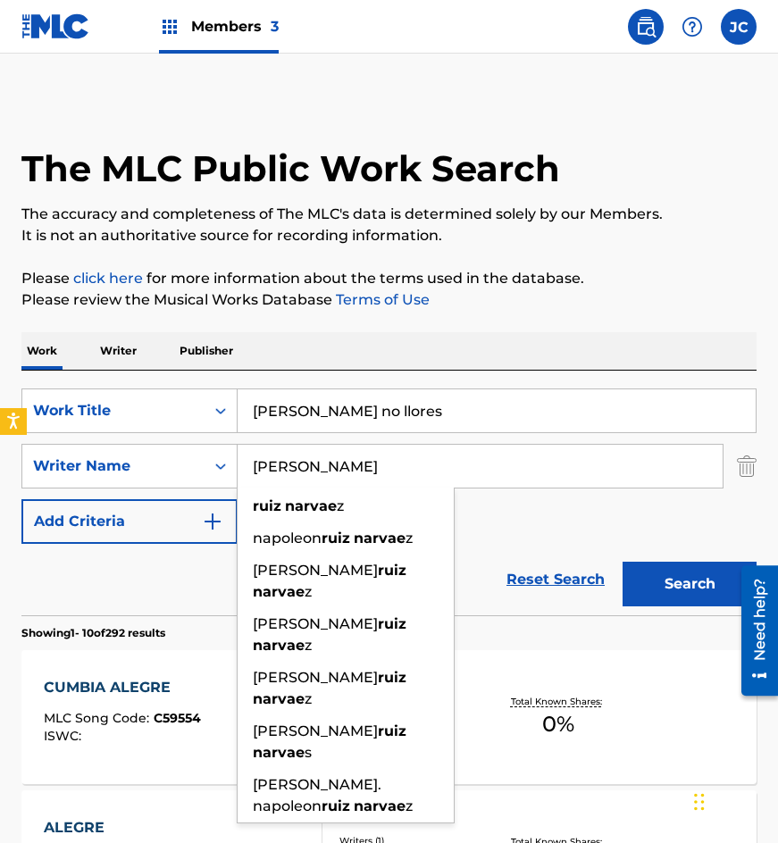
type input "[PERSON_NAME]"
click at [623, 562] on button "Search" at bounding box center [690, 584] width 134 height 45
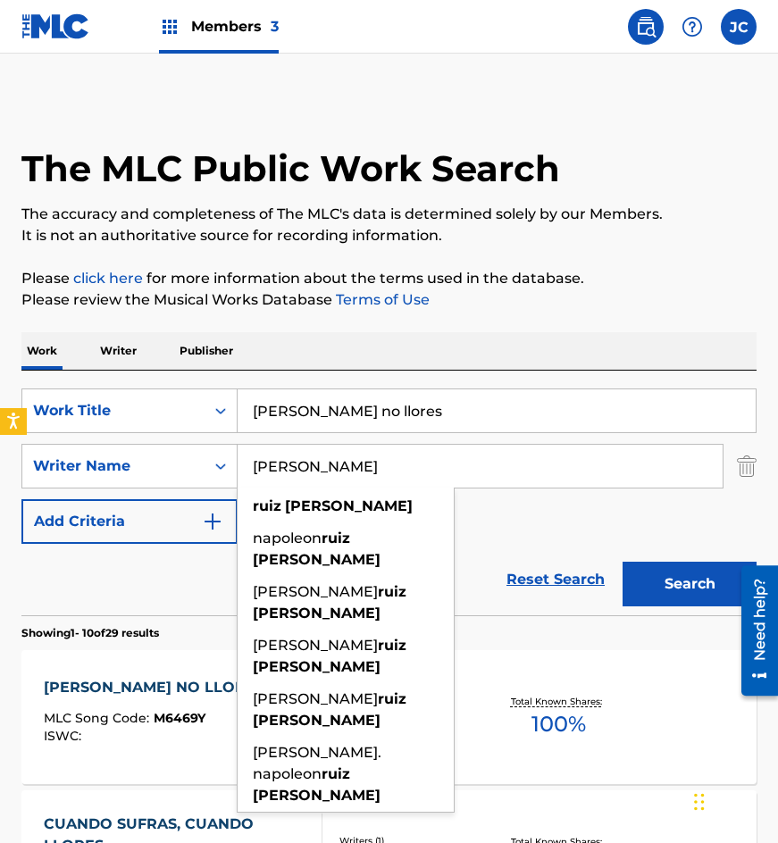
click at [540, 517] on div "SearchWithCriteria91b087ea-94d3-4f83-a247-d453e5b1b286 Work Title [PERSON_NAME]…" at bounding box center [388, 466] width 735 height 155
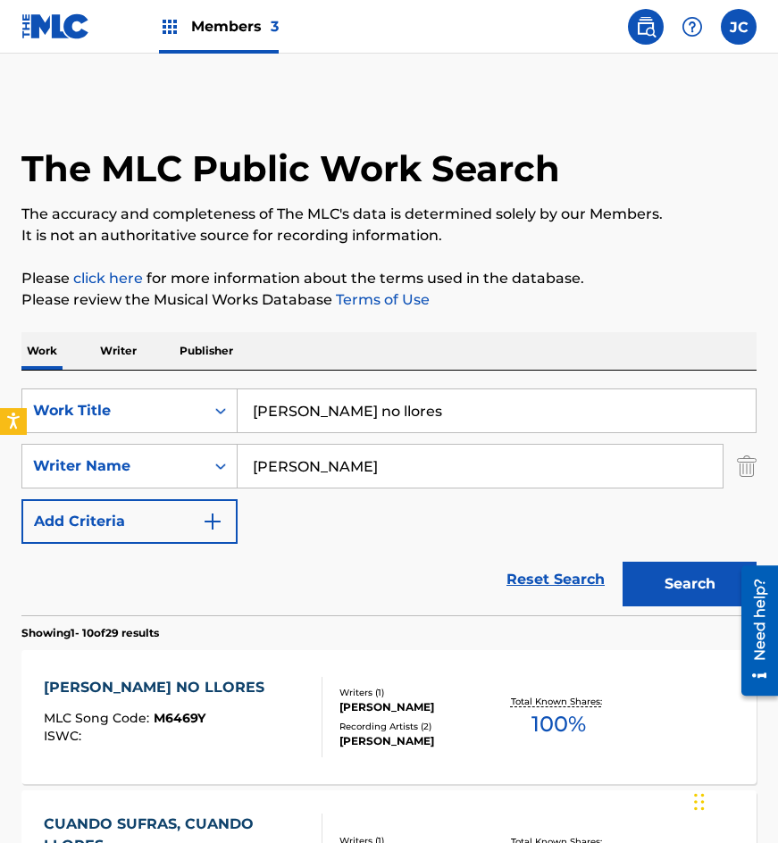
scroll to position [357, 0]
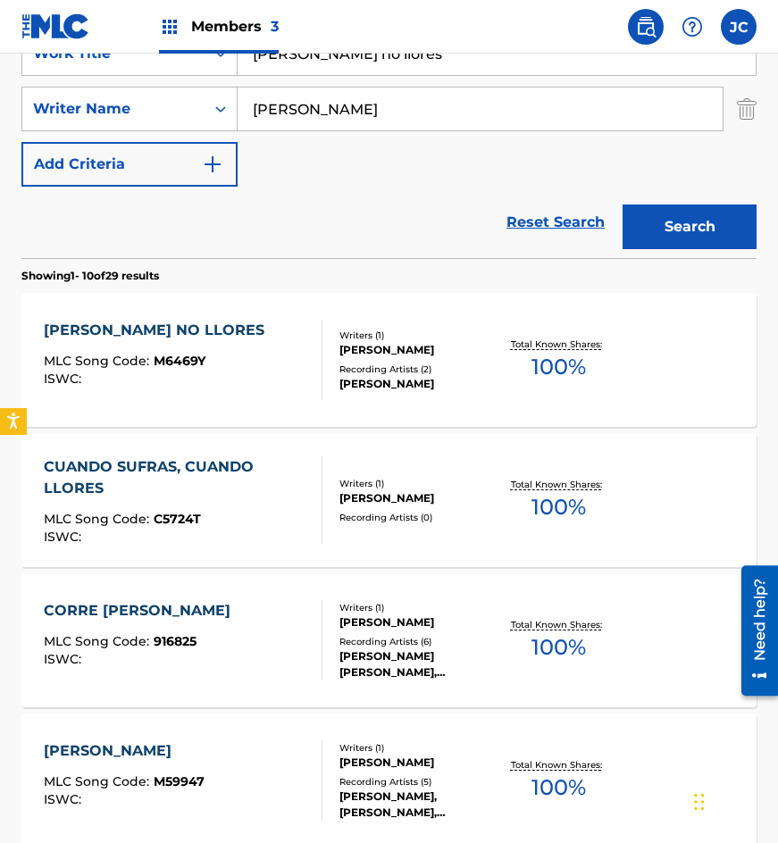
click at [401, 358] on div "[PERSON_NAME]" at bounding box center [417, 350] width 157 height 16
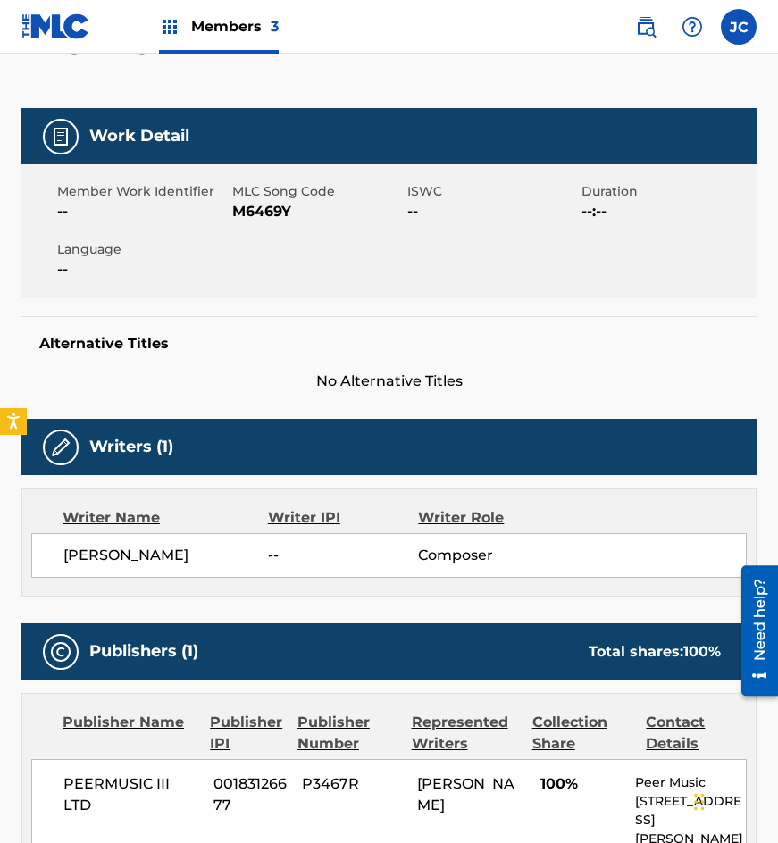
scroll to position [209, 0]
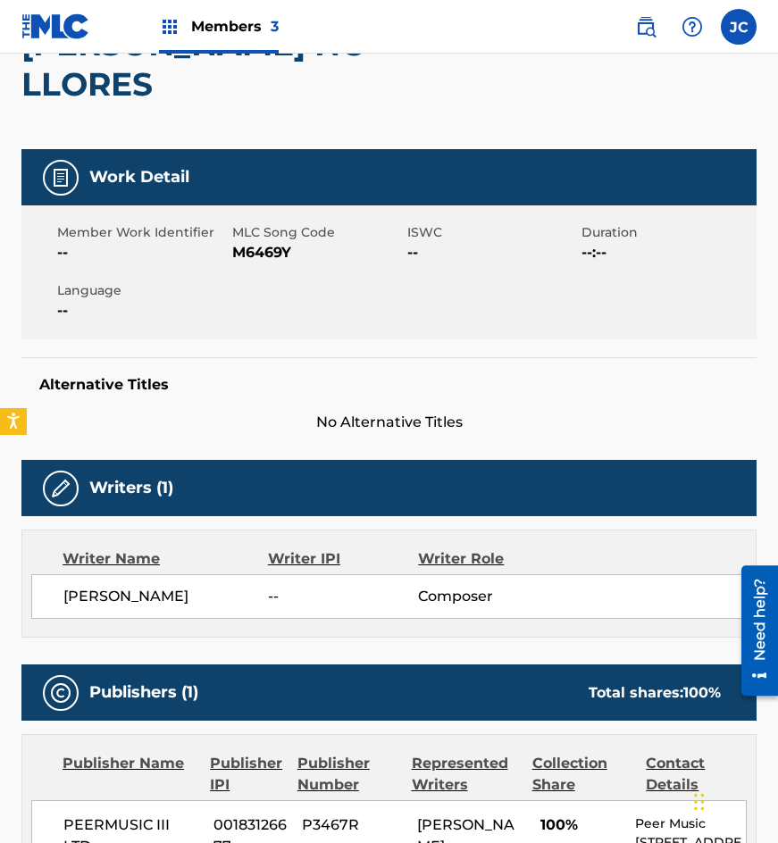
click at [278, 242] on span "M6469Y" at bounding box center [317, 252] width 171 height 21
drag, startPoint x: 29, startPoint y: 250, endPoint x: 218, endPoint y: 272, distance: 190.7
click at [39, 250] on div "Member Work Identifier -- MLC Song Code M6469Y ISWC -- Duration --:-- Language …" at bounding box center [388, 272] width 735 height 134
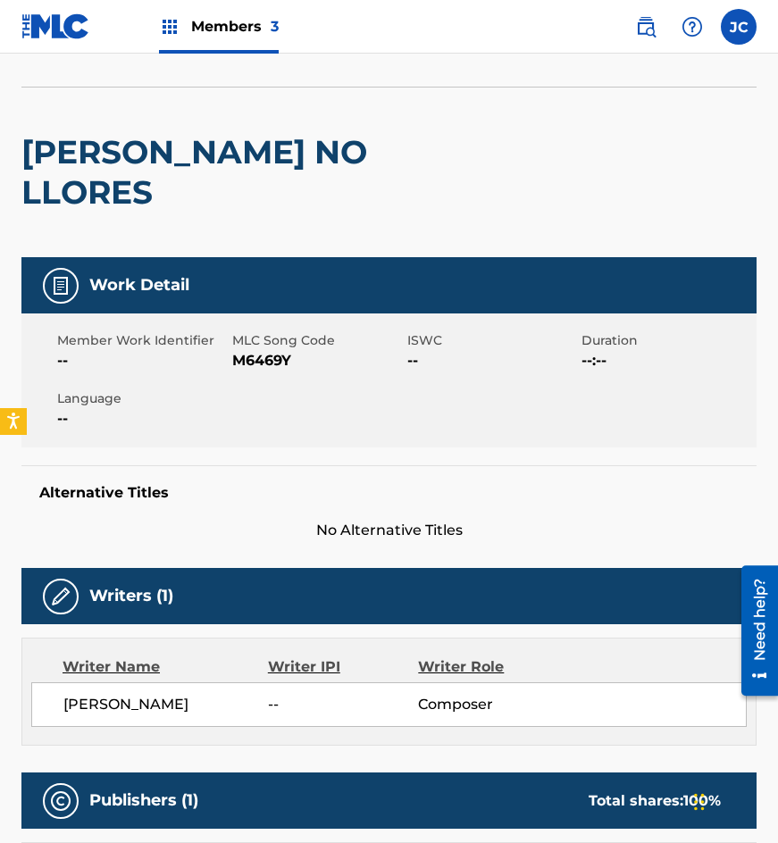
scroll to position [0, 0]
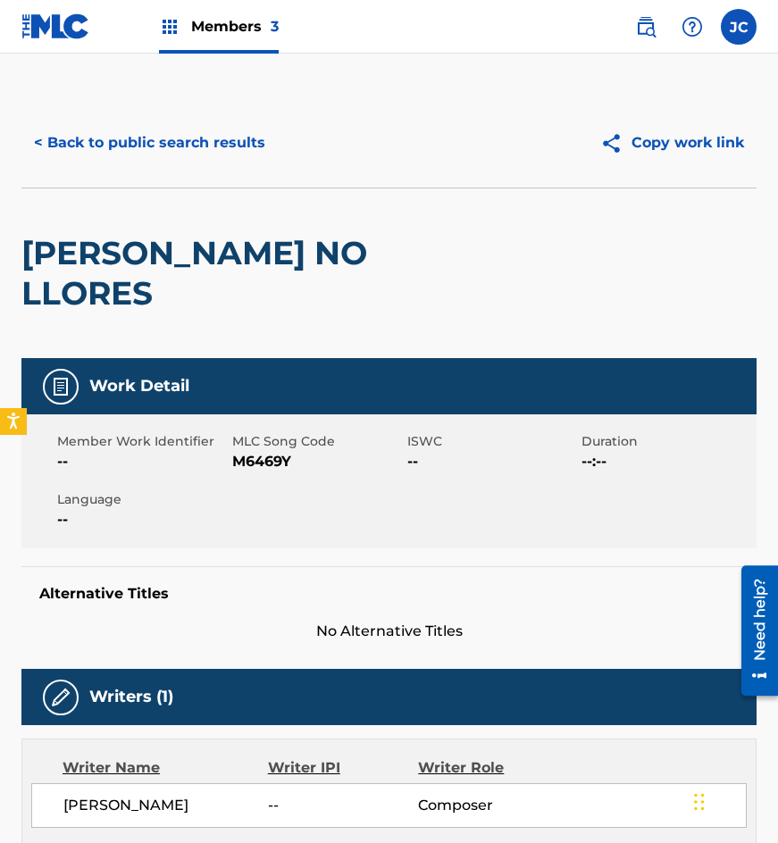
click at [206, 138] on button "< Back to public search results" at bounding box center [149, 143] width 256 height 45
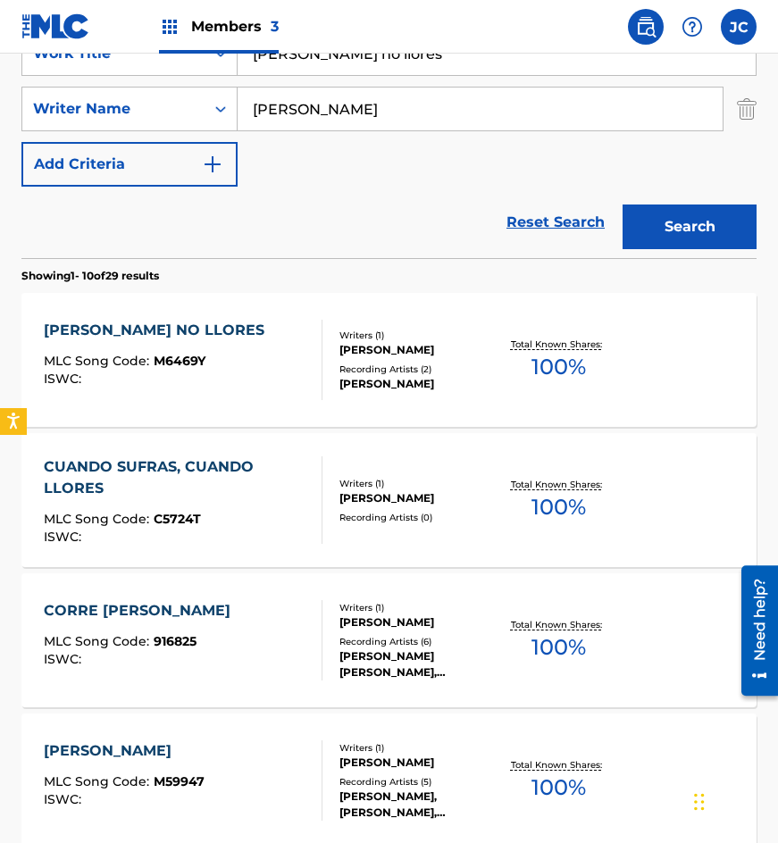
scroll to position [268, 0]
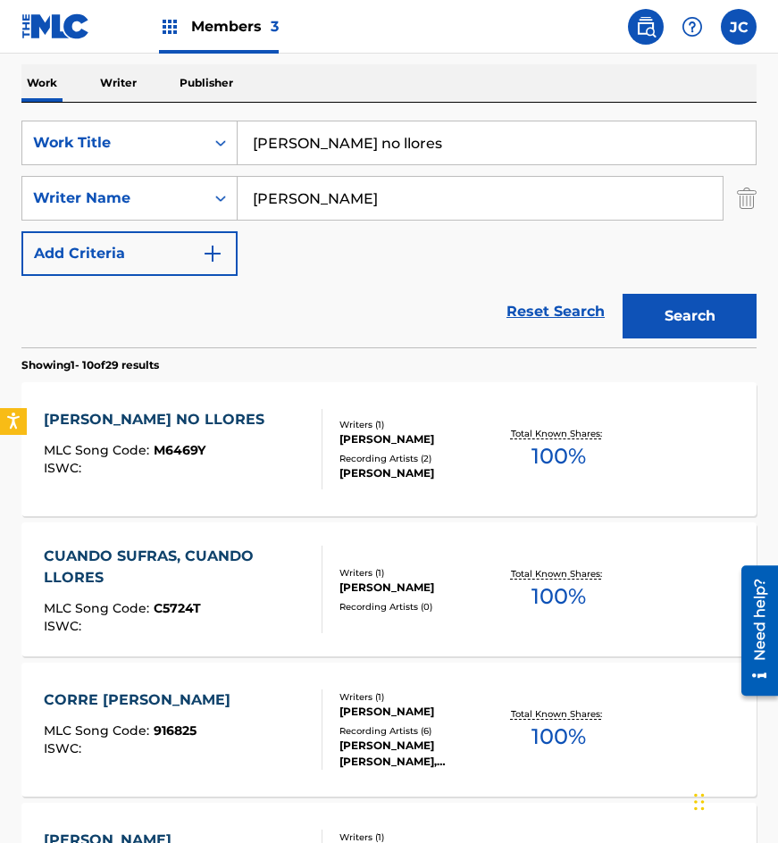
click at [420, 146] on input "[PERSON_NAME] no llores" at bounding box center [497, 142] width 518 height 43
type input "preciso olvidar"
click at [623, 294] on button "Search" at bounding box center [690, 316] width 134 height 45
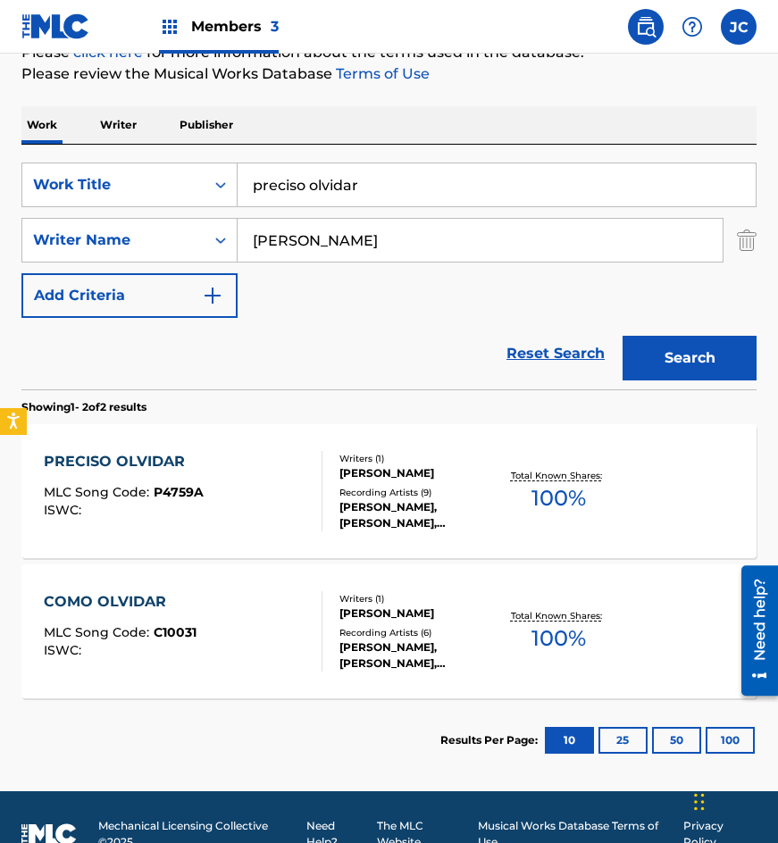
scroll to position [260, 0]
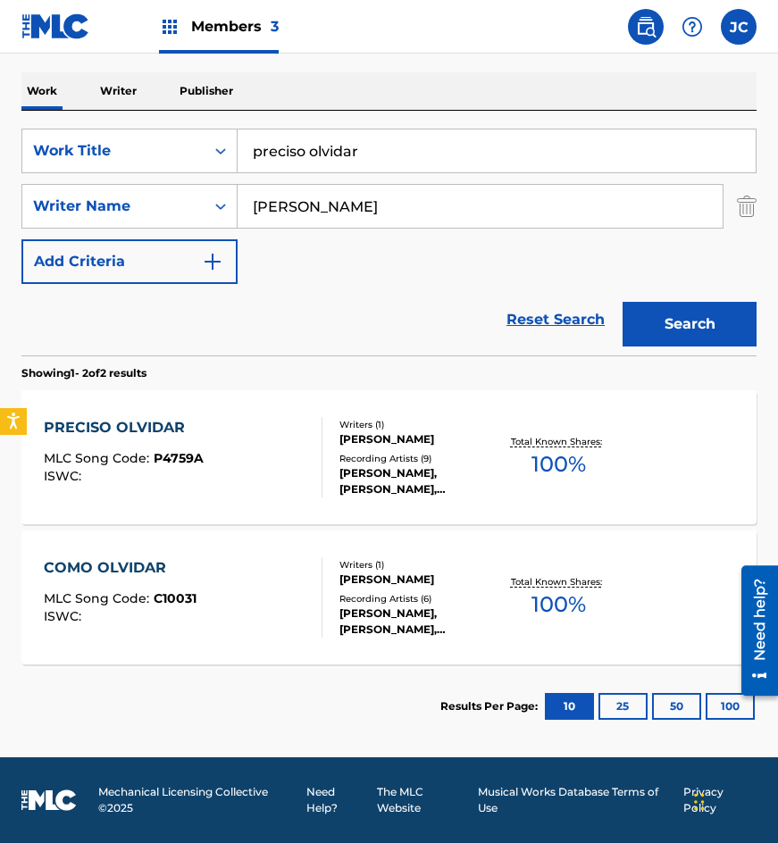
click at [371, 440] on div "[PERSON_NAME]" at bounding box center [417, 439] width 157 height 16
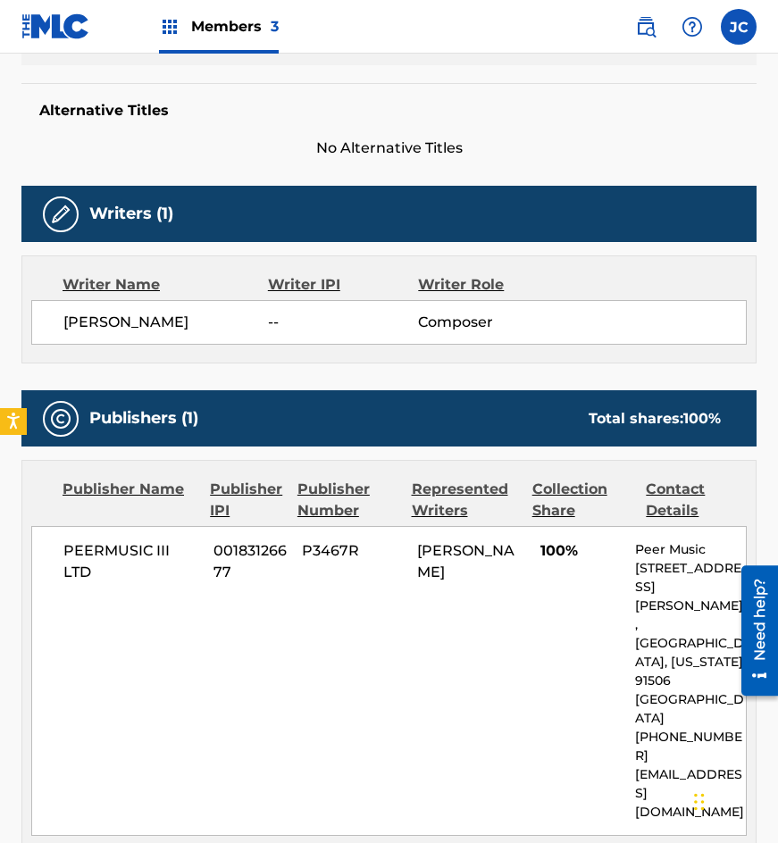
scroll to position [343, 0]
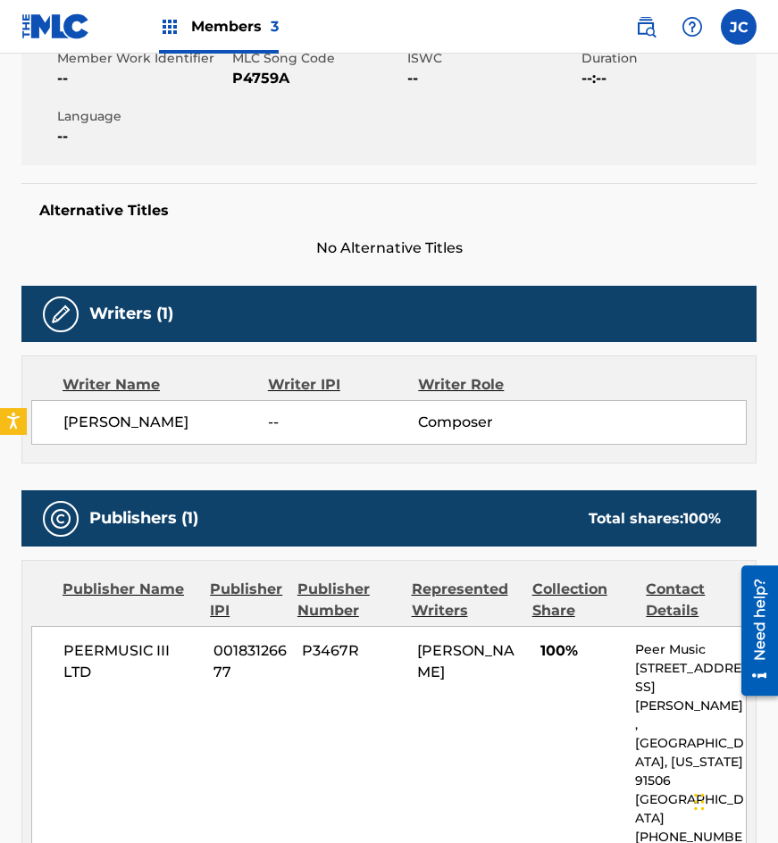
click at [276, 80] on span "P4759A" at bounding box center [317, 78] width 171 height 21
drag, startPoint x: 142, startPoint y: 225, endPoint x: 278, endPoint y: 296, distance: 153.0
click at [148, 225] on div "Alternative Titles No Alternative Titles" at bounding box center [388, 221] width 735 height 76
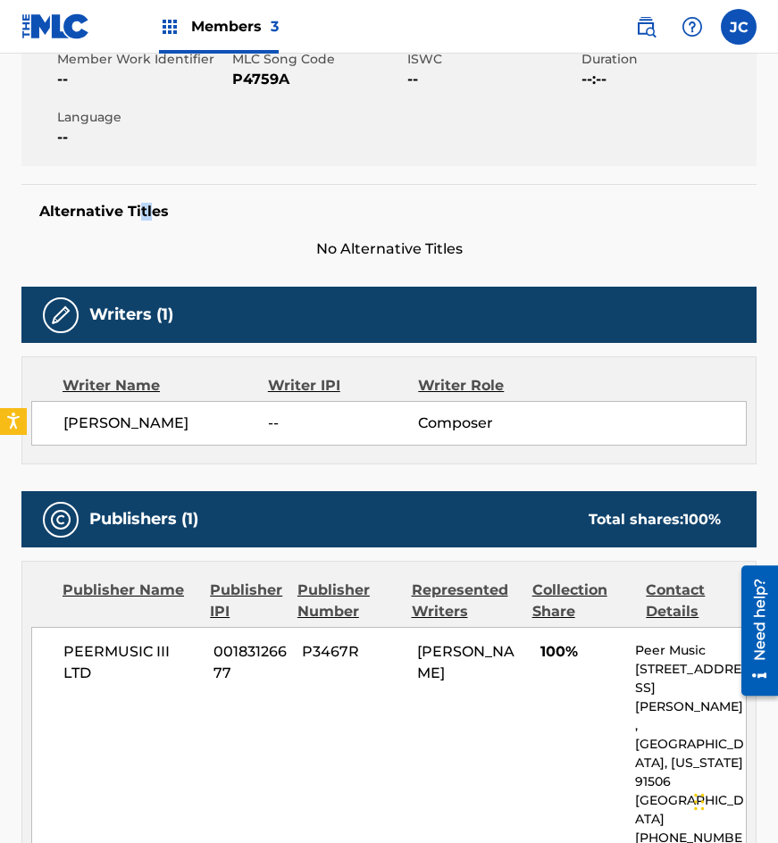
scroll to position [0, 0]
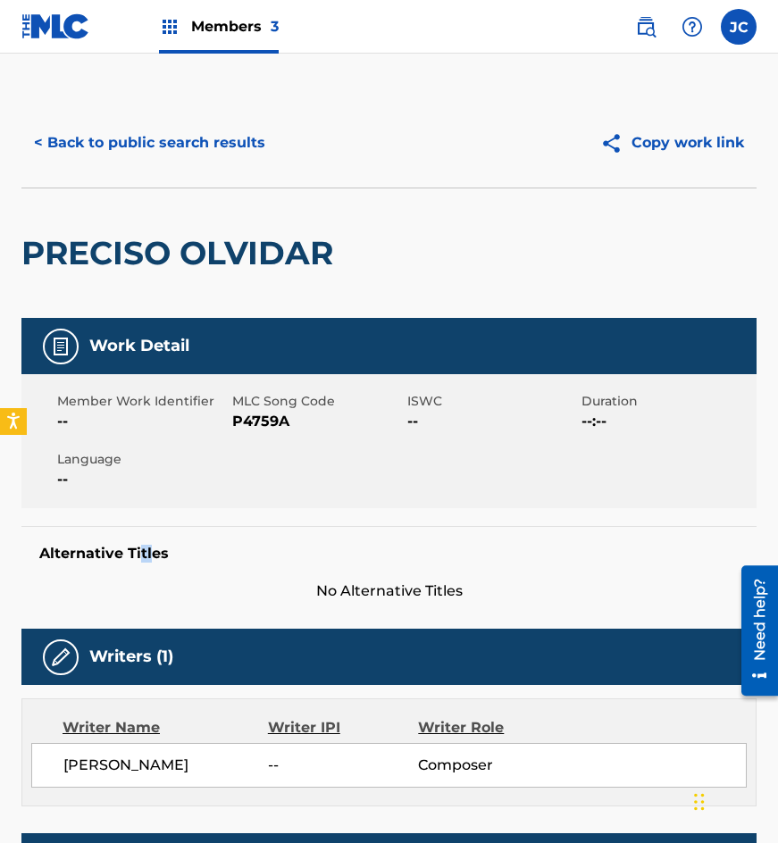
click at [236, 145] on button "< Back to public search results" at bounding box center [149, 143] width 256 height 45
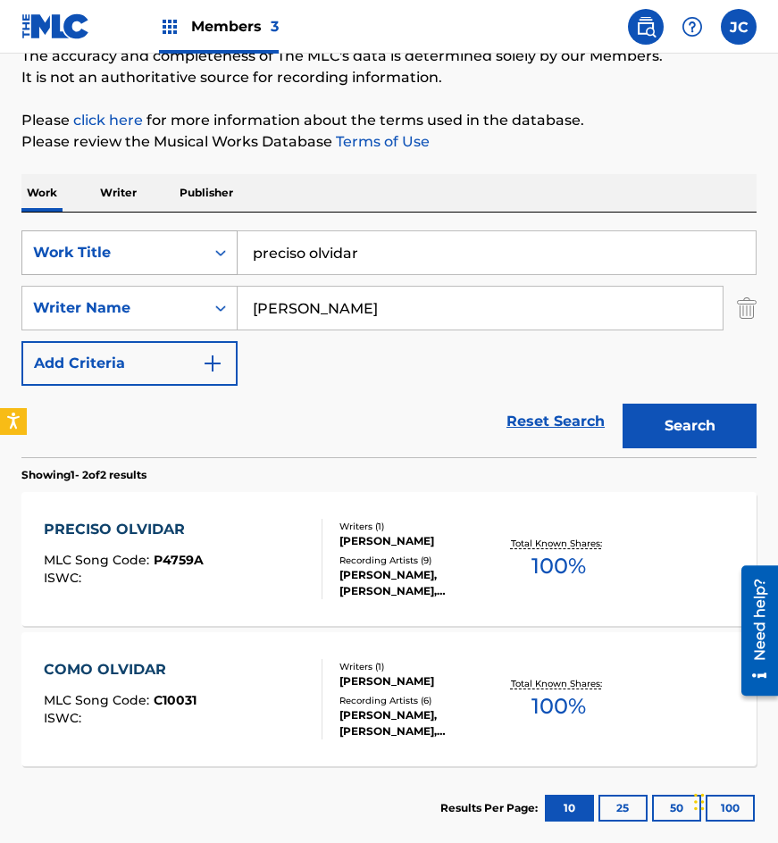
drag, startPoint x: 408, startPoint y: 254, endPoint x: 222, endPoint y: 250, distance: 185.9
click at [226, 254] on div "SearchWithCriteria91b087ea-94d3-4f83-a247-d453e5b1b286 Work Title preciso olvid…" at bounding box center [388, 252] width 735 height 45
type input "eres"
click at [623, 404] on button "Search" at bounding box center [690, 426] width 134 height 45
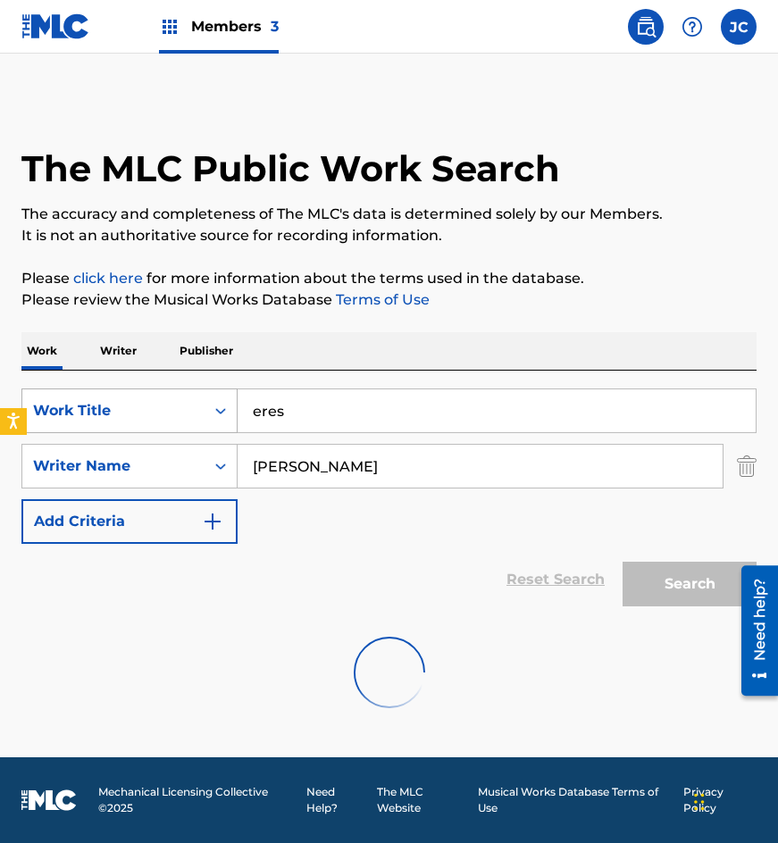
scroll to position [0, 0]
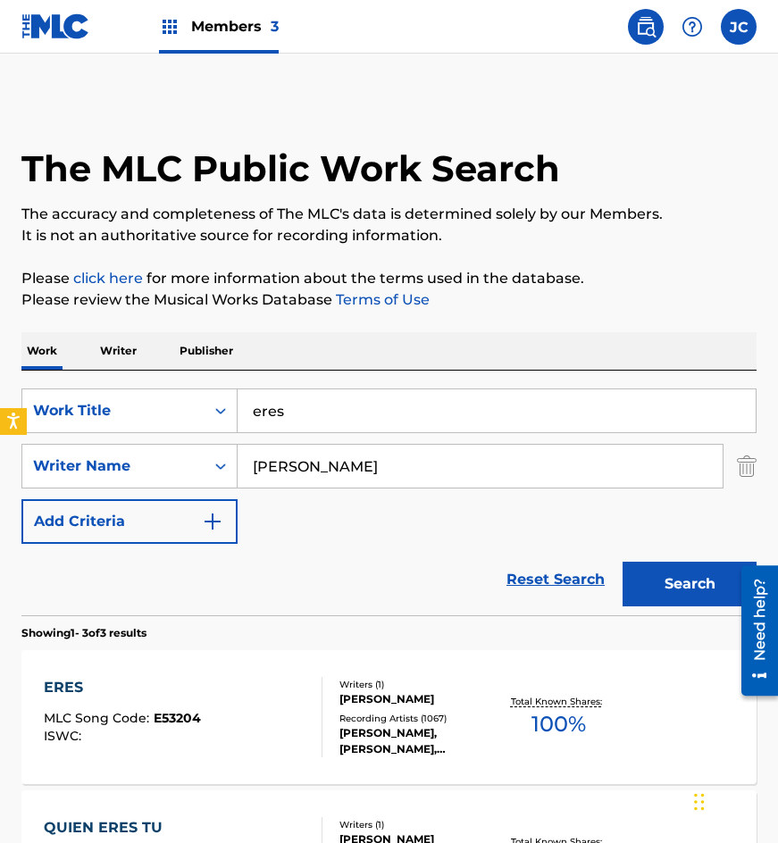
click at [562, 543] on div "SearchWithCriteria91b087ea-94d3-4f83-a247-d453e5b1b286 Work Title eres SearchWi…" at bounding box center [388, 466] width 735 height 155
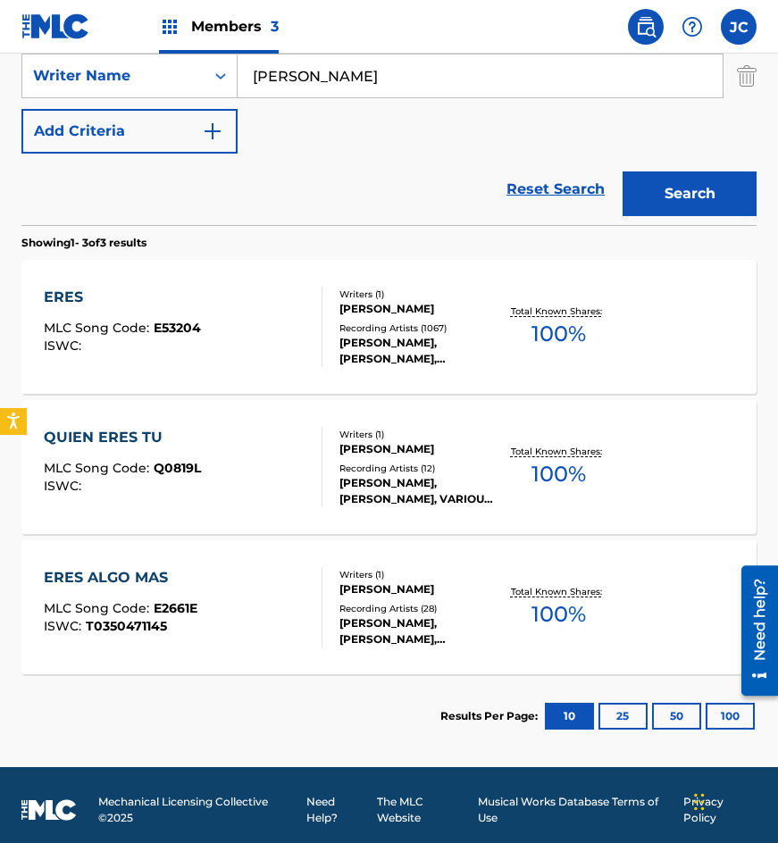
scroll to position [400, 0]
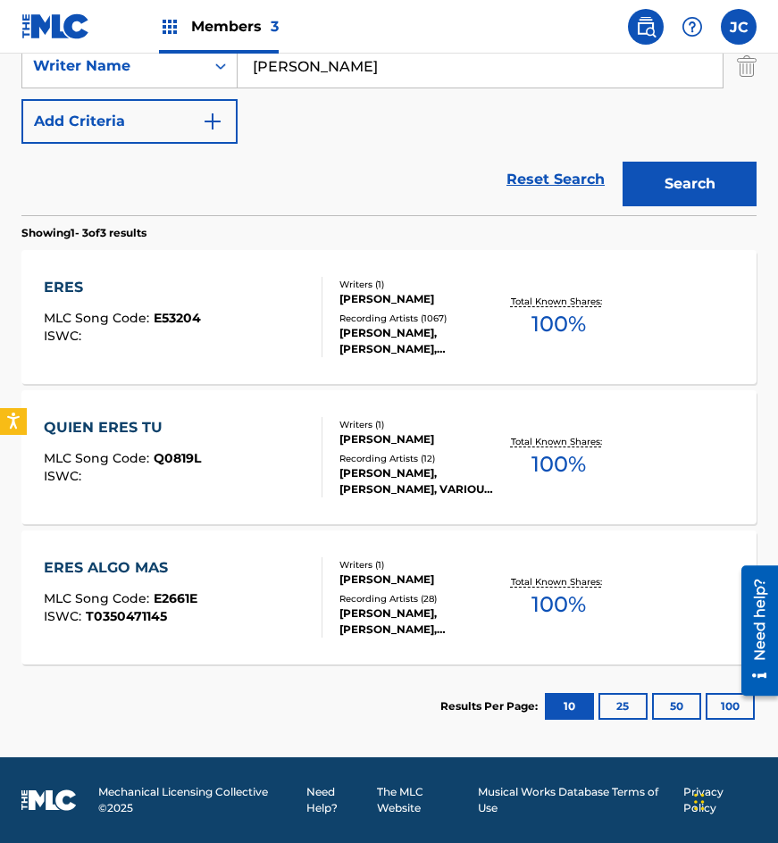
click at [314, 350] on div at bounding box center [314, 317] width 14 height 80
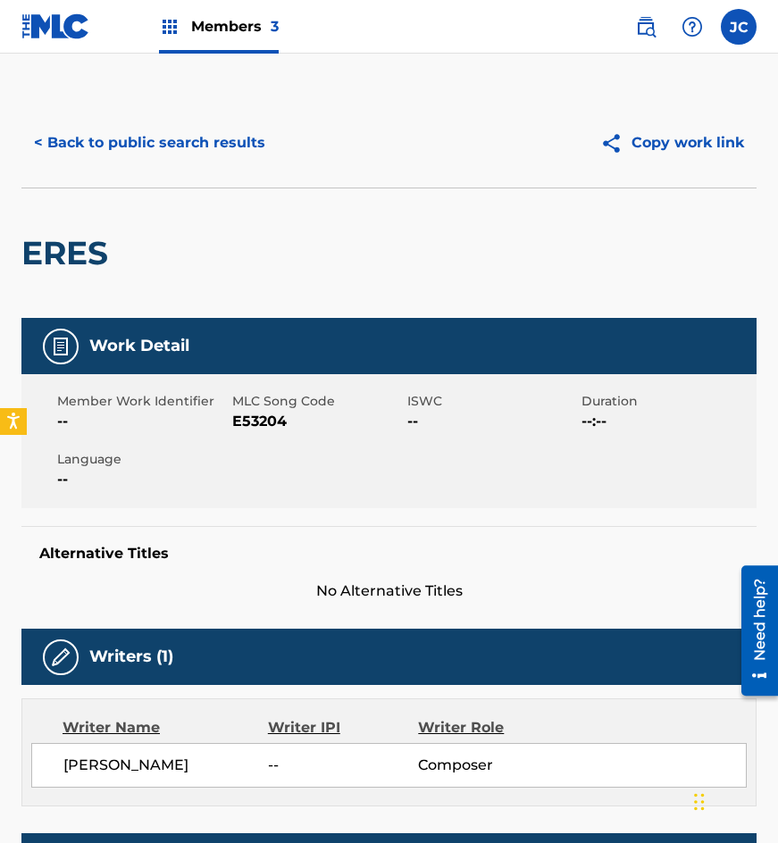
click at [192, 156] on button "< Back to public search results" at bounding box center [149, 143] width 256 height 45
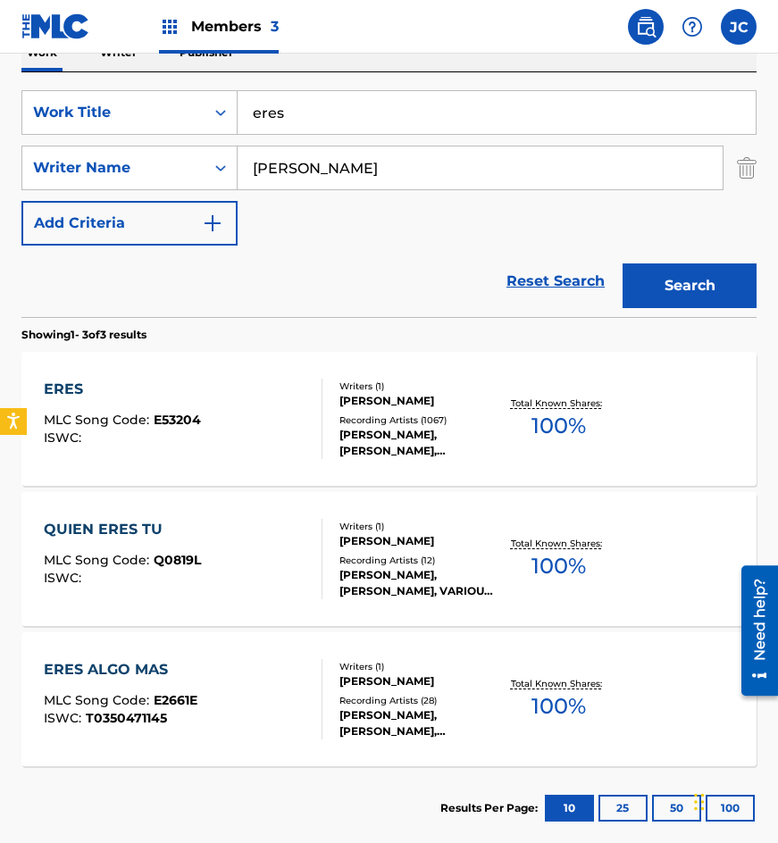
click at [361, 409] on div "[PERSON_NAME]" at bounding box center [417, 401] width 157 height 16
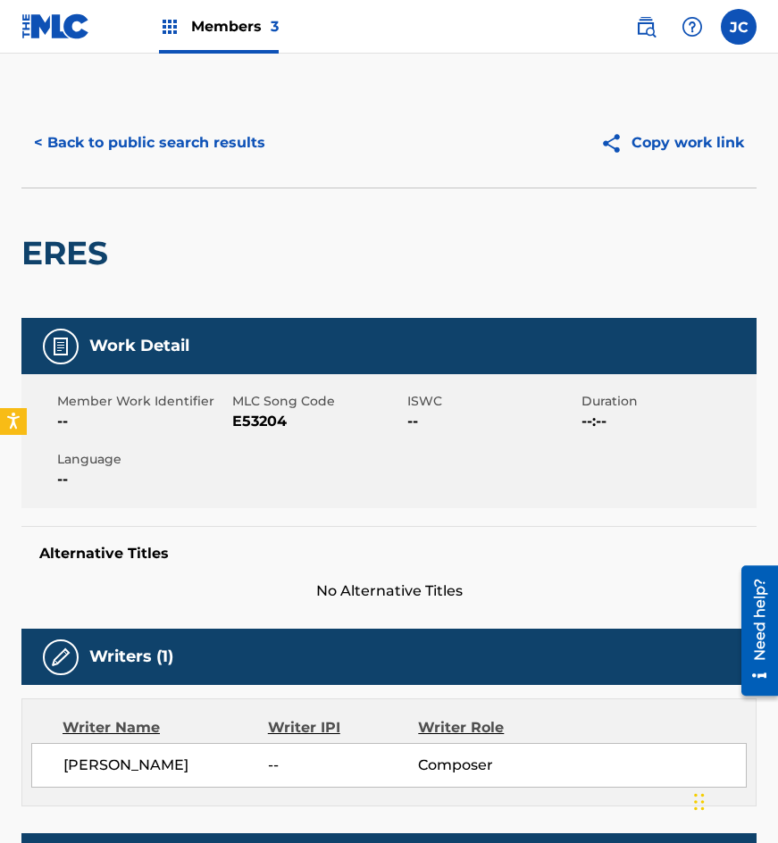
click at [269, 428] on span "E53204" at bounding box center [317, 421] width 171 height 21
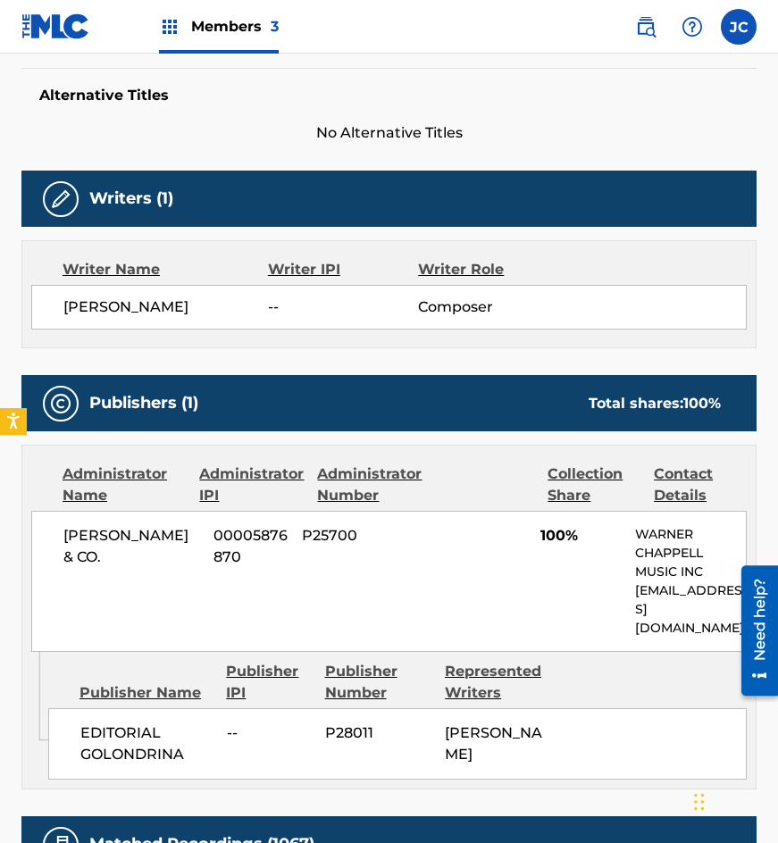
scroll to position [536, 0]
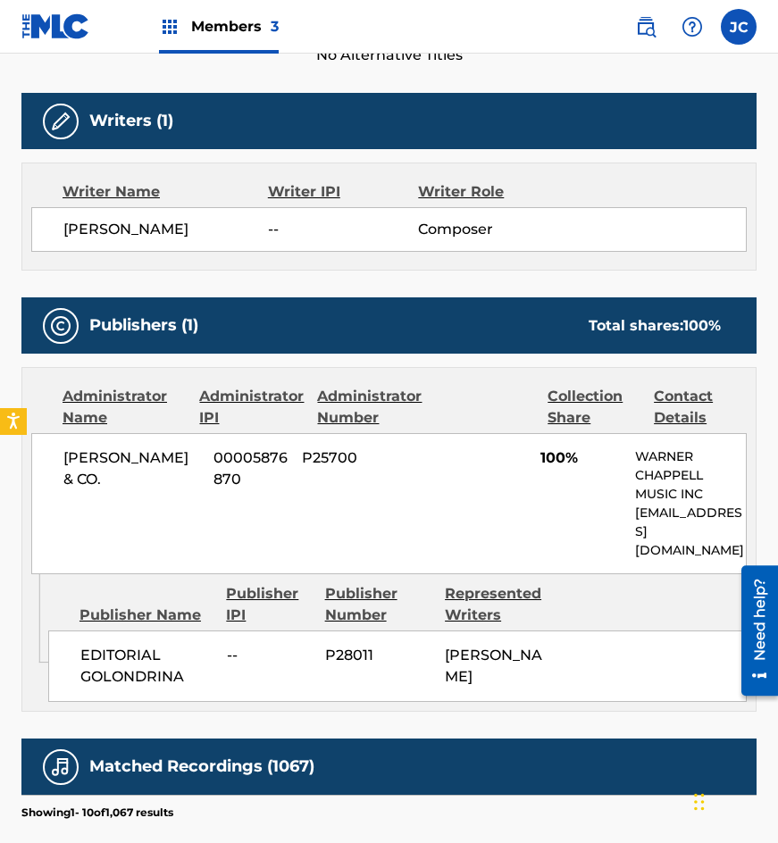
click at [68, 344] on div at bounding box center [61, 326] width 36 height 36
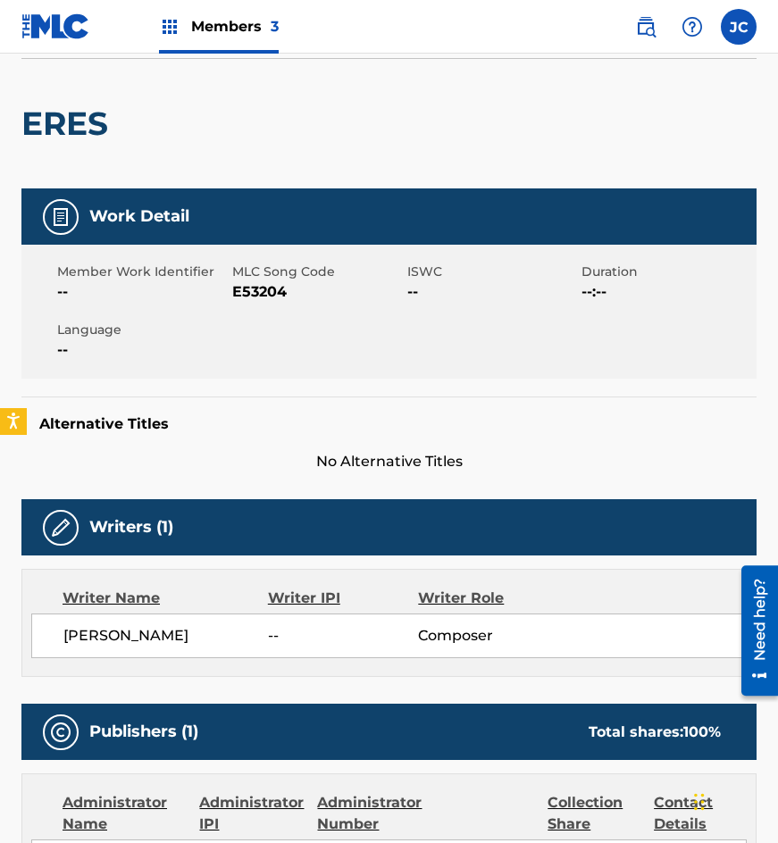
scroll to position [0, 0]
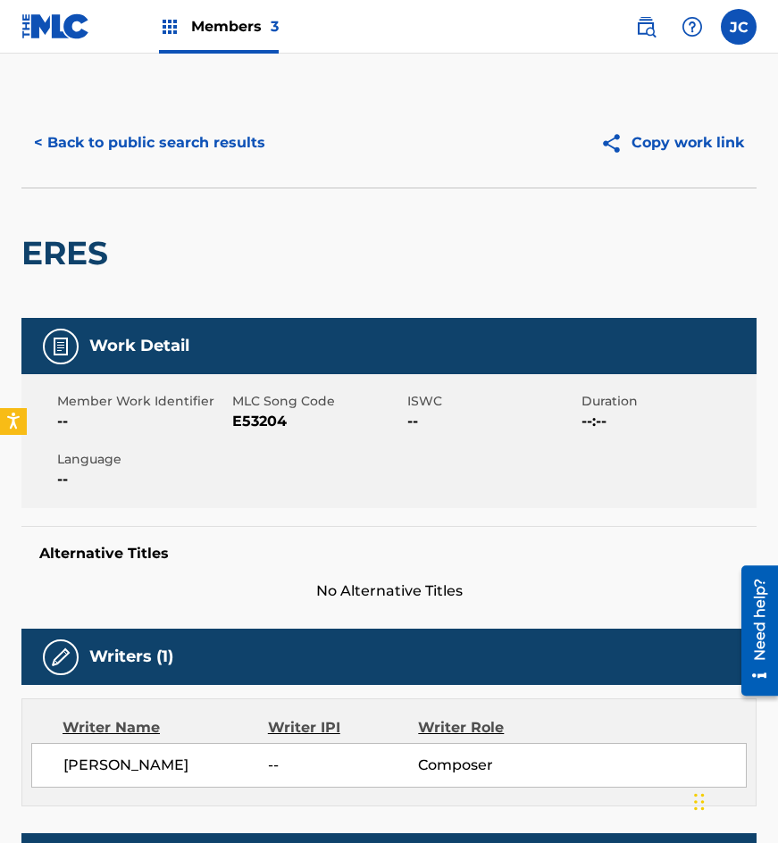
click at [197, 134] on button "< Back to public search results" at bounding box center [149, 143] width 256 height 45
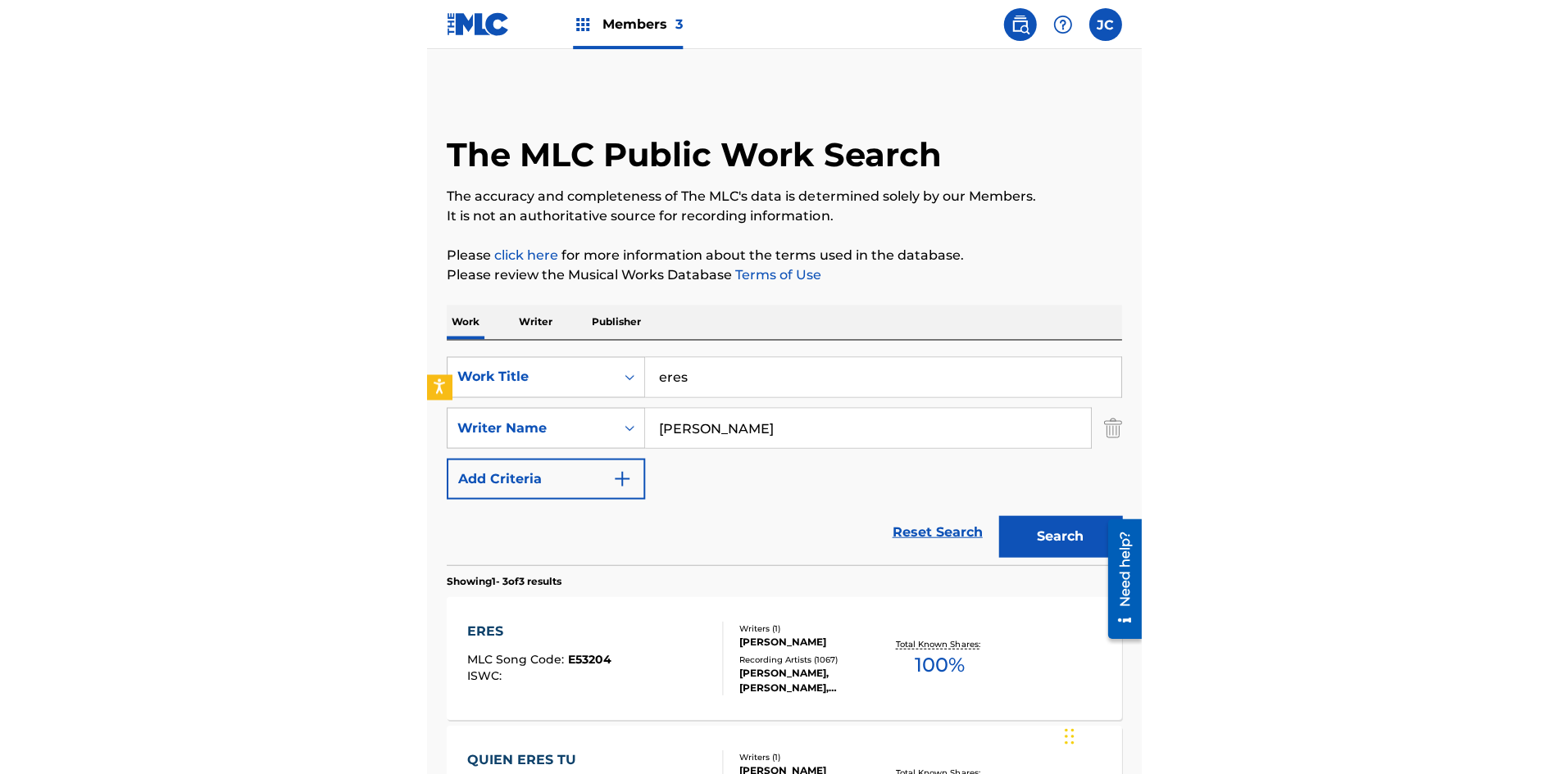
scroll to position [273, 0]
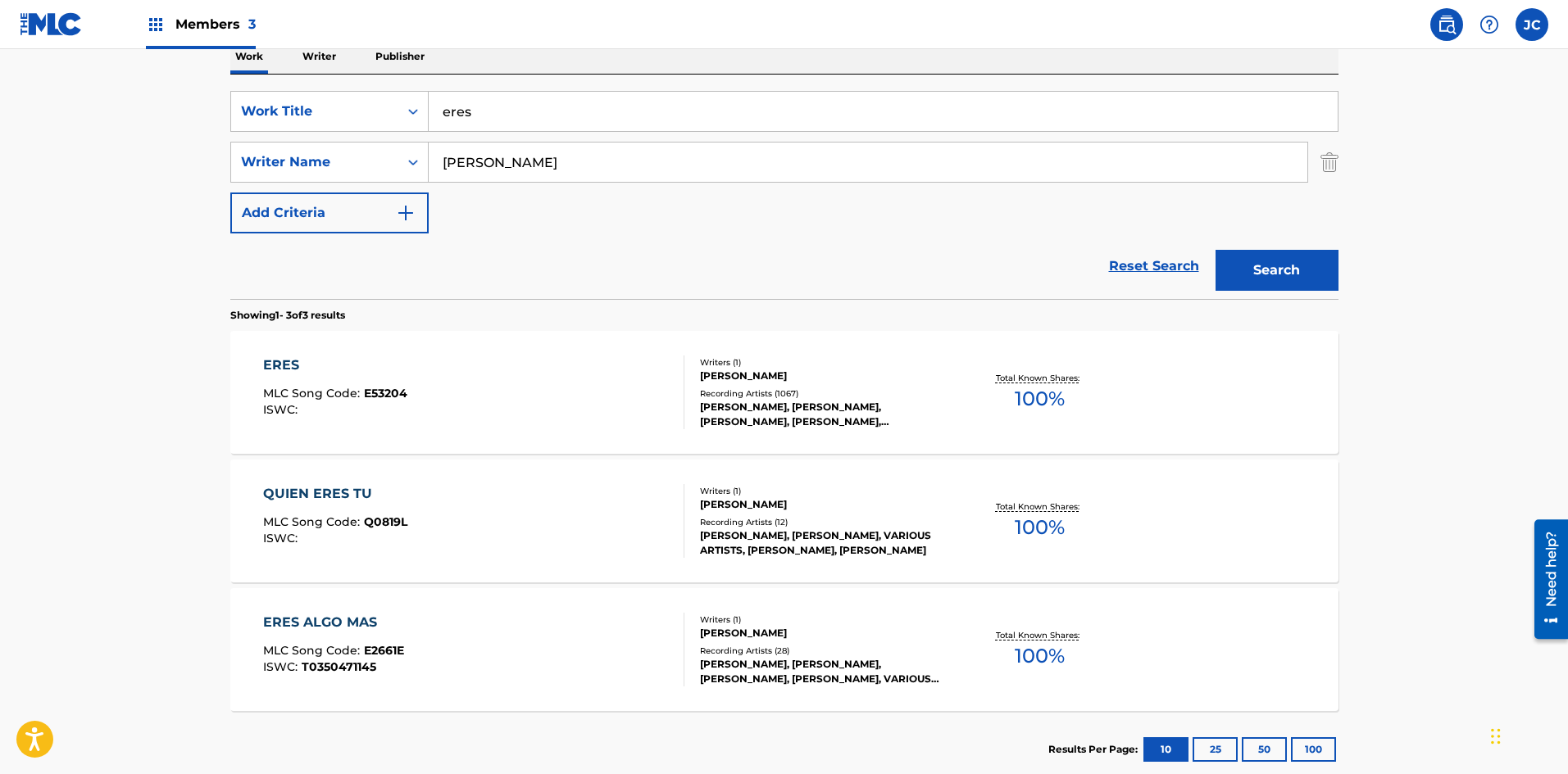
click at [558, 388] on div "ERES MLC Song Code : E53204 ISWC :" at bounding box center [473, 393] width 421 height 73
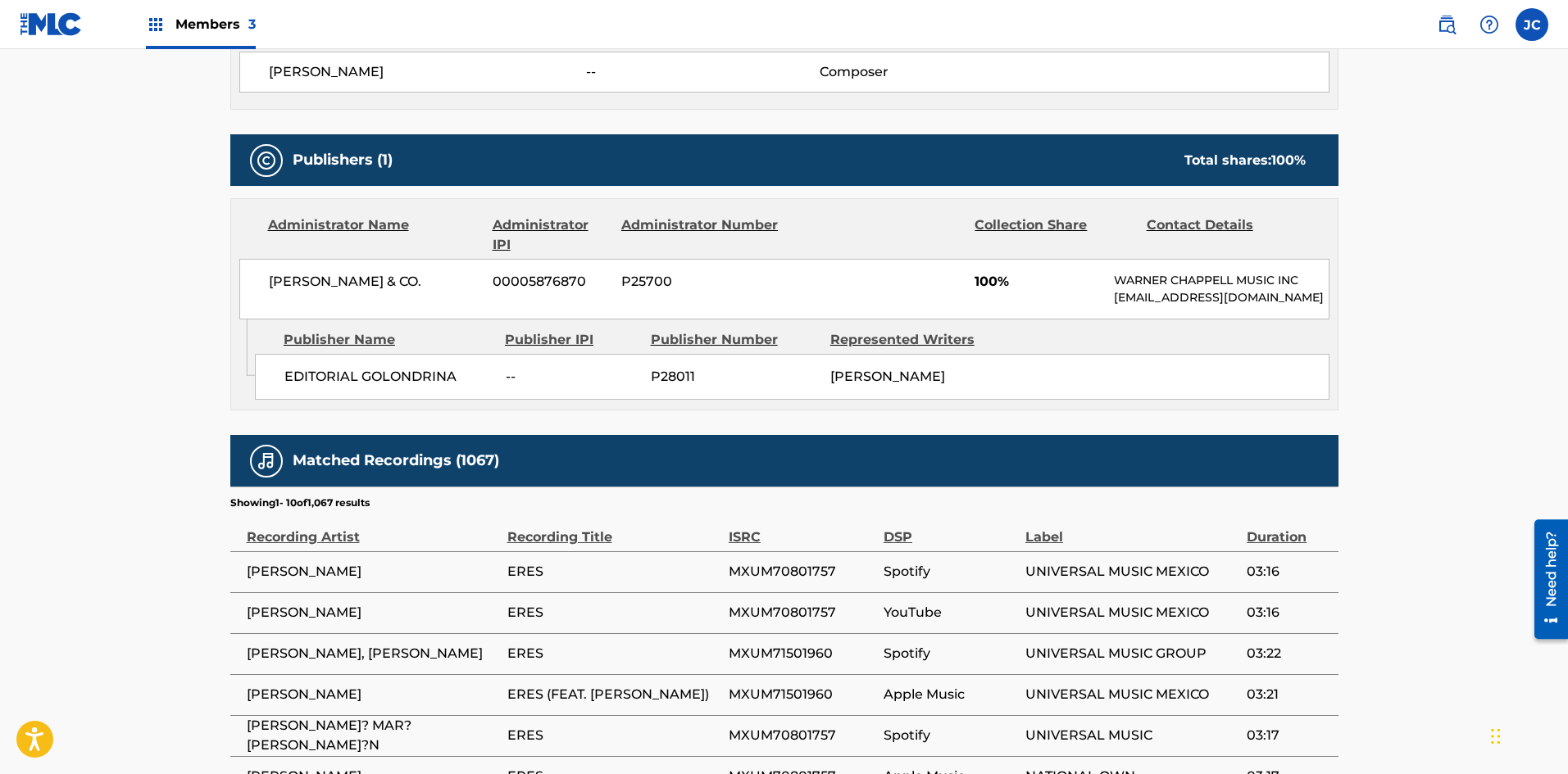
scroll to position [656, 0]
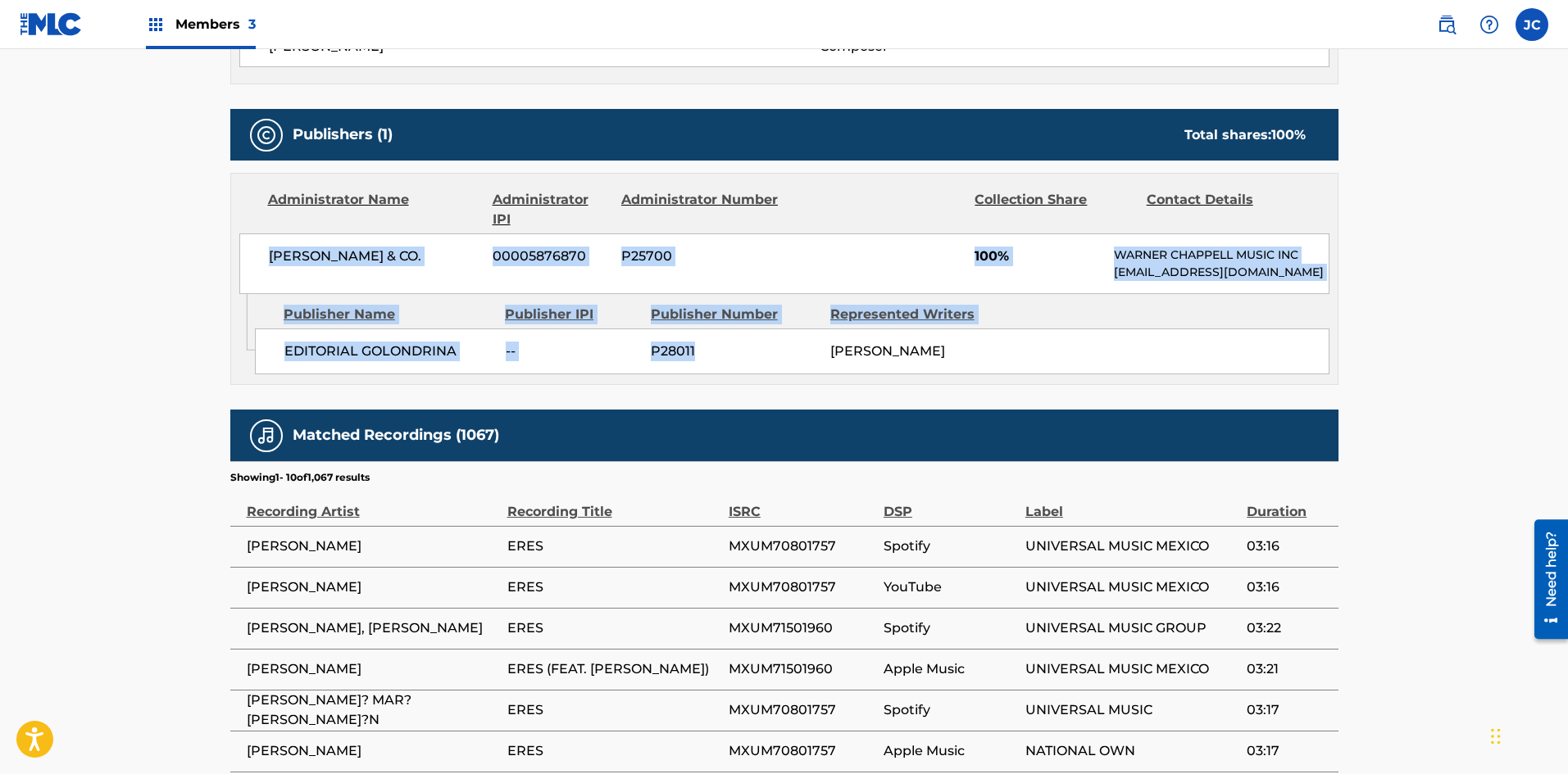
drag, startPoint x: 260, startPoint y: 257, endPoint x: 778, endPoint y: 444, distance: 550.7
click at [706, 375] on div "Administrator Name Administrator IPI Administrator Number Collection Share Cont…" at bounding box center [784, 279] width 1108 height 212
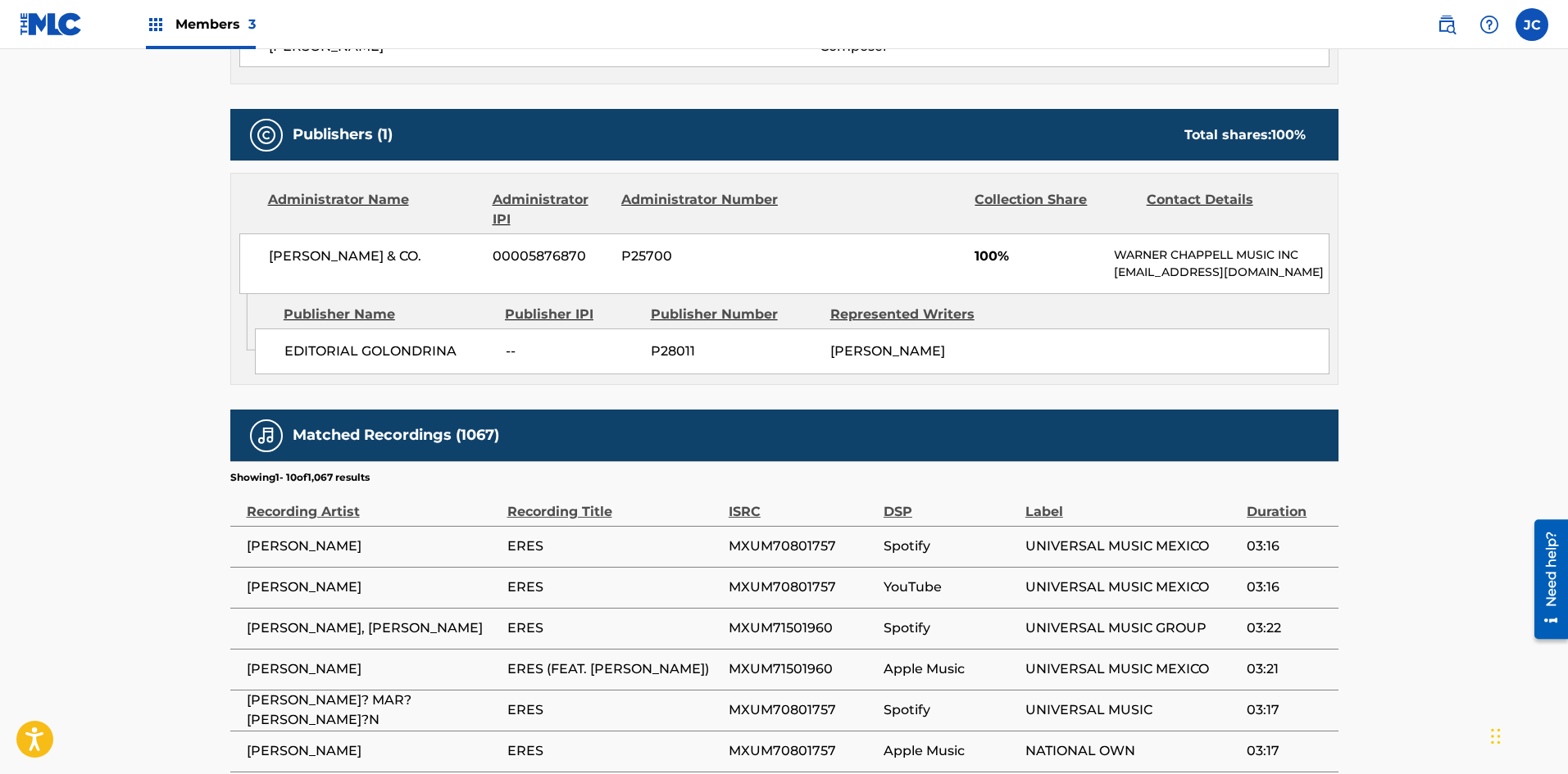
click at [713, 519] on div "Label" at bounding box center [1132, 503] width 213 height 37
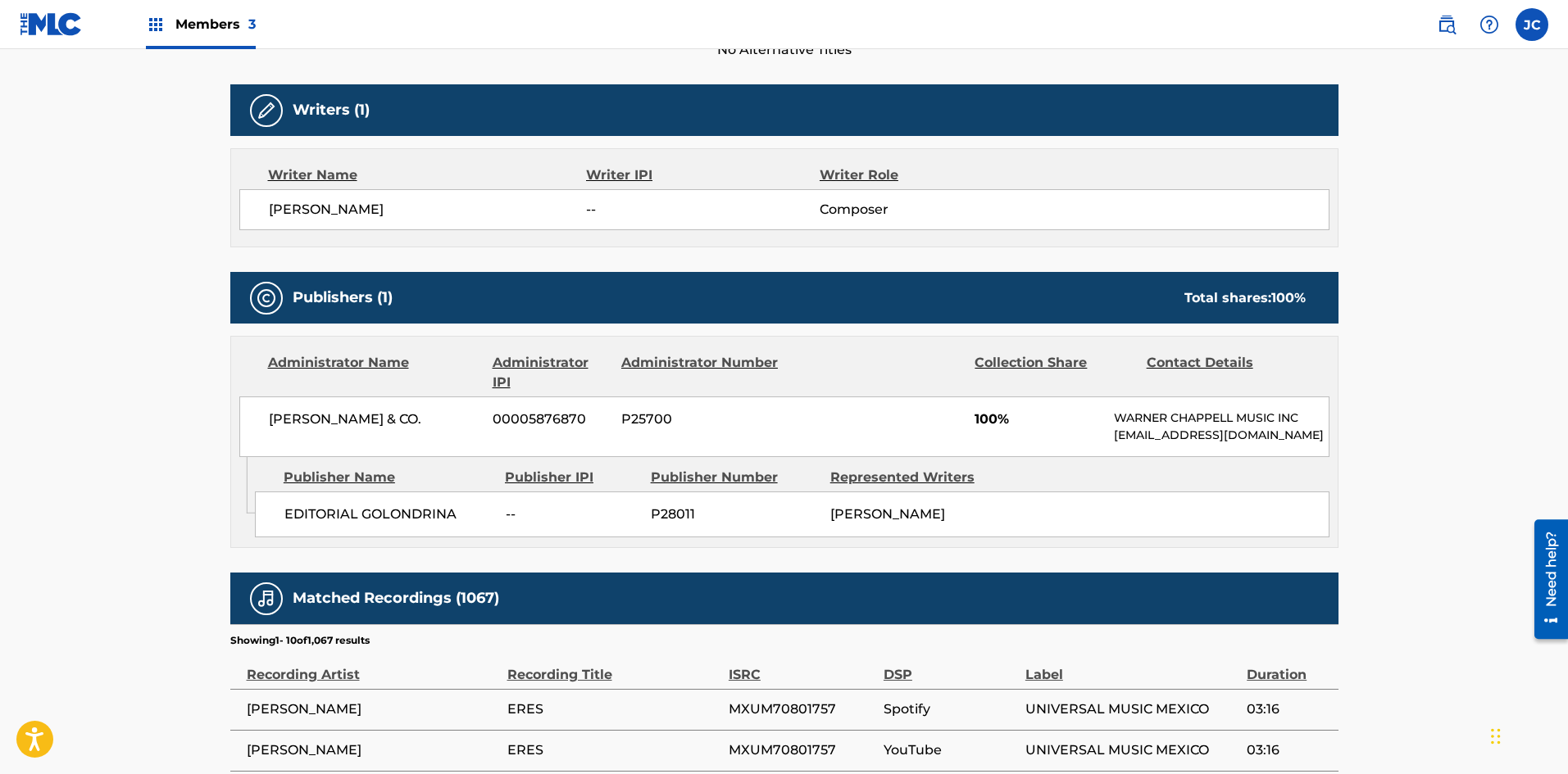
scroll to position [492, 0]
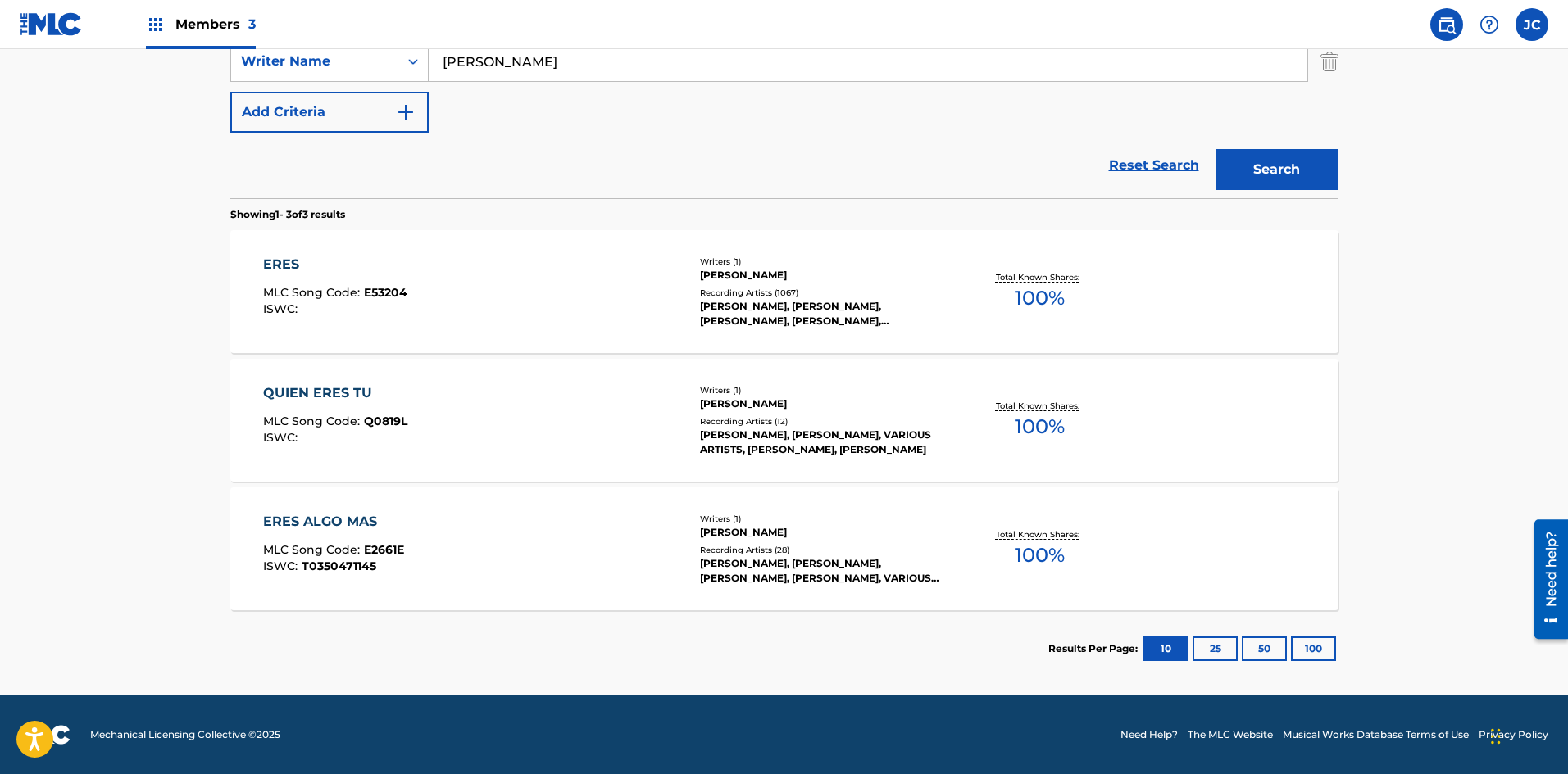
scroll to position [273, 0]
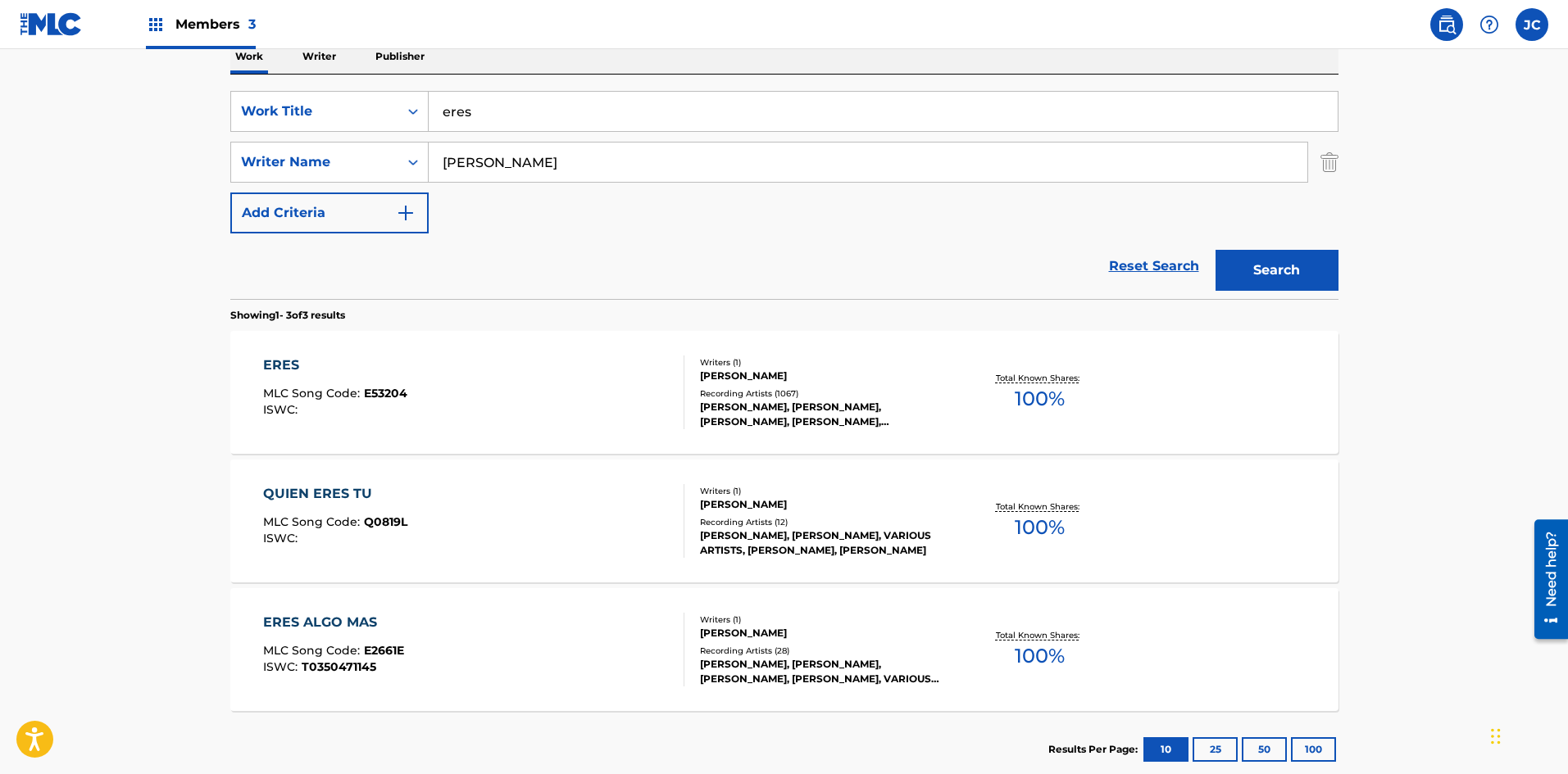
click at [395, 399] on span "E53204" at bounding box center [385, 393] width 43 height 15
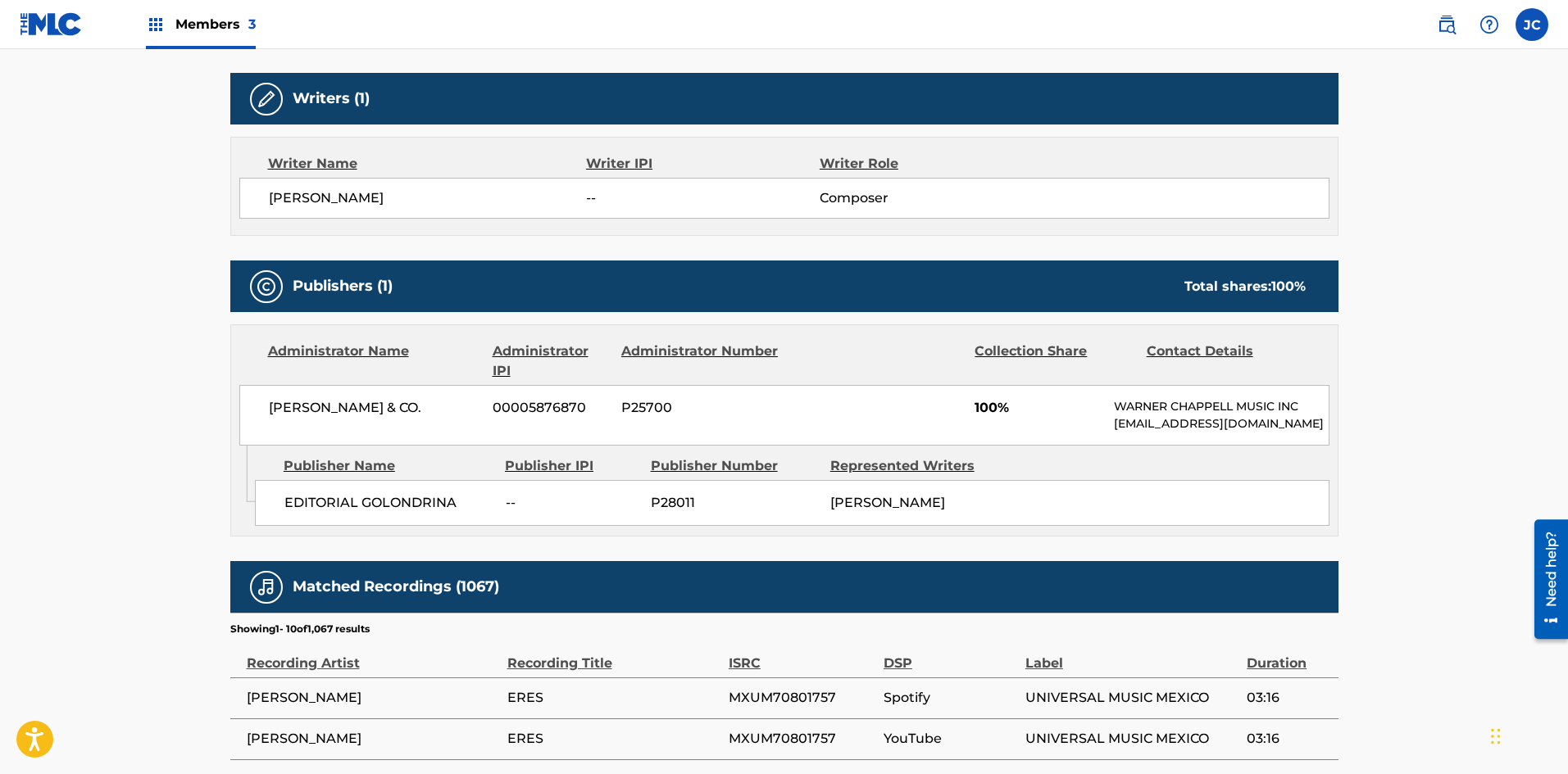
scroll to position [573, 0]
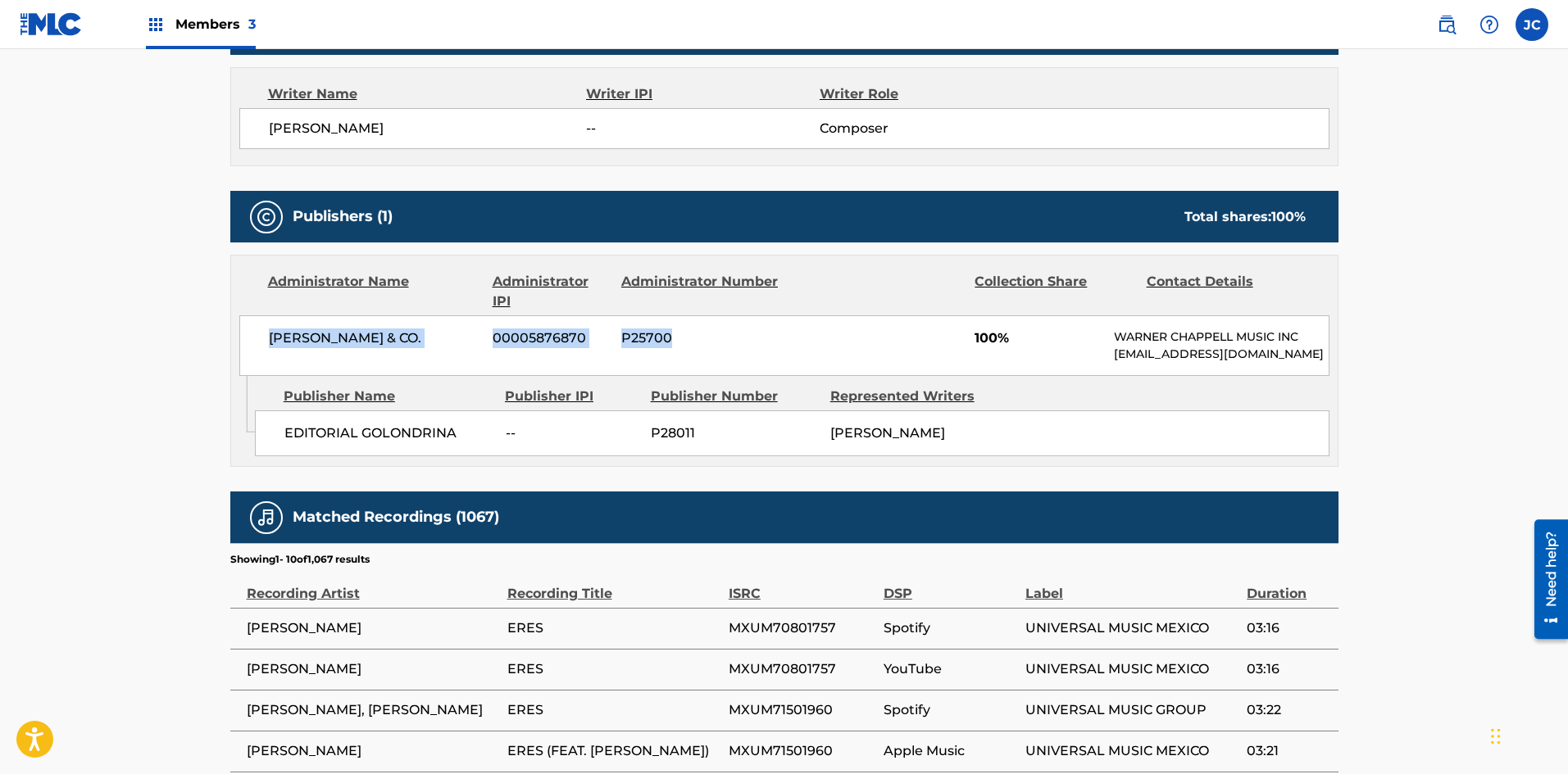
drag, startPoint x: 272, startPoint y: 336, endPoint x: 741, endPoint y: 347, distance: 469.1
click at [713, 347] on div "[PERSON_NAME] & CO. 00005876870 P25700 100% [PERSON_NAME] MUSIC INC [EMAIL_ADDR…" at bounding box center [784, 346] width 1090 height 61
click at [713, 323] on div "[PERSON_NAME] & CO. 00005876870 P25700 100% [PERSON_NAME] MUSIC INC [EMAIL_ADDR…" at bounding box center [784, 346] width 1090 height 61
drag, startPoint x: 1109, startPoint y: 333, endPoint x: 1162, endPoint y: 369, distance: 64.1
click at [713, 369] on div "[PERSON_NAME] & CO. 00005876870 P25700 100% [PERSON_NAME] MUSIC INC [EMAIL_ADDR…" at bounding box center [784, 346] width 1090 height 61
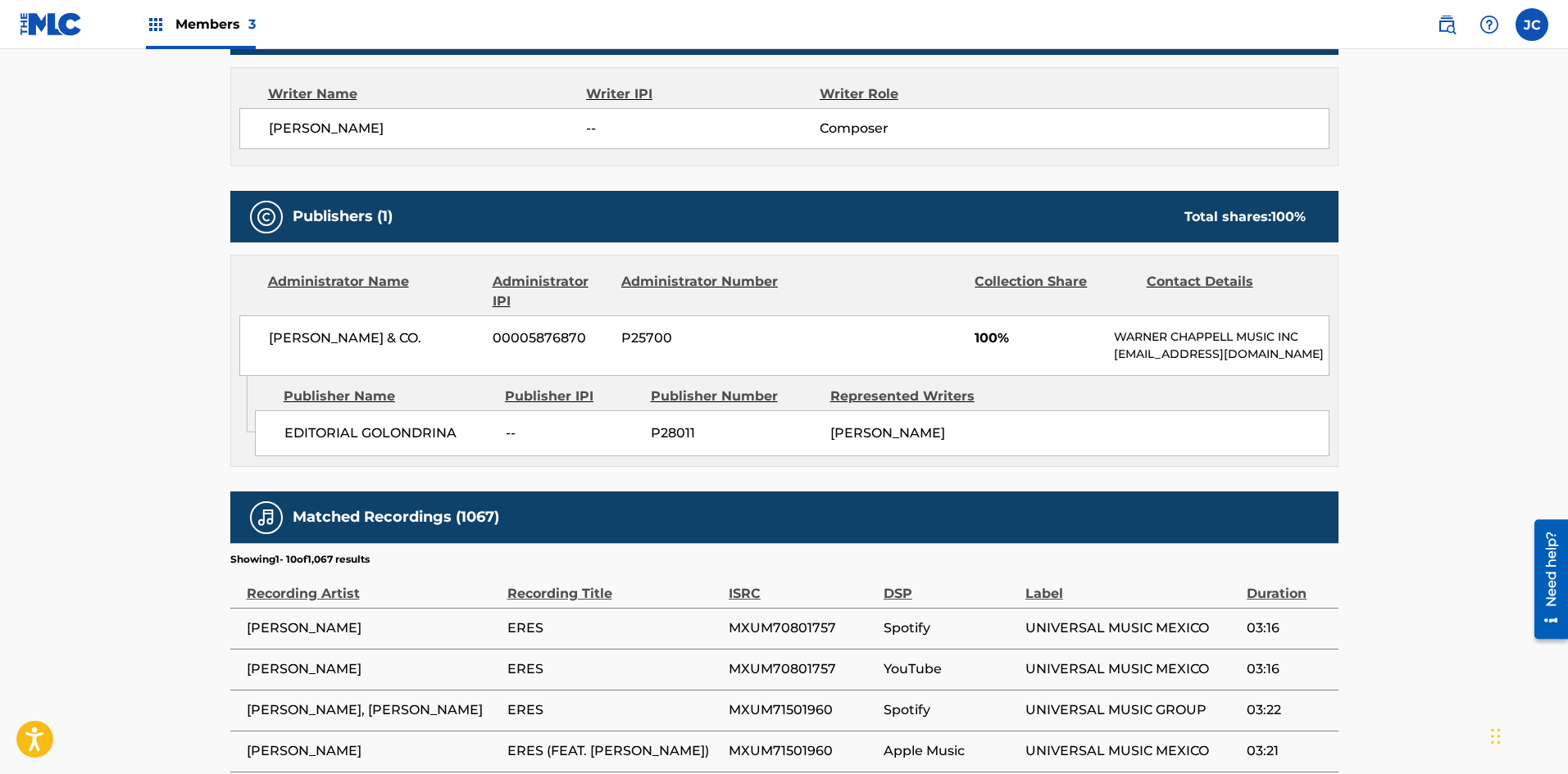
click at [713, 363] on p "[EMAIL_ADDRESS][DOMAIN_NAME]" at bounding box center [1220, 354] width 214 height 17
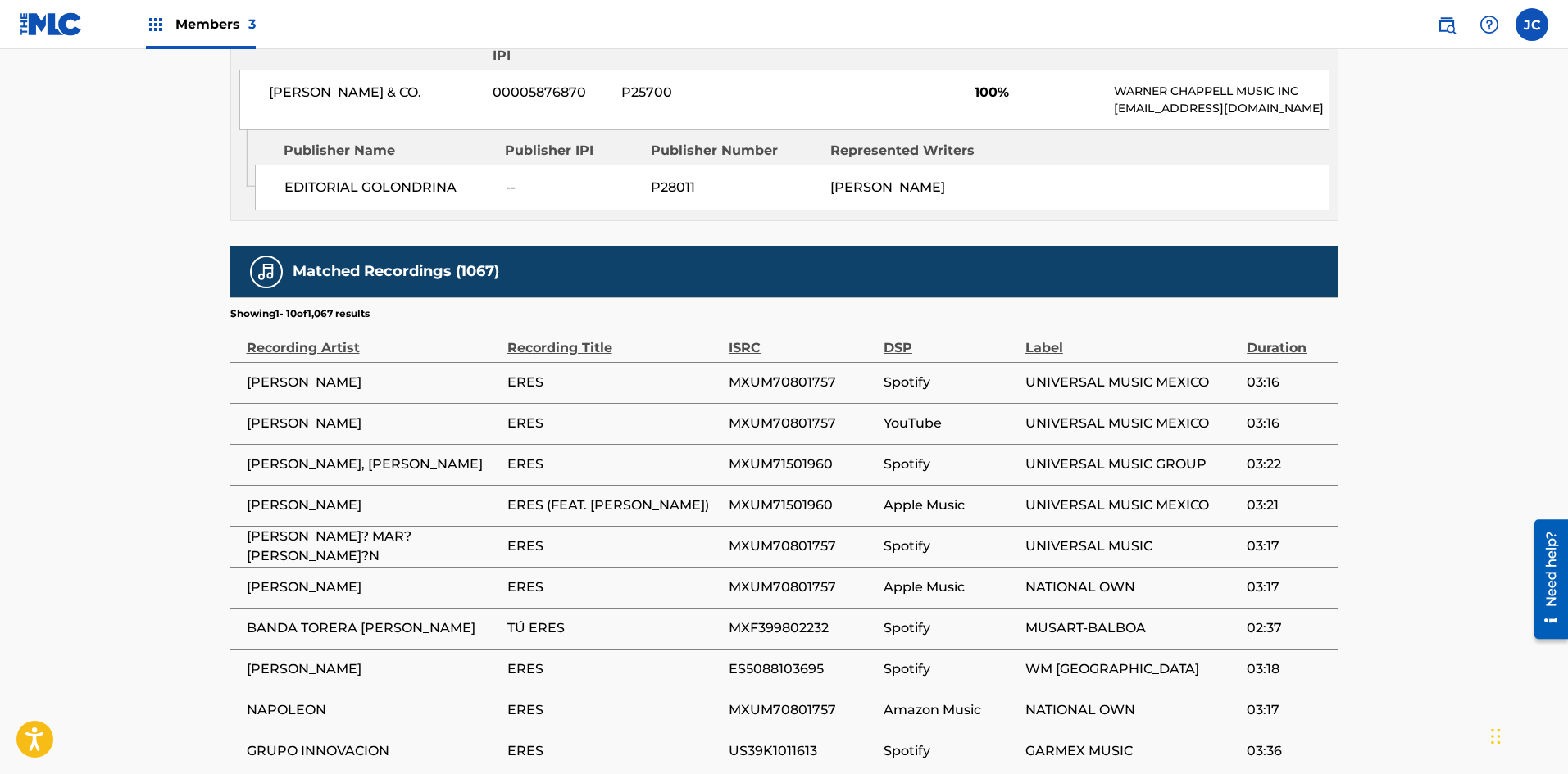
scroll to position [983, 0]
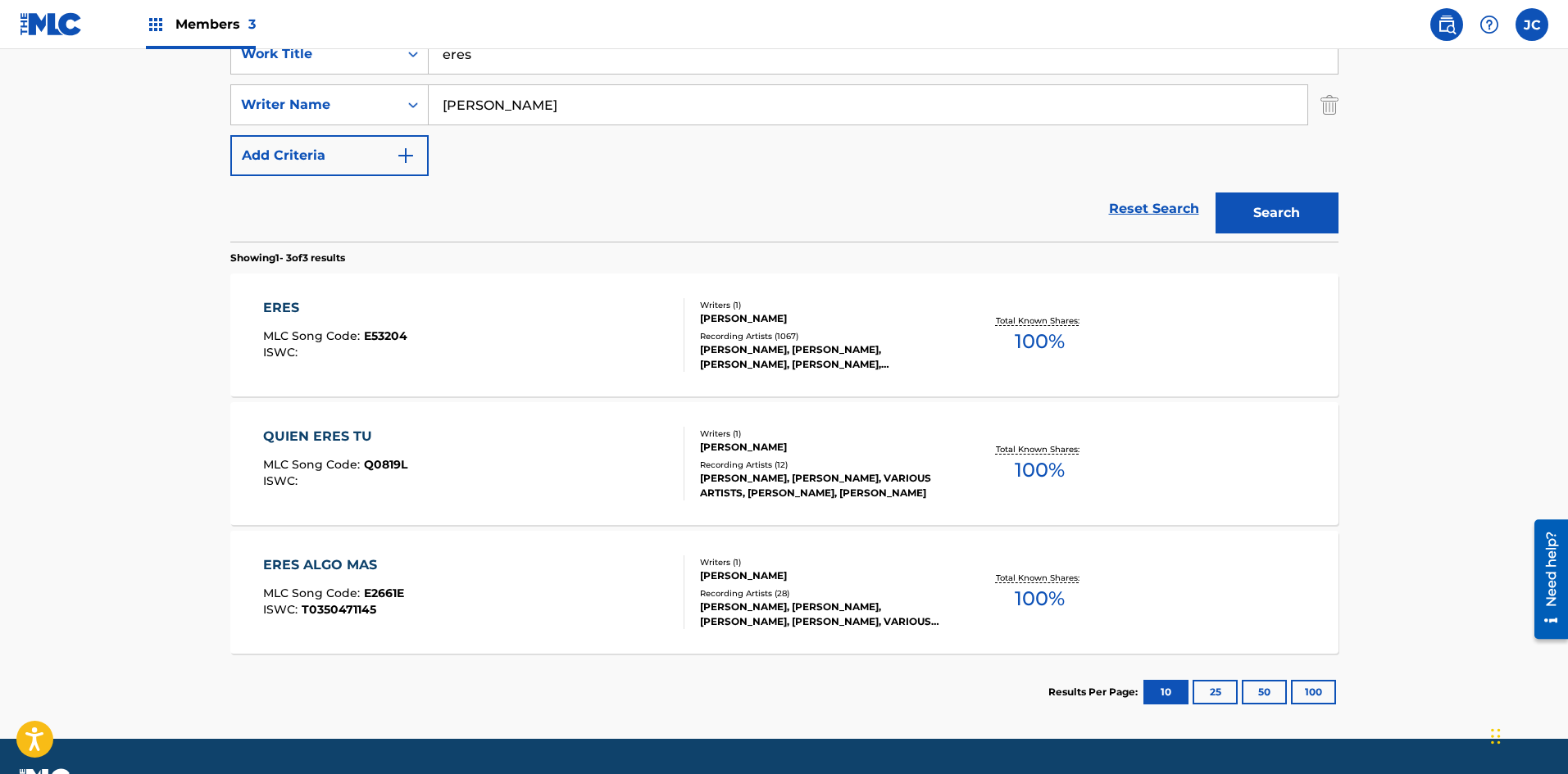
scroll to position [356, 0]
